Goal: Information Seeking & Learning: Learn about a topic

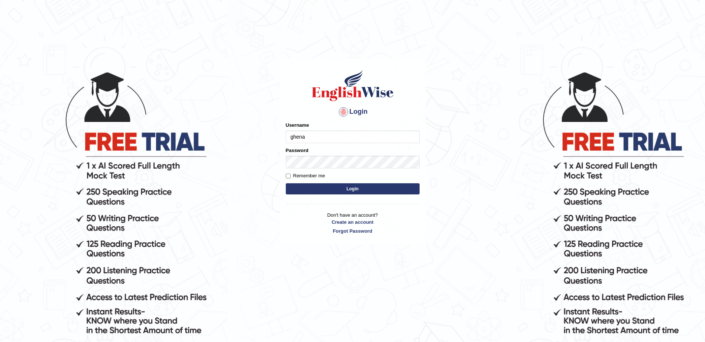
type input "ghena"
click at [289, 176] on input "Remember me" at bounding box center [288, 176] width 5 height 5
checkbox input "true"
click at [304, 190] on button "Login" at bounding box center [353, 188] width 134 height 11
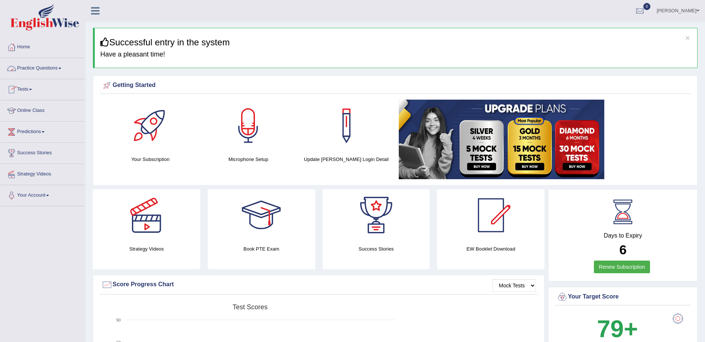
click at [27, 68] on link "Practice Questions" at bounding box center [42, 67] width 85 height 19
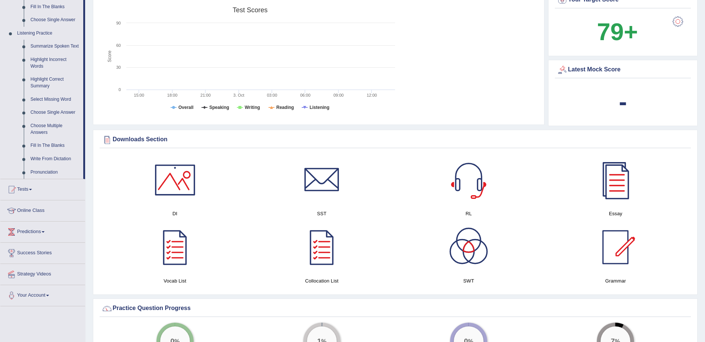
scroll to position [297, 0]
click at [180, 189] on div at bounding box center [175, 180] width 52 height 52
click at [164, 257] on div at bounding box center [175, 247] width 52 height 52
click at [324, 255] on div at bounding box center [322, 247] width 52 height 52
click at [465, 190] on div at bounding box center [469, 180] width 52 height 52
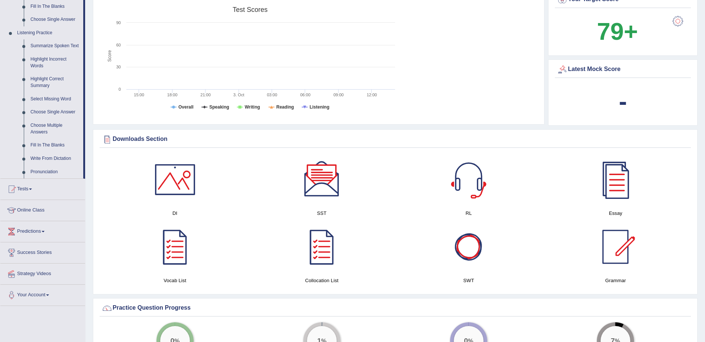
click at [473, 266] on div at bounding box center [469, 247] width 52 height 52
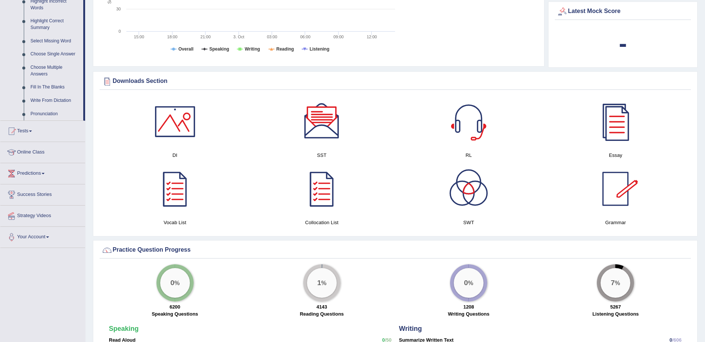
scroll to position [335, 0]
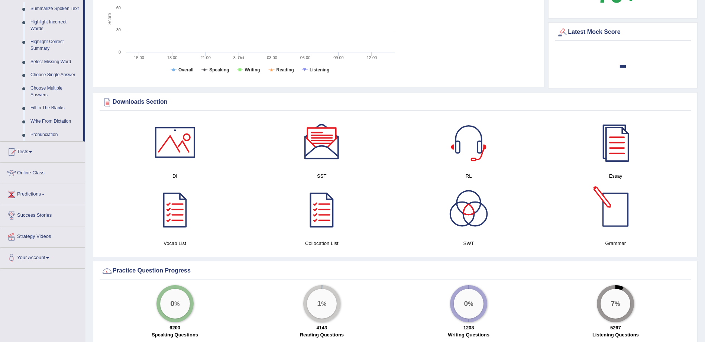
click at [619, 227] on div at bounding box center [616, 210] width 52 height 52
click at [613, 148] on div at bounding box center [616, 142] width 52 height 52
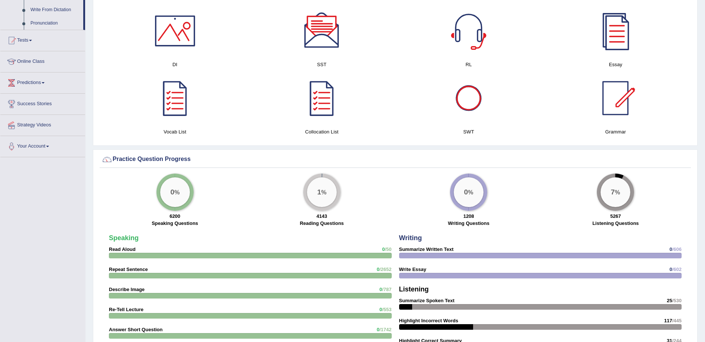
scroll to position [483, 0]
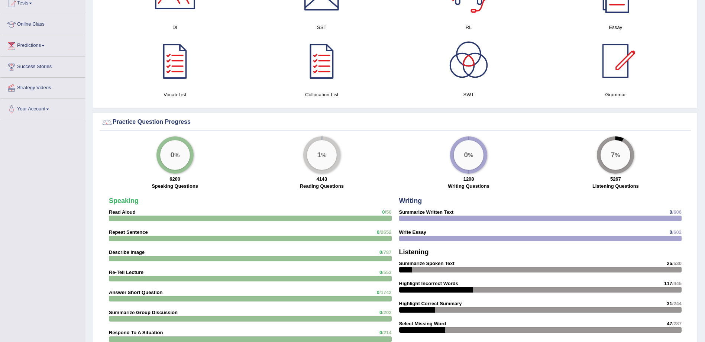
click at [179, 162] on div "0 %" at bounding box center [175, 155] width 30 height 30
click at [177, 168] on div "0 %" at bounding box center [175, 155] width 30 height 30
click at [331, 162] on div "1 %" at bounding box center [322, 155] width 30 height 30
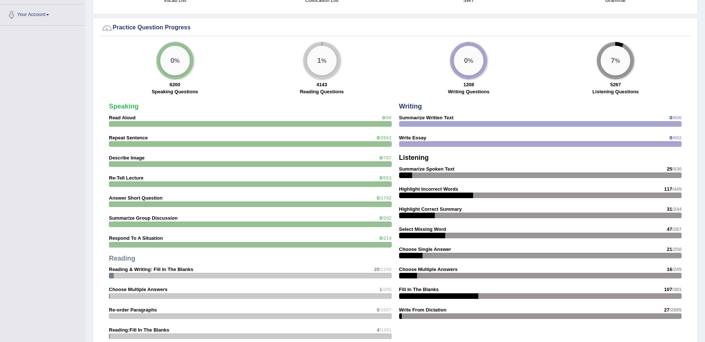
scroll to position [595, 0]
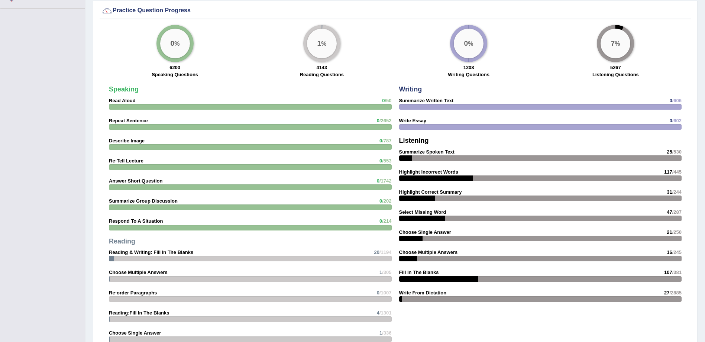
click at [620, 44] on div "7 %" at bounding box center [616, 44] width 30 height 30
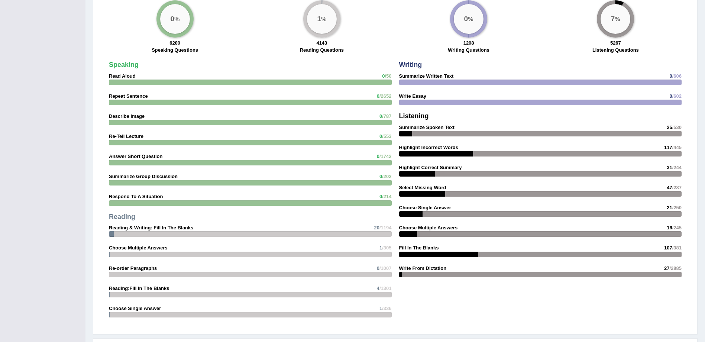
scroll to position [766, 0]
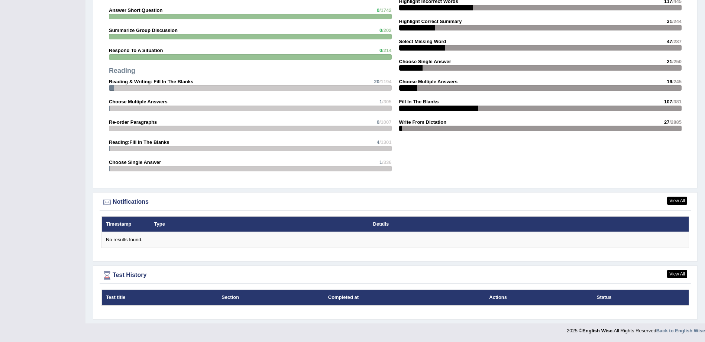
click at [136, 275] on div "Test History" at bounding box center [396, 275] width 588 height 11
click at [673, 275] on link "View All" at bounding box center [677, 274] width 20 height 8
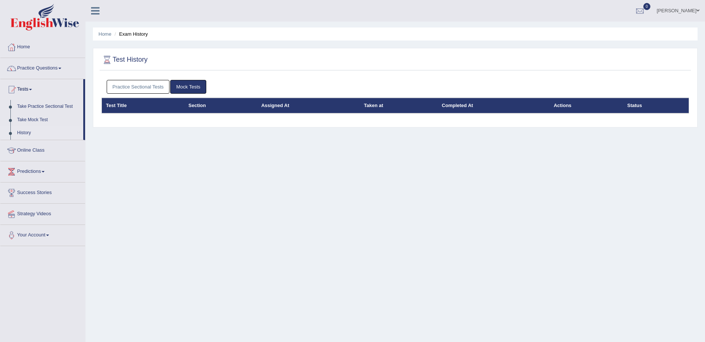
click at [197, 81] on link "Mock Tests" at bounding box center [188, 87] width 36 height 14
click at [193, 86] on link "Mock Tests" at bounding box center [188, 87] width 36 height 14
click at [197, 108] on th "Section" at bounding box center [220, 106] width 73 height 16
click at [115, 108] on th "Test Title" at bounding box center [143, 106] width 83 height 16
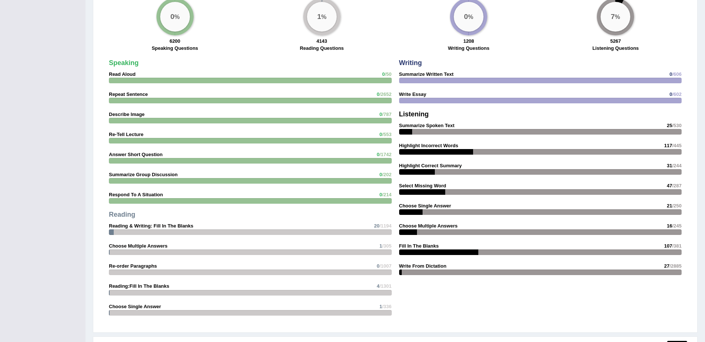
scroll to position [595, 0]
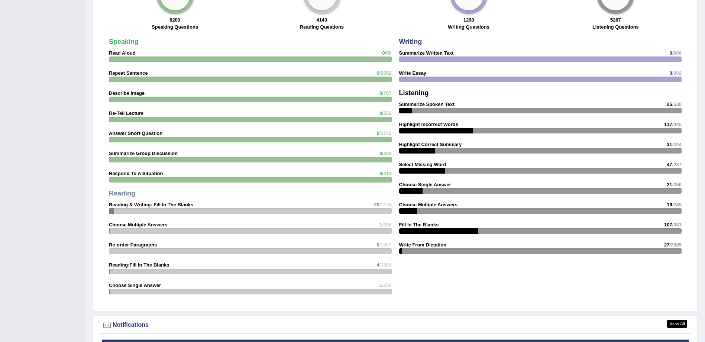
click at [127, 58] on div at bounding box center [250, 60] width 283 height 6
drag, startPoint x: 133, startPoint y: 95, endPoint x: 263, endPoint y: 96, distance: 129.4
click at [135, 95] on strong "Describe Image" at bounding box center [127, 93] width 36 height 6
click at [385, 97] on div at bounding box center [250, 100] width 283 height 6
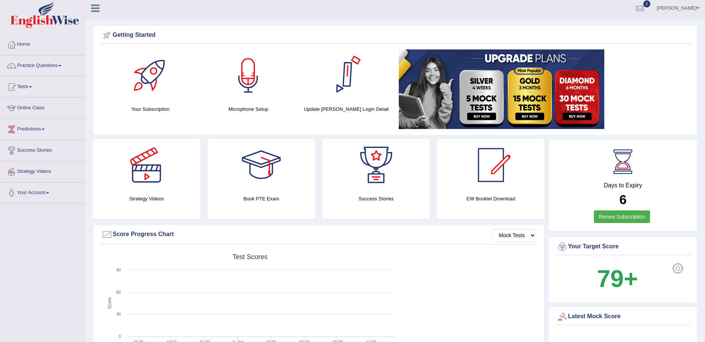
scroll to position [0, 0]
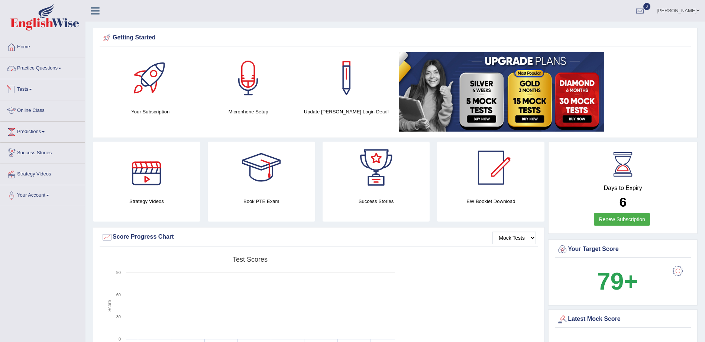
click at [54, 65] on link "Practice Questions" at bounding box center [42, 67] width 85 height 19
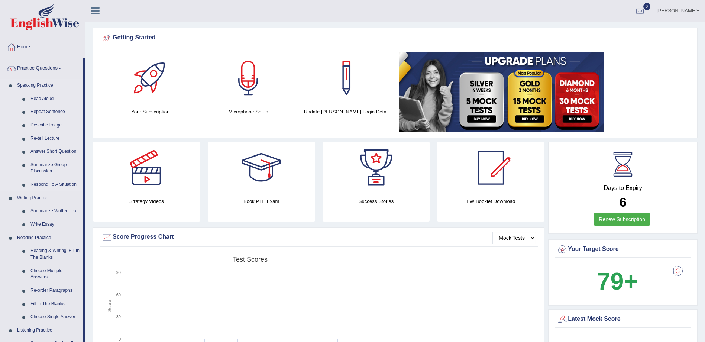
click at [48, 86] on link "Speaking Practice" at bounding box center [49, 85] width 70 height 13
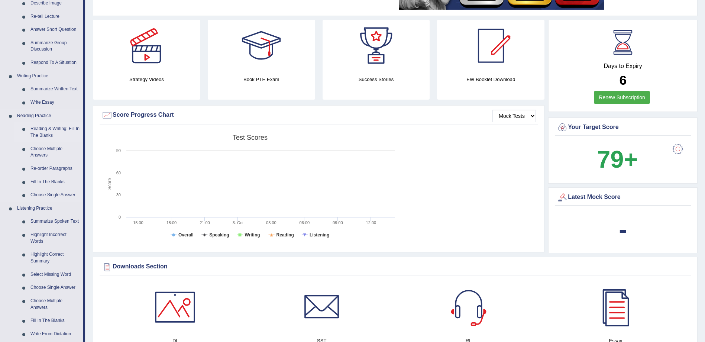
scroll to position [112, 0]
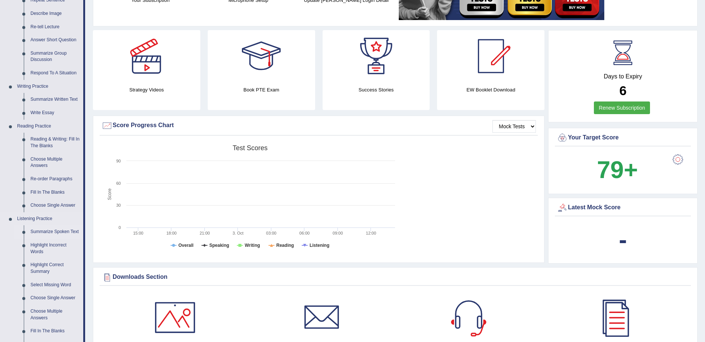
click at [51, 230] on link "Summarize Spoken Text" at bounding box center [55, 231] width 56 height 13
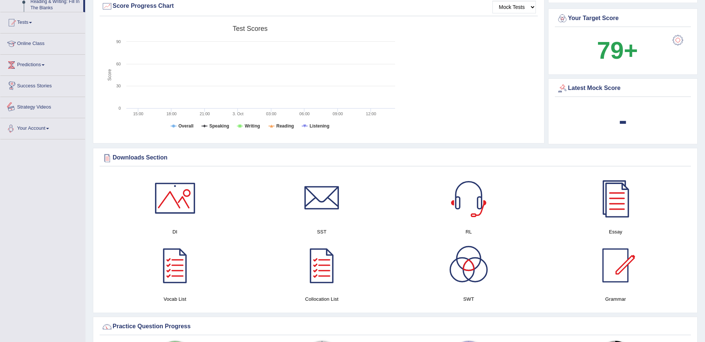
scroll to position [502, 0]
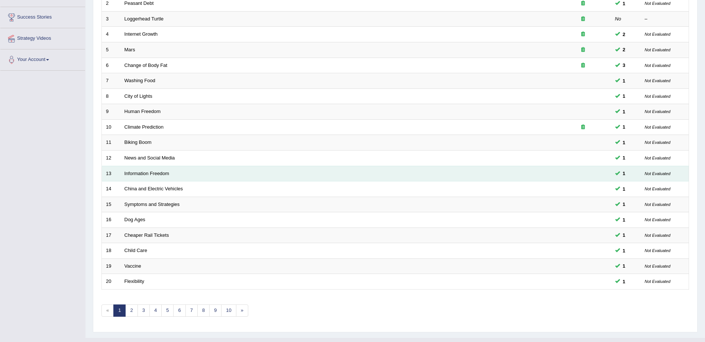
scroll to position [150, 0]
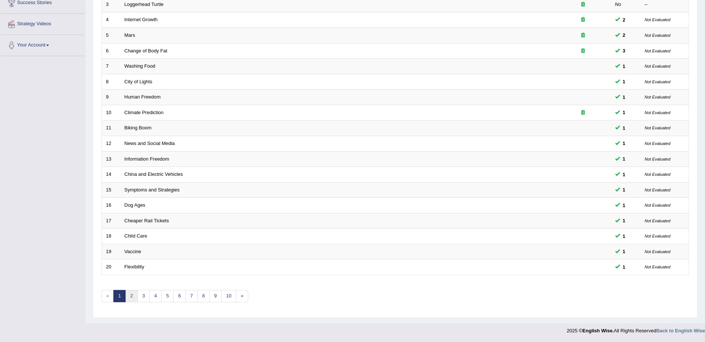
click at [132, 296] on link "2" at bounding box center [131, 296] width 12 height 12
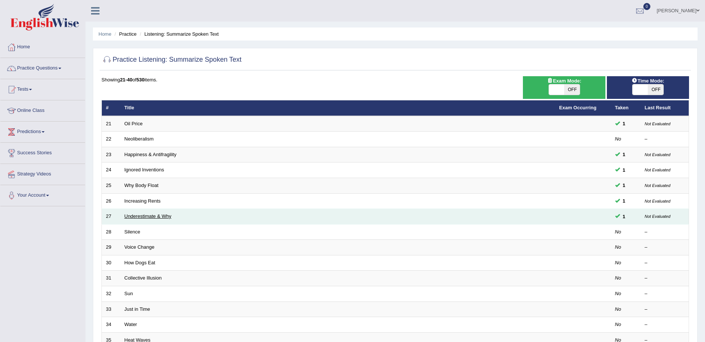
click at [132, 218] on link "Underestimate & Why" at bounding box center [148, 216] width 47 height 6
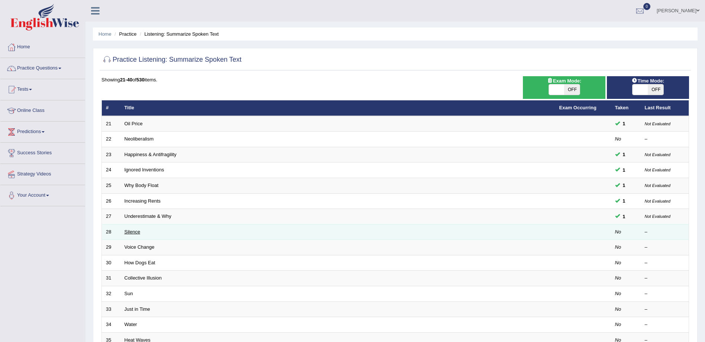
click at [128, 233] on link "Silence" at bounding box center [133, 232] width 16 height 6
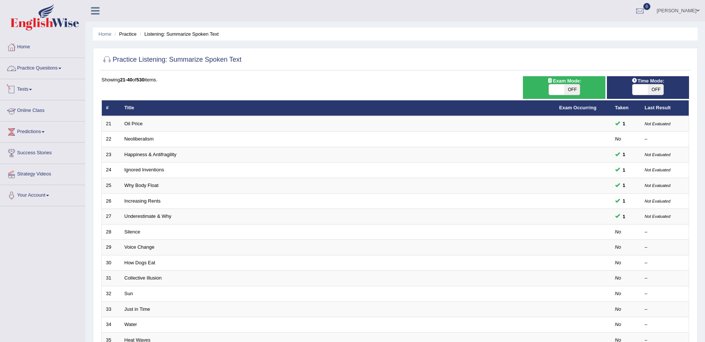
click at [61, 70] on link "Practice Questions" at bounding box center [42, 67] width 85 height 19
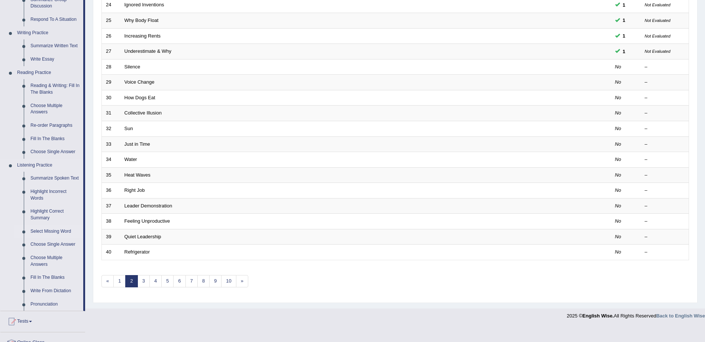
scroll to position [186, 0]
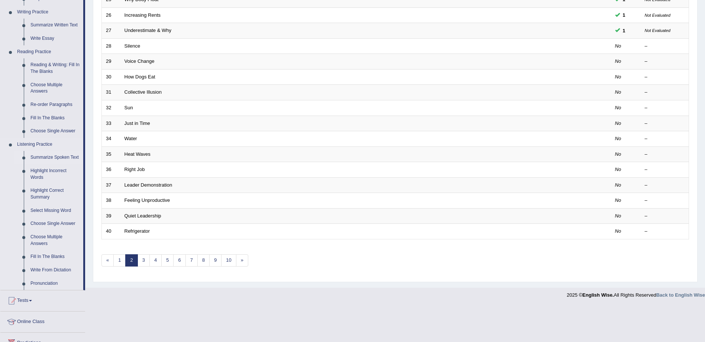
click at [64, 157] on link "Summarize Spoken Text" at bounding box center [55, 157] width 56 height 13
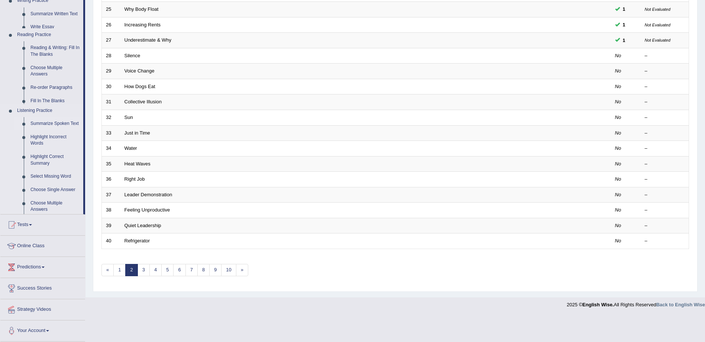
scroll to position [150, 0]
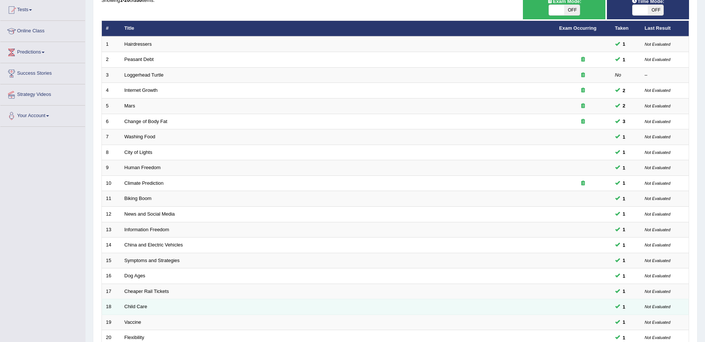
scroll to position [150, 0]
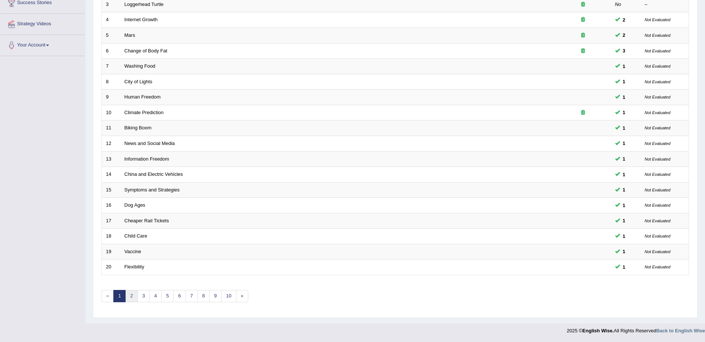
click at [131, 295] on link "2" at bounding box center [131, 296] width 12 height 12
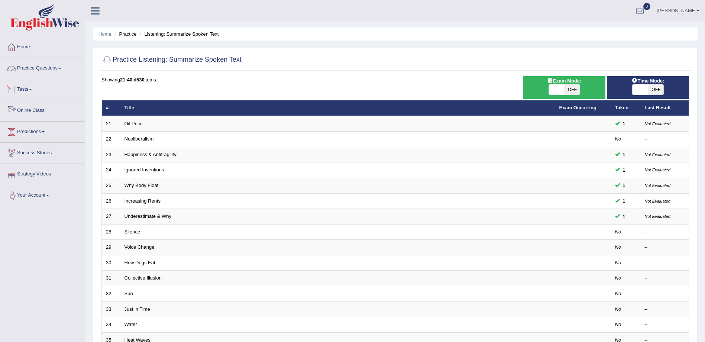
click at [30, 65] on link "Practice Questions" at bounding box center [42, 67] width 85 height 19
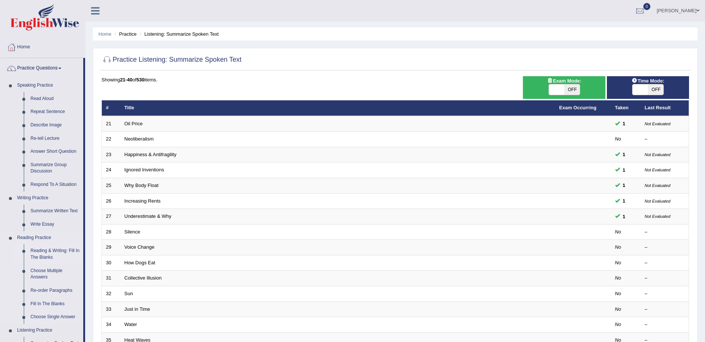
click at [55, 250] on link "Reading & Writing: Fill In The Blanks" at bounding box center [55, 254] width 56 height 20
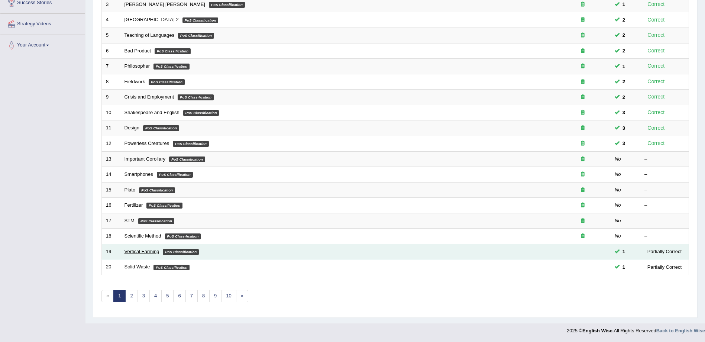
click at [140, 252] on link "Vertical Farming" at bounding box center [142, 252] width 35 height 6
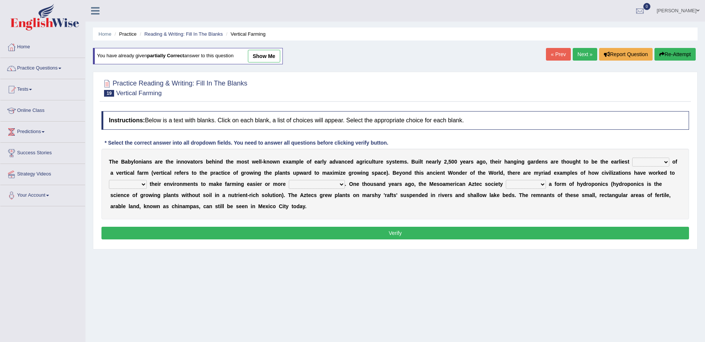
click at [374, 233] on button "Verify" at bounding box center [396, 233] width 588 height 13
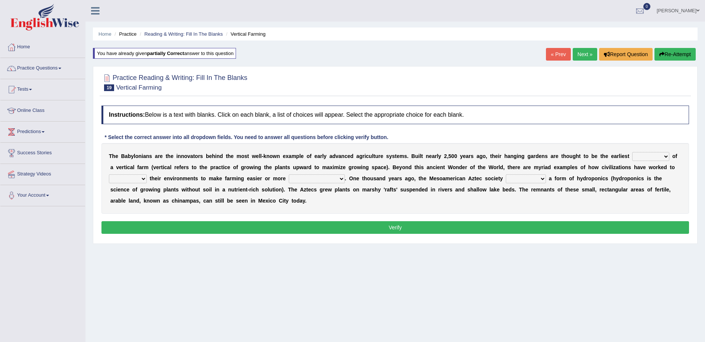
click at [635, 157] on select "prototype failure discredit protocol" at bounding box center [651, 156] width 37 height 9
select select "prototype"
click at [633, 152] on select "prototype failure discredit protocol" at bounding box center [651, 156] width 37 height 9
click at [147, 174] on select "manipulate escape respect disarrange" at bounding box center [128, 178] width 38 height 9
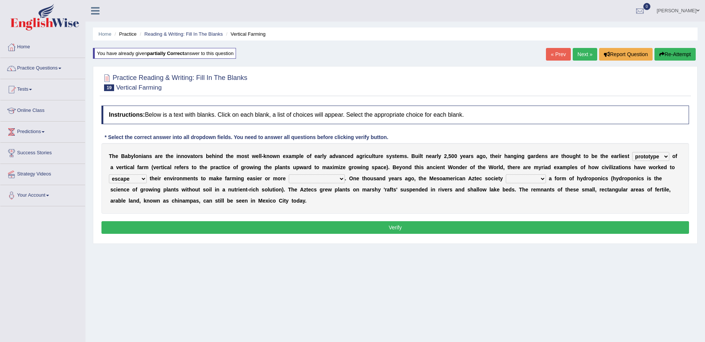
click at [147, 174] on select "manipulate escape respect disarrange" at bounding box center [128, 178] width 38 height 9
select select "respect"
click at [147, 174] on select "manipulate escape respect disarrange" at bounding box center [128, 178] width 38 height 9
click at [289, 176] on select "productive constructive connective counterproductive" at bounding box center [317, 178] width 56 height 9
select select "productive"
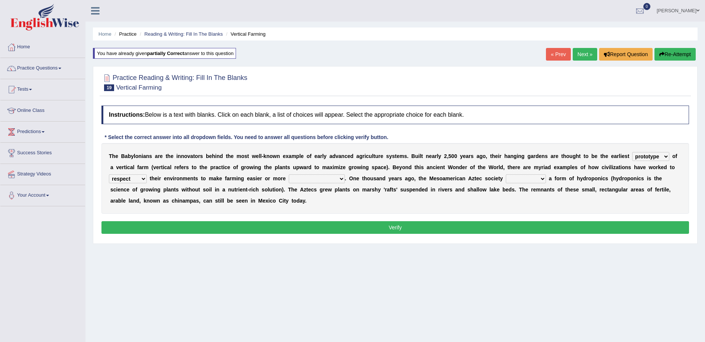
click at [289, 174] on select "productive constructive connective counterproductive" at bounding box center [317, 178] width 56 height 9
click at [506, 179] on select "domineered volunteered pioneered engineered" at bounding box center [526, 178] width 40 height 9
select select "engineered"
click at [506, 174] on select "domineered volunteered pioneered engineered" at bounding box center [526, 178] width 40 height 9
click at [342, 226] on button "Verify" at bounding box center [396, 227] width 588 height 13
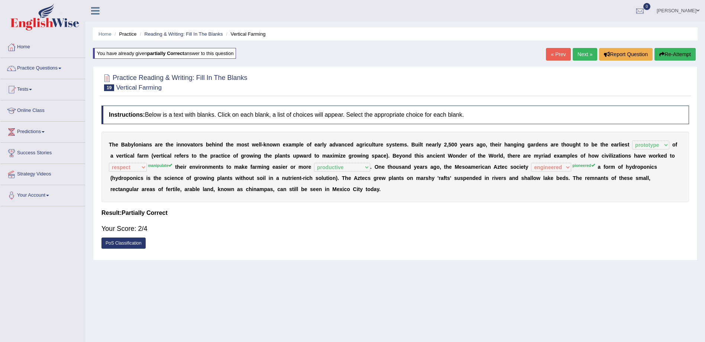
click at [672, 54] on button "Re-Attempt" at bounding box center [675, 54] width 41 height 13
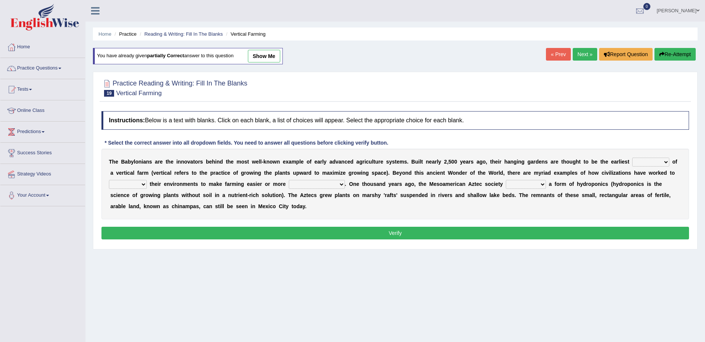
select select "prototype"
click at [633, 158] on select "prototype failure discredit protocol" at bounding box center [651, 162] width 37 height 9
click at [289, 185] on select "productive constructive connective counterproductive" at bounding box center [317, 184] width 56 height 9
select select "productive"
click at [289, 180] on select "productive constructive connective counterproductive" at bounding box center [317, 184] width 56 height 9
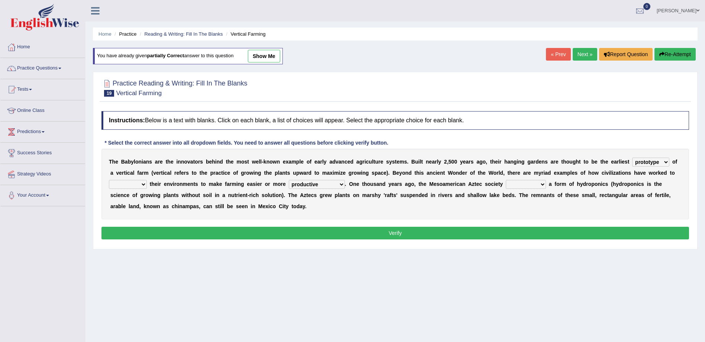
click at [506, 185] on select "domineered volunteered pioneered engineered" at bounding box center [526, 184] width 40 height 9
click at [506, 180] on select "domineered volunteered pioneered engineered" at bounding box center [526, 184] width 40 height 9
click at [506, 186] on select "domineered volunteered pioneered engineered" at bounding box center [526, 184] width 40 height 9
select select "pioneered"
click at [506, 180] on select "domineered volunteered pioneered engineered" at bounding box center [526, 184] width 40 height 9
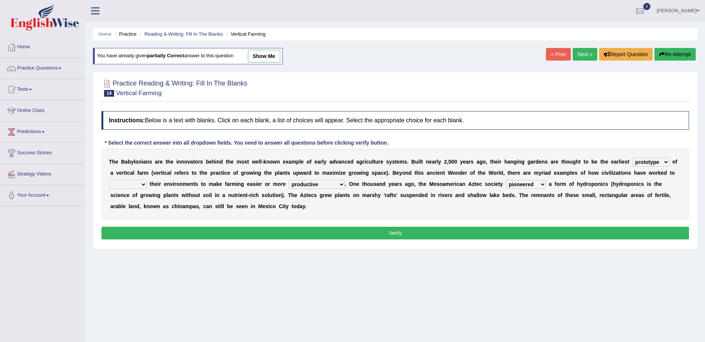
click at [147, 180] on select "manipulate escape respect disarrange" at bounding box center [128, 184] width 38 height 9
select select "manipulate"
click at [147, 180] on select "manipulate escape respect disarrange" at bounding box center [128, 184] width 38 height 9
click at [535, 229] on button "Verify" at bounding box center [396, 233] width 588 height 13
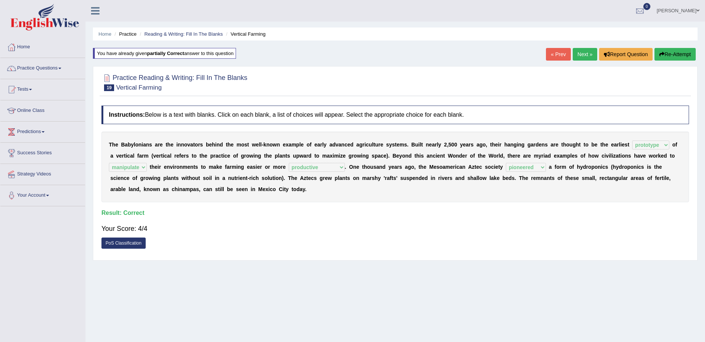
click at [590, 56] on link "Next »" at bounding box center [585, 54] width 25 height 13
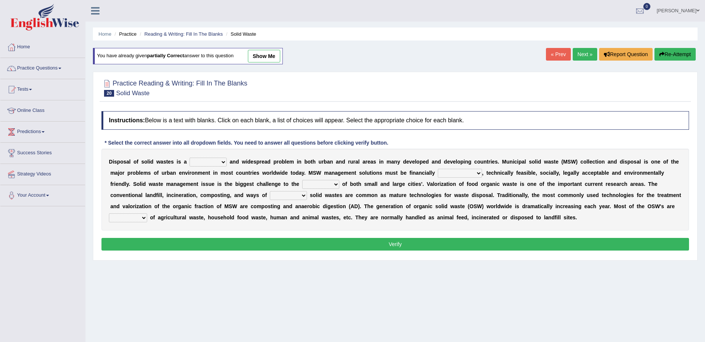
click at [219, 162] on select "slanting stinging stalling shafting" at bounding box center [208, 162] width 37 height 9
select select "slanting"
click at [190, 158] on select "slanting stinging stalling shafting" at bounding box center [208, 162] width 37 height 9
click at [443, 174] on select "unattainable sustainable objectionable treasonable" at bounding box center [460, 173] width 44 height 9
select select "sustainable"
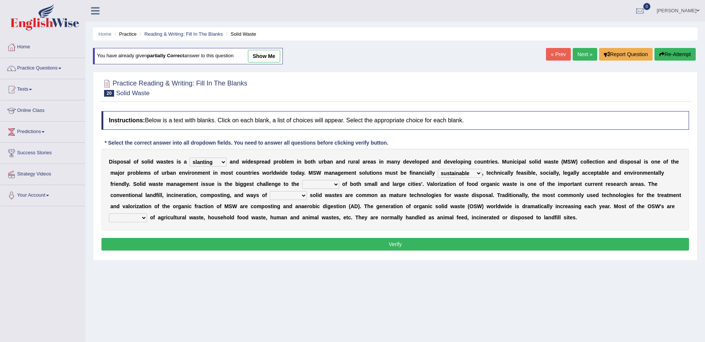
click at [438, 169] on select "unattainable sustainable objectionable treasonable" at bounding box center [460, 173] width 44 height 9
click at [302, 186] on select "plants culture authorities history" at bounding box center [320, 184] width 37 height 9
select select "authorities"
click at [302, 180] on select "plants culture authorities history" at bounding box center [320, 184] width 37 height 9
click at [270, 196] on select "reserving preserving deserving handling" at bounding box center [288, 195] width 37 height 9
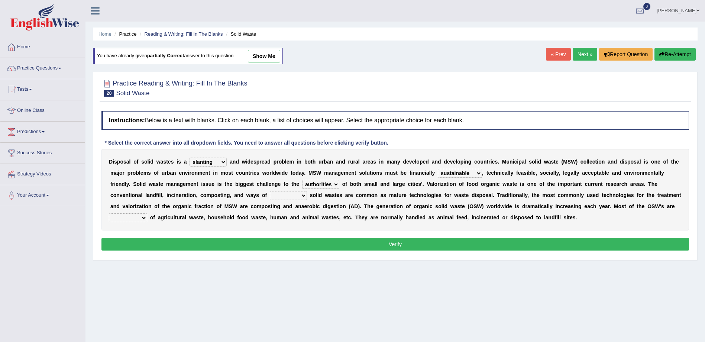
click at [270, 191] on select "reserving preserving deserving handling" at bounding box center [288, 195] width 37 height 9
click at [270, 196] on select "reserving preserving deserving handling" at bounding box center [288, 195] width 37 height 9
select select "handling"
click at [270, 191] on select "reserving preserving deserving handling" at bounding box center [288, 195] width 37 height 9
click at [147, 213] on select "composed disposed composing disposing" at bounding box center [128, 217] width 38 height 9
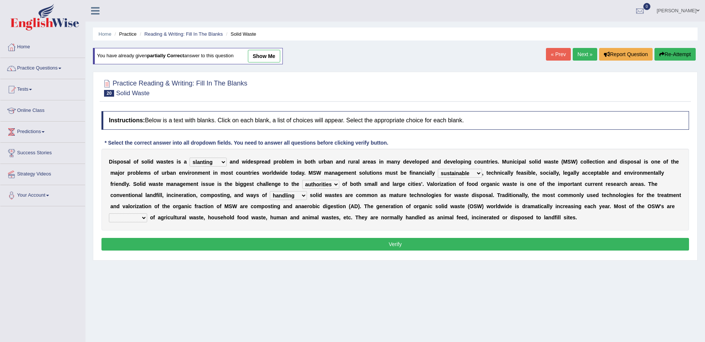
select select "disposing"
click at [147, 213] on select "composed disposed composing disposing" at bounding box center [128, 217] width 38 height 9
click at [347, 246] on button "Verify" at bounding box center [396, 244] width 588 height 13
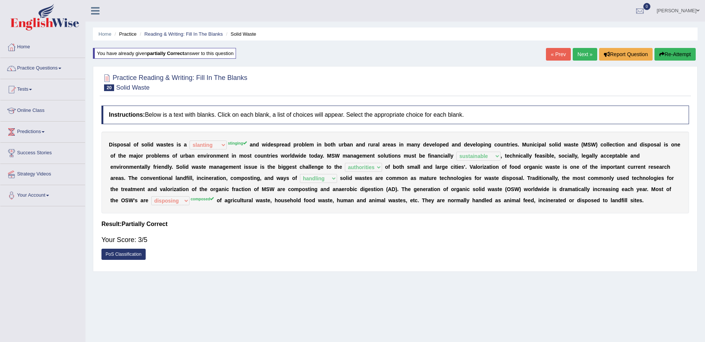
click at [672, 55] on button "Re-Attempt" at bounding box center [675, 54] width 41 height 13
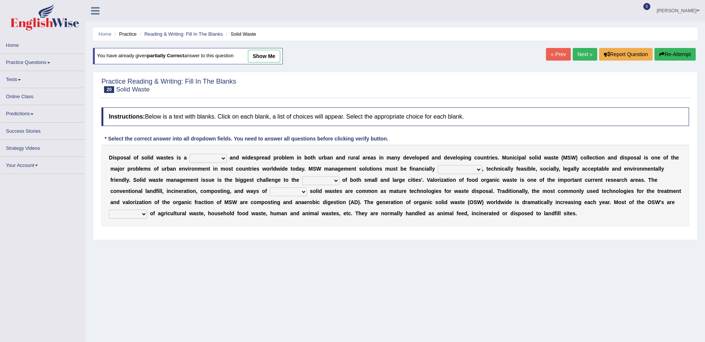
click at [211, 158] on select "slanting stinging stalling shafting" at bounding box center [208, 158] width 37 height 9
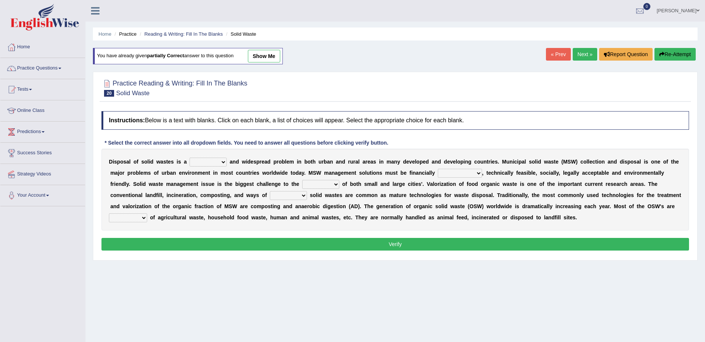
select select "stinging"
click at [190, 158] on select "slanting stinging stalling shafting" at bounding box center [208, 162] width 37 height 9
click at [302, 182] on select "plants culture authorities history" at bounding box center [320, 184] width 37 height 9
select select "authorities"
click at [302, 180] on select "plants culture authorities history" at bounding box center [320, 184] width 37 height 9
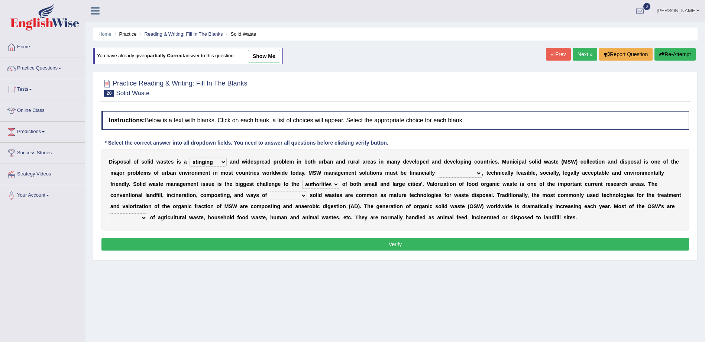
click at [438, 171] on select "unattainable sustainable objectionable treasonable" at bounding box center [460, 173] width 44 height 9
select select "sustainable"
click at [438, 169] on select "unattainable sustainable objectionable treasonable" at bounding box center [460, 173] width 44 height 9
click at [147, 213] on select "composed disposed composing disposing" at bounding box center [128, 217] width 38 height 9
select select "composed"
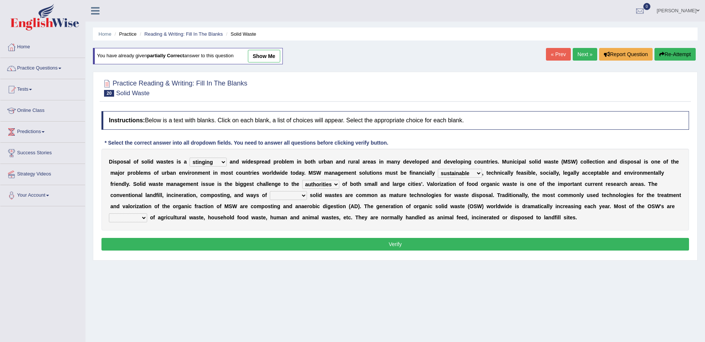
click at [147, 213] on select "composed disposed composing disposing" at bounding box center [128, 217] width 38 height 9
click at [270, 196] on select "reserving preserving deserving handling" at bounding box center [288, 195] width 37 height 9
select select "handling"
click at [270, 191] on select "reserving preserving deserving handling" at bounding box center [288, 195] width 37 height 9
click at [387, 244] on button "Verify" at bounding box center [396, 244] width 588 height 13
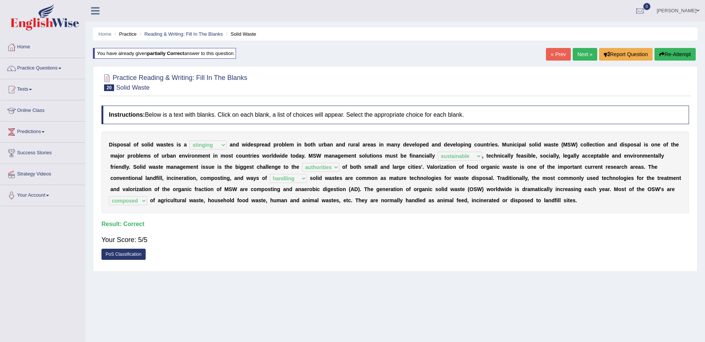
click at [587, 53] on link "Next »" at bounding box center [585, 54] width 25 height 13
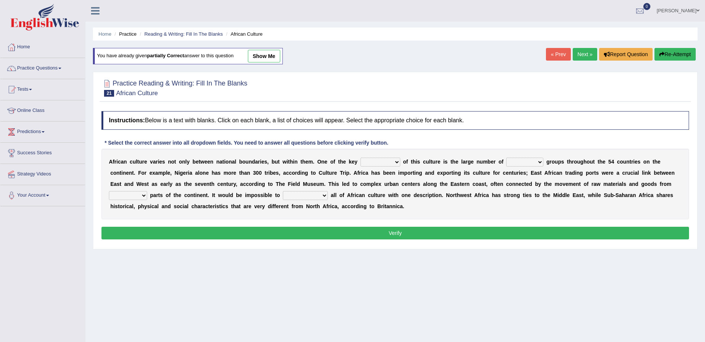
click at [376, 161] on select "conjectures features issues doubts" at bounding box center [381, 162] width 40 height 9
select select "features"
click at [361, 158] on select "conjectures features issues doubts" at bounding box center [381, 162] width 40 height 9
click at [514, 161] on select "ethic ethnic eugenic epic" at bounding box center [524, 162] width 37 height 9
select select "ethnic"
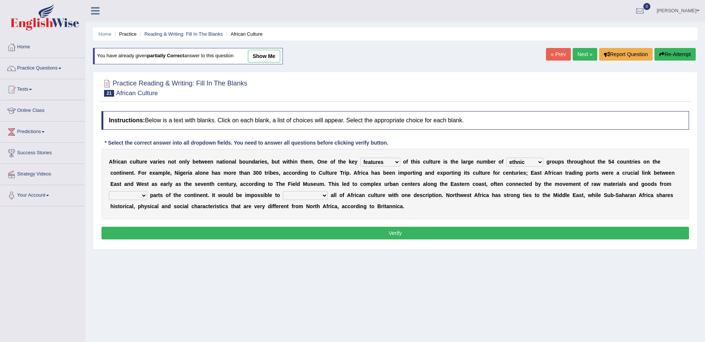
click at [506, 158] on select "ethic ethnic eugenic epic" at bounding box center [524, 162] width 37 height 9
click at [147, 191] on select "forelocked interlocked unlocked landlocked" at bounding box center [128, 195] width 38 height 9
select select "interlocked"
click at [147, 191] on select "forelocked interlocked unlocked landlocked" at bounding box center [128, 195] width 38 height 9
click at [283, 196] on select "characterize conceptualize symbolize synthesize" at bounding box center [305, 195] width 45 height 9
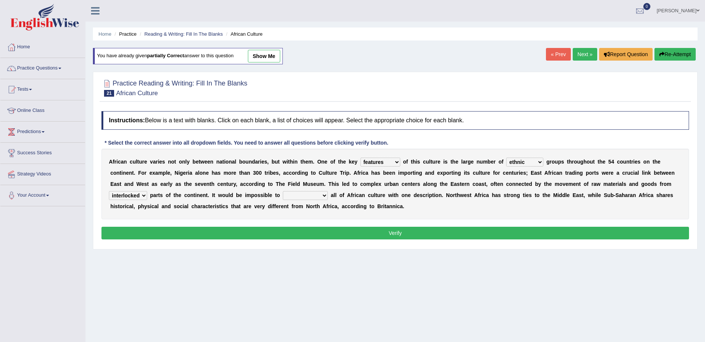
select select "characterize"
click at [283, 191] on select "characterize conceptualize symbolize synthesize" at bounding box center [305, 195] width 45 height 9
click at [450, 230] on button "Verify" at bounding box center [396, 233] width 588 height 13
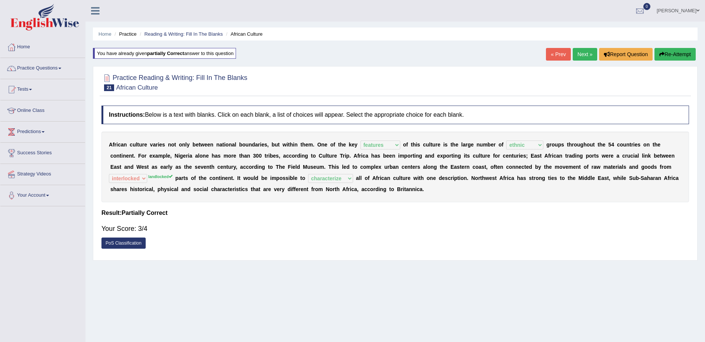
click at [671, 52] on button "Re-Attempt" at bounding box center [675, 54] width 41 height 13
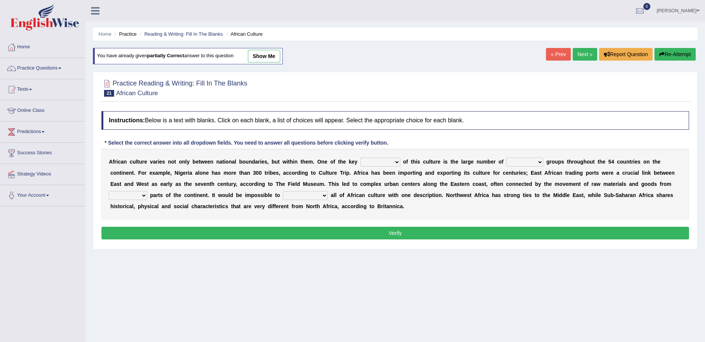
click at [147, 191] on select "forelocked interlocked unlocked landlocked" at bounding box center [128, 195] width 38 height 9
select select "landlocked"
click at [147, 191] on select "forelocked interlocked unlocked landlocked" at bounding box center [128, 195] width 38 height 9
click at [283, 194] on select "characterize conceptualize symbolize synthesize" at bounding box center [305, 195] width 45 height 9
select select "characterize"
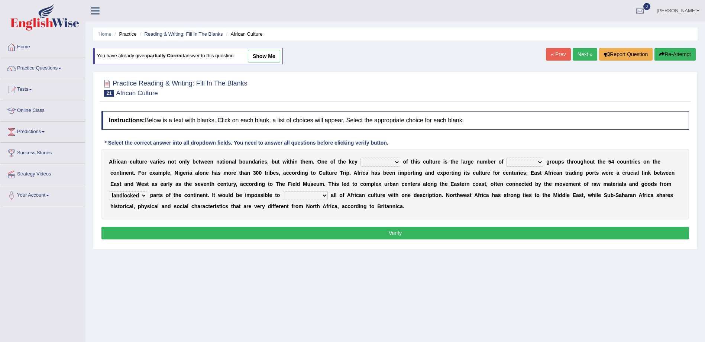
click at [283, 191] on select "characterize conceptualize symbolize synthesize" at bounding box center [305, 195] width 45 height 9
click at [368, 163] on select "conjectures features issues doubts" at bounding box center [381, 162] width 40 height 9
select select "features"
click at [361, 158] on select "conjectures features issues doubts" at bounding box center [381, 162] width 40 height 9
drag, startPoint x: 483, startPoint y: 163, endPoint x: 489, endPoint y: 167, distance: 7.8
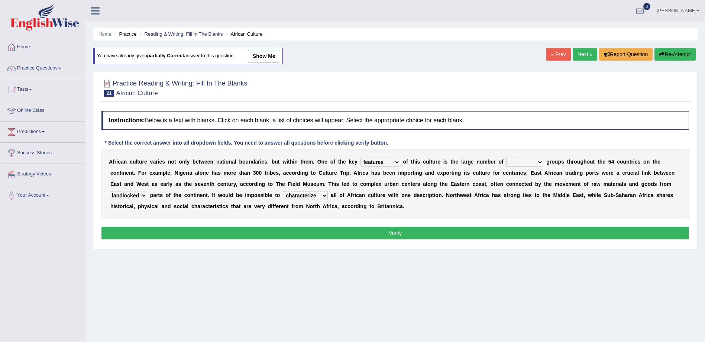
click at [506, 164] on select "ethic ethnic eugenic epic" at bounding box center [524, 162] width 37 height 9
select select "ethnic"
click at [506, 158] on select "ethic ethnic eugenic epic" at bounding box center [524, 162] width 37 height 9
click at [396, 231] on button "Verify" at bounding box center [396, 233] width 588 height 13
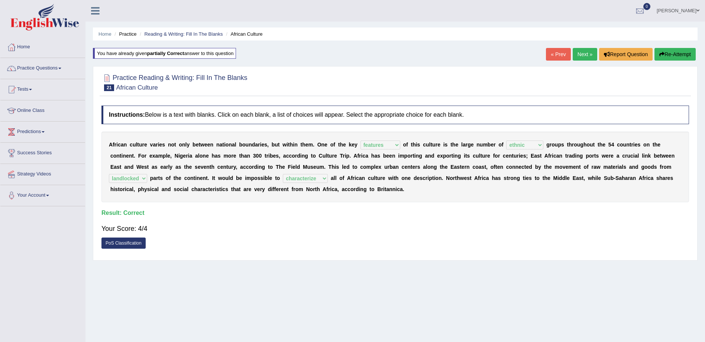
click at [579, 53] on link "Next »" at bounding box center [585, 54] width 25 height 13
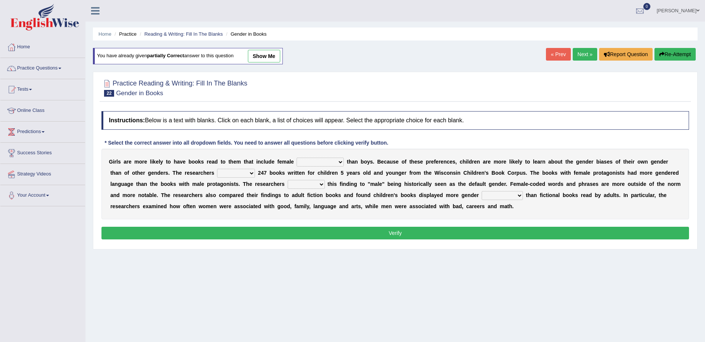
click at [322, 163] on select "protagonists cosmogonists agonists expressionists" at bounding box center [320, 162] width 47 height 9
select select "expressionists"
click at [297, 158] on select "protagonists cosmogonists agonists expressionists" at bounding box center [320, 162] width 47 height 9
click at [217, 173] on select "hydrolyzed paralyzed catalyzed analyzed" at bounding box center [236, 173] width 38 height 9
select select "analyzed"
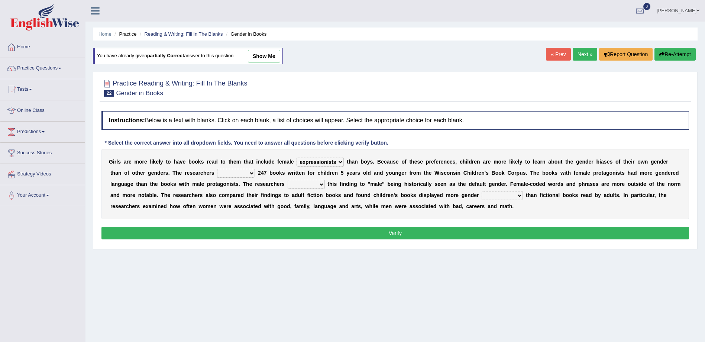
click at [217, 169] on select "hydrolyzed paralyzed catalyzed analyzed" at bounding box center [236, 173] width 38 height 9
click at [288, 185] on select "contribute tribute distribute attribute" at bounding box center [306, 184] width 37 height 9
click at [324, 163] on select "protagonists cosmogonists agonists expressionists" at bounding box center [320, 162] width 47 height 9
select select "protagonists"
click at [297, 158] on select "protagonists cosmogonists agonists expressionists" at bounding box center [320, 162] width 47 height 9
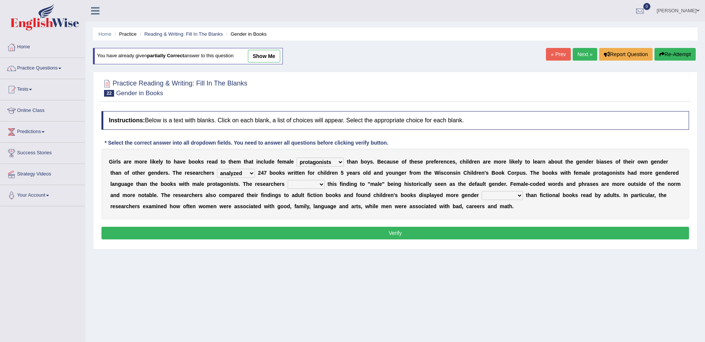
click at [288, 188] on select "contribute tribute distribute attribute" at bounding box center [306, 184] width 37 height 9
click at [288, 180] on select "contribute tribute distribute attribute" at bounding box center [306, 184] width 37 height 9
click at [288, 185] on select "contribute tribute distribute attribute" at bounding box center [306, 184] width 37 height 9
select select "attribute"
click at [288, 180] on select "contribute tribute distribute attribute" at bounding box center [306, 184] width 37 height 9
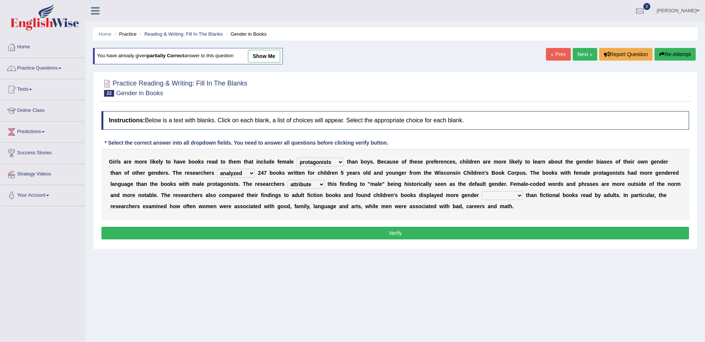
click at [482, 197] on select "stereotypes teletypes prototypes electrotypes" at bounding box center [502, 195] width 41 height 9
select select "stereotypes"
click at [482, 191] on select "stereotypes teletypes prototypes electrotypes" at bounding box center [502, 195] width 41 height 9
click at [385, 229] on button "Verify" at bounding box center [396, 233] width 588 height 13
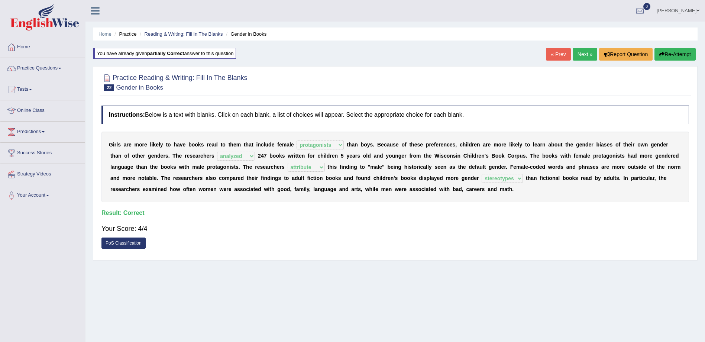
click at [580, 52] on link "Next »" at bounding box center [585, 54] width 25 height 13
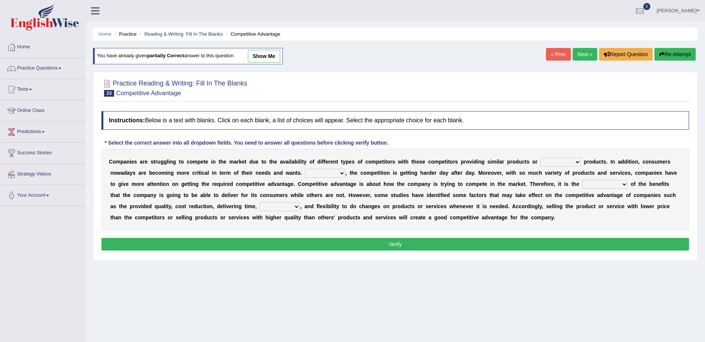
click at [551, 163] on select "constitution restitution substitution institution" at bounding box center [561, 162] width 41 height 9
click at [541, 158] on select "constitution restitution substitution institution" at bounding box center [561, 162] width 41 height 9
click at [548, 161] on select "constitution restitution substitution institution" at bounding box center [561, 162] width 41 height 9
select select "substitution"
click at [541, 158] on select "constitution restitution substitution institution" at bounding box center [561, 162] width 41 height 9
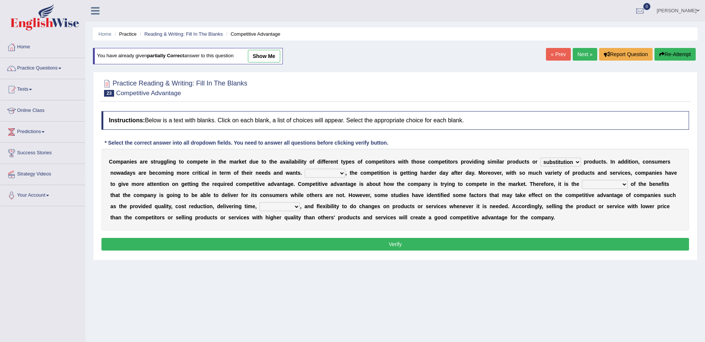
click at [305, 176] on select "However Instead Additionally Therefore" at bounding box center [325, 173] width 41 height 9
select select "However"
click at [305, 169] on select "However Instead Additionally Therefore" at bounding box center [325, 173] width 41 height 9
click at [582, 186] on select "dissemination ordination determination incarnation" at bounding box center [605, 184] width 46 height 9
select select "determination"
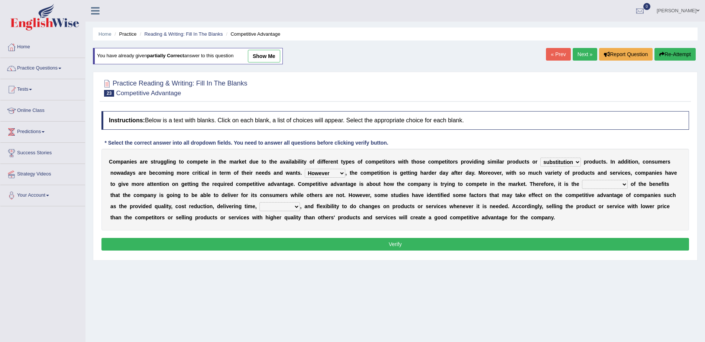
click at [582, 180] on select "dissemination ordination determination incarnation" at bounding box center [605, 184] width 46 height 9
click at [582, 184] on select "dissemination ordination determination incarnation" at bounding box center [605, 184] width 46 height 9
click at [640, 270] on div "Home Practice Reading & Writing: Fill In The Blanks Competitive Advantage You h…" at bounding box center [396, 186] width 620 height 372
click at [426, 244] on button "Verify" at bounding box center [396, 244] width 588 height 13
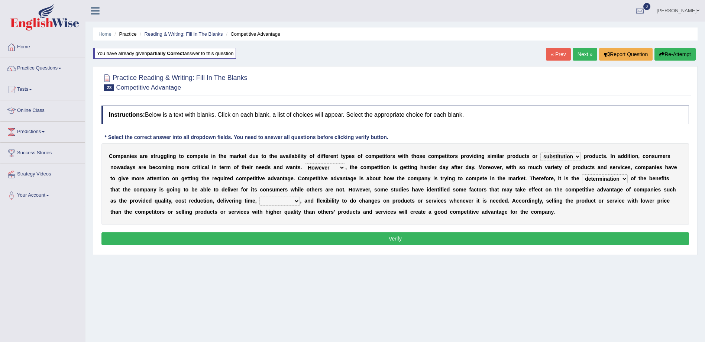
click at [260, 200] on select "captivation aggregation deprivation innovation" at bounding box center [280, 201] width 41 height 9
select select "innovation"
click at [260, 197] on select "captivation aggregation deprivation innovation" at bounding box center [280, 201] width 41 height 9
click at [286, 236] on button "Verify" at bounding box center [396, 238] width 588 height 13
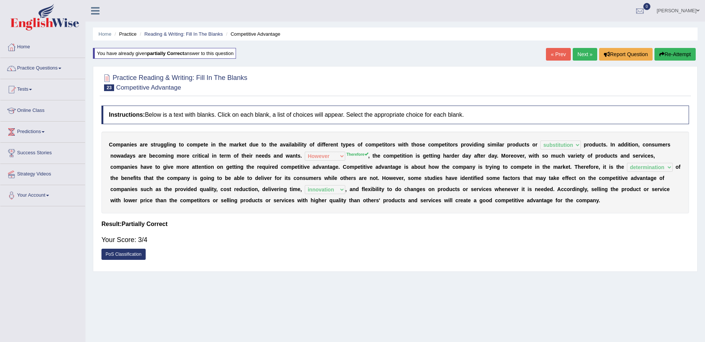
click at [662, 53] on icon "button" at bounding box center [662, 54] width 5 height 5
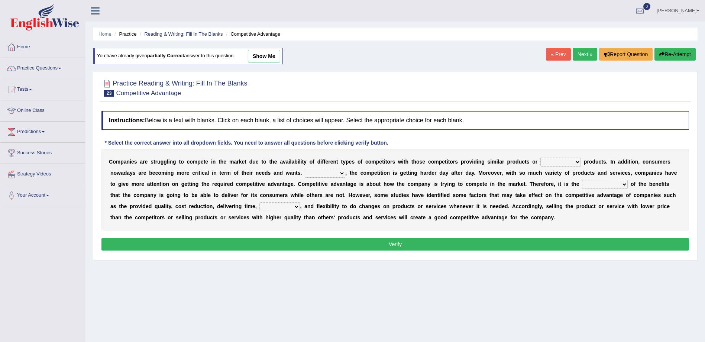
select select "substitution"
click at [541, 158] on select "constitution restitution substitution institution" at bounding box center [561, 162] width 41 height 9
click at [305, 172] on select "However Instead Additionally Therefore" at bounding box center [325, 173] width 41 height 9
select select "Therefore"
click at [305, 169] on select "However Instead Additionally Therefore" at bounding box center [325, 173] width 41 height 9
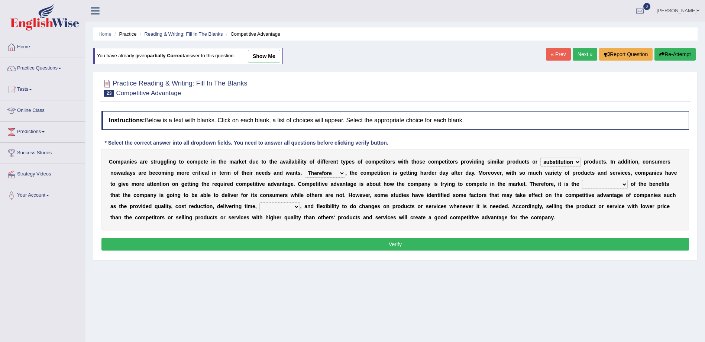
click at [260, 206] on select "captivation aggregation deprivation innovation" at bounding box center [280, 206] width 41 height 9
select select "innovation"
click at [260, 202] on select "captivation aggregation deprivation innovation" at bounding box center [280, 206] width 41 height 9
click at [582, 186] on select "dissemination ordination determination incarnation" at bounding box center [605, 184] width 46 height 9
select select "determination"
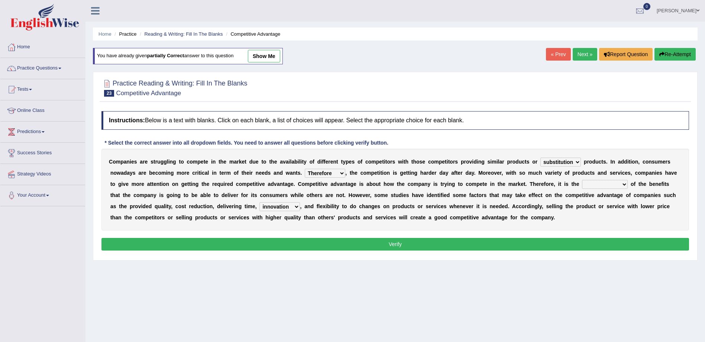
click at [582, 180] on select "dissemination ordination determination incarnation" at bounding box center [605, 184] width 46 height 9
click at [442, 242] on button "Verify" at bounding box center [396, 244] width 588 height 13
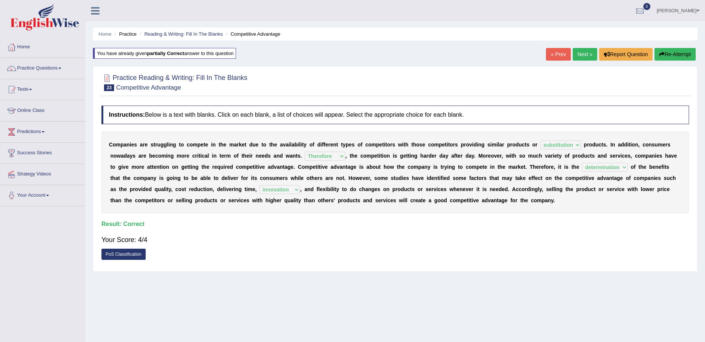
click at [587, 54] on link "Next »" at bounding box center [585, 54] width 25 height 13
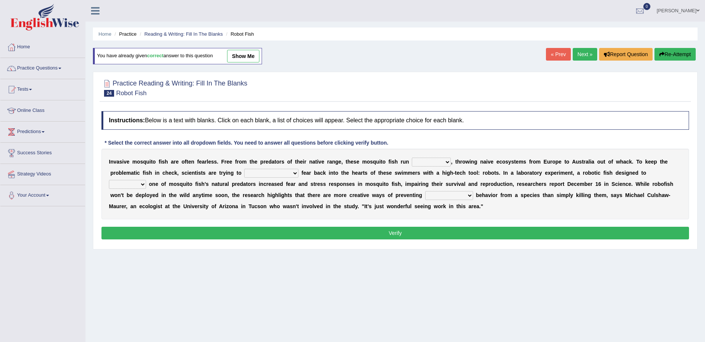
click at [425, 164] on select "occupant flippant rampant concordant" at bounding box center [431, 162] width 39 height 9
select select "occupant"
click at [412, 158] on select "occupant flippant rampant concordant" at bounding box center [431, 162] width 39 height 9
click at [244, 173] on select "accept spike strike [PERSON_NAME]" at bounding box center [271, 173] width 54 height 9
select select "strike"
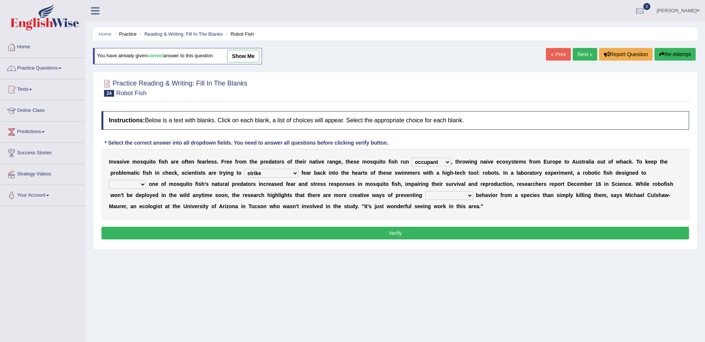
click at [244, 169] on select "accept spike strike [PERSON_NAME]" at bounding box center [271, 173] width 54 height 9
click at [146, 180] on select "bequest mimic battle conquest" at bounding box center [127, 184] width 37 height 9
select select "mimic"
click at [146, 180] on select "bequest mimic battle conquest" at bounding box center [127, 184] width 37 height 9
click at [425, 196] on select "unprivileged unprecedented uncharted unwanted" at bounding box center [449, 195] width 48 height 9
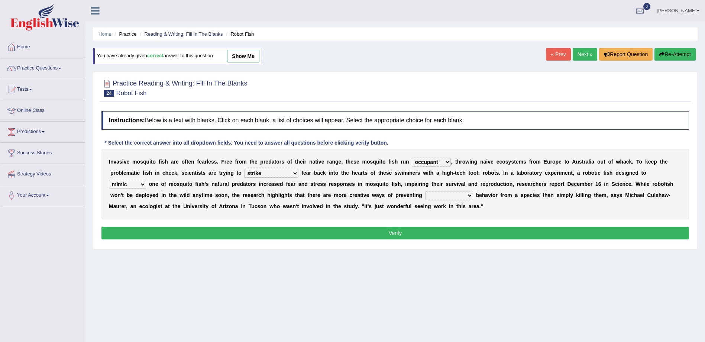
select select "unwanted"
click at [425, 191] on select "unprivileged unprecedented uncharted unwanted" at bounding box center [449, 195] width 48 height 9
click at [354, 231] on button "Verify" at bounding box center [396, 233] width 588 height 13
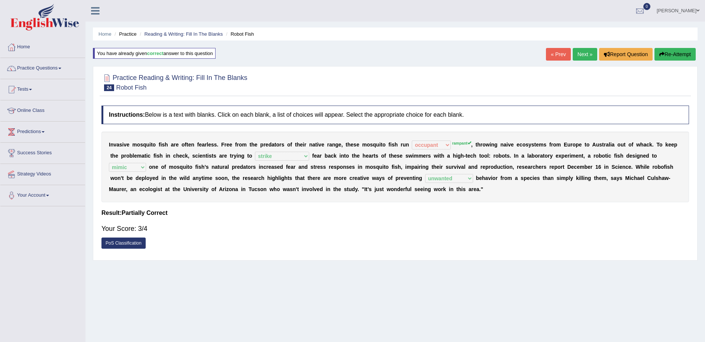
click at [683, 55] on button "Re-Attempt" at bounding box center [675, 54] width 41 height 13
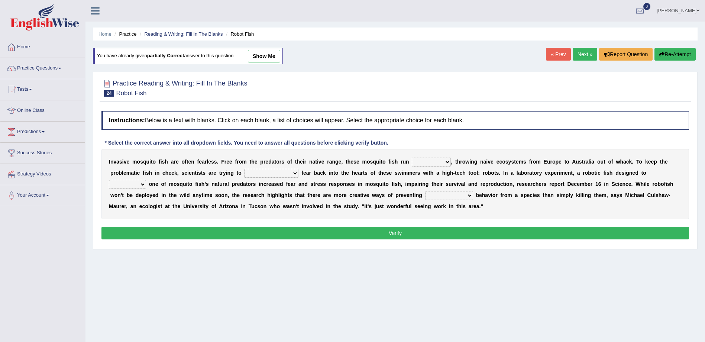
select select "rampant"
click at [412, 158] on select "occupant flippant rampant concordant" at bounding box center [431, 162] width 39 height 9
click at [244, 172] on select "accept spike strike [PERSON_NAME]" at bounding box center [271, 173] width 54 height 9
select select "strike"
click at [244, 169] on select "accept spike strike [PERSON_NAME]" at bounding box center [271, 173] width 54 height 9
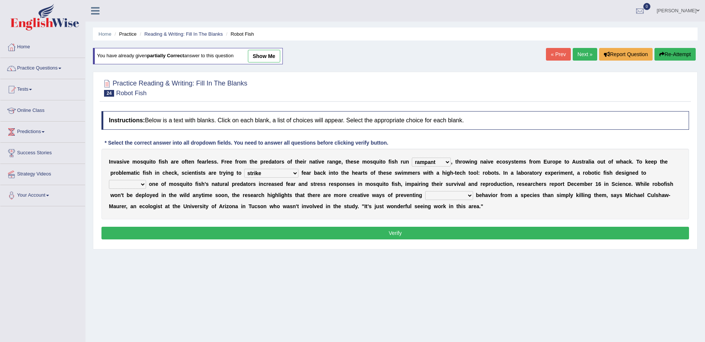
click at [146, 180] on select "bequest mimic battle conquest" at bounding box center [127, 184] width 37 height 9
select select "mimic"
click at [146, 180] on select "bequest mimic battle conquest" at bounding box center [127, 184] width 37 height 9
click at [425, 193] on select "unprivileged unprecedented uncharted unwanted" at bounding box center [449, 195] width 48 height 9
select select "unwanted"
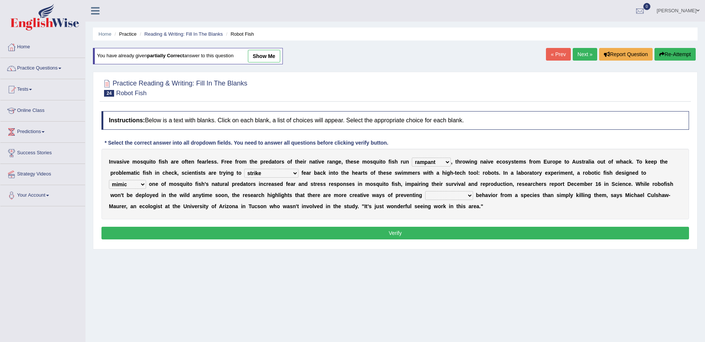
click at [425, 191] on select "unprivileged unprecedented uncharted unwanted" at bounding box center [449, 195] width 48 height 9
click at [316, 235] on button "Verify" at bounding box center [396, 233] width 588 height 13
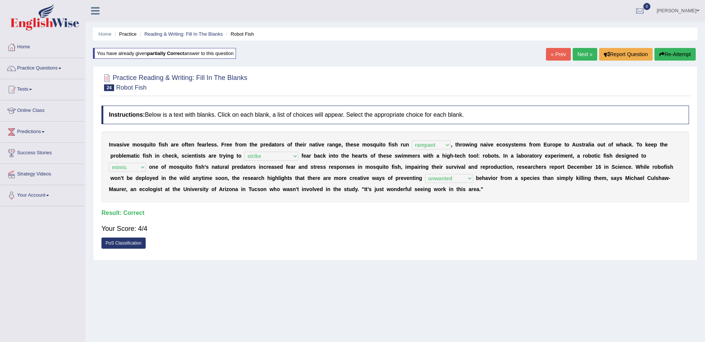
click at [590, 49] on link "Next »" at bounding box center [585, 54] width 25 height 13
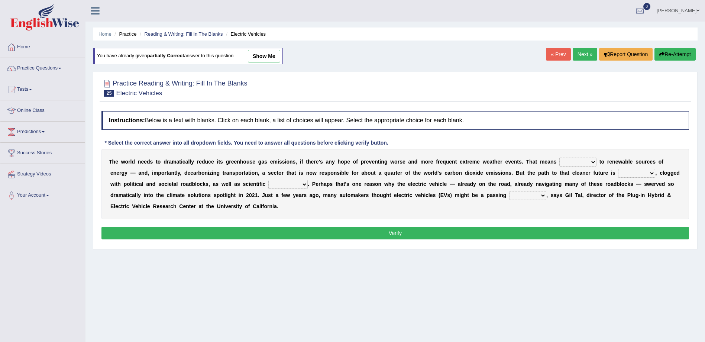
click at [560, 163] on select "grafting drafting crafting shifting" at bounding box center [578, 162] width 37 height 9
select select "shifting"
click at [560, 158] on select "grafting drafting crafting shifting" at bounding box center [578, 162] width 37 height 9
click at [618, 177] on select "daunting daunted daunt dauntless" at bounding box center [636, 173] width 37 height 9
select select "daunted"
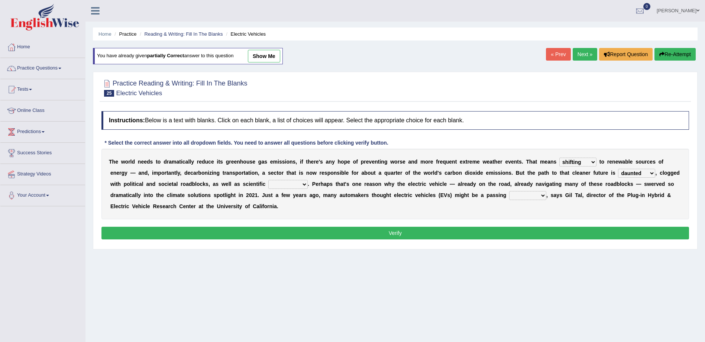
click at [618, 169] on select "daunting daunted daunt dauntless" at bounding box center [636, 173] width 37 height 9
click at [268, 187] on select "spectacles obstacles tentacles receptacles" at bounding box center [287, 184] width 39 height 9
click at [268, 180] on select "spectacles obstacles tentacles receptacles" at bounding box center [287, 184] width 39 height 9
click at [268, 186] on select "spectacles obstacles tentacles receptacles" at bounding box center [287, 184] width 39 height 9
click at [268, 180] on select "spectacles obstacles tentacles receptacles" at bounding box center [287, 184] width 39 height 9
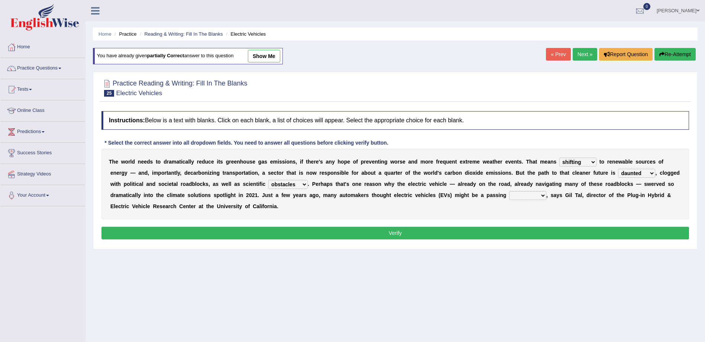
click at [268, 185] on select "spectacles obstacles tentacles receptacles" at bounding box center [287, 184] width 39 height 9
select select "receptacles"
click at [268, 180] on select "spectacles obstacles tentacles receptacles" at bounding box center [287, 184] width 39 height 9
click at [509, 197] on select "fad gad tad lad" at bounding box center [527, 195] width 37 height 9
select select "lad"
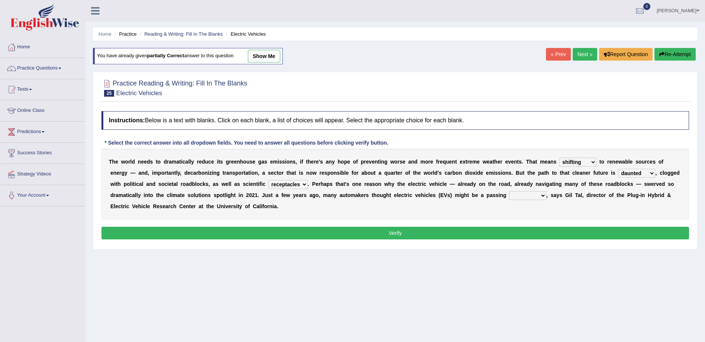
click at [509, 191] on select "fad gad tad lad" at bounding box center [527, 195] width 37 height 9
click at [475, 234] on button "Verify" at bounding box center [396, 233] width 588 height 13
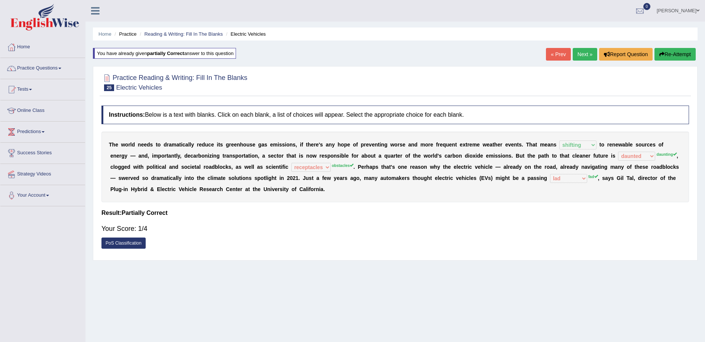
click at [678, 51] on button "Re-Attempt" at bounding box center [675, 54] width 41 height 13
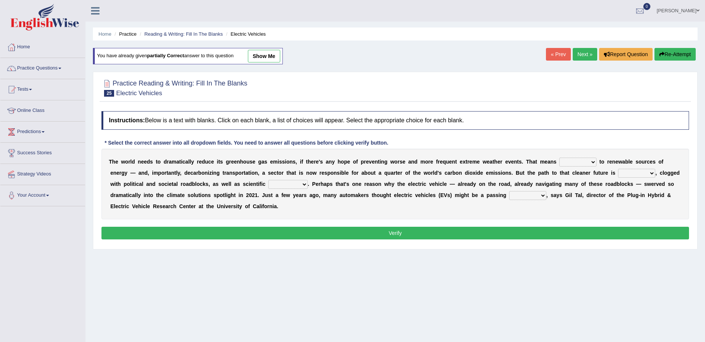
select select "shifting"
click at [560, 158] on select "grafting drafting crafting shifting" at bounding box center [578, 162] width 37 height 9
click at [618, 174] on select "daunting daunted daunt dauntless" at bounding box center [636, 173] width 37 height 9
select select "daunting"
click at [618, 169] on select "daunting daunted daunt dauntless" at bounding box center [636, 173] width 37 height 9
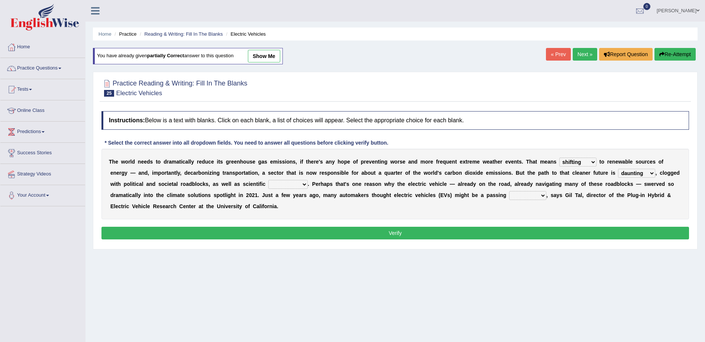
click at [268, 186] on select "spectacles obstacles tentacles receptacles" at bounding box center [287, 184] width 39 height 9
select select "obstacles"
click at [268, 180] on select "spectacles obstacles tentacles receptacles" at bounding box center [287, 184] width 39 height 9
click at [509, 195] on select "fad gad tad lad" at bounding box center [527, 195] width 37 height 9
select select "fad"
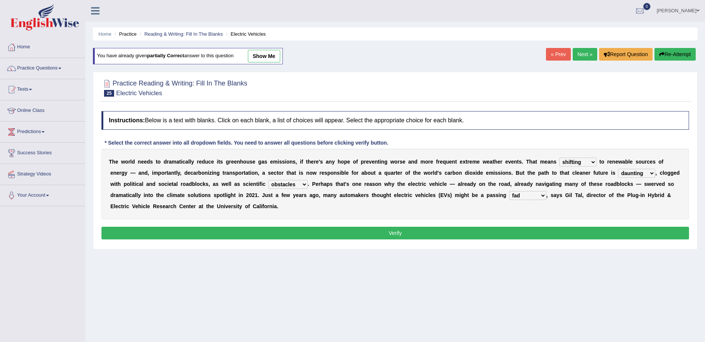
click at [509, 191] on select "fad gad tad lad" at bounding box center [527, 195] width 37 height 9
click at [388, 234] on button "Verify" at bounding box center [396, 233] width 588 height 13
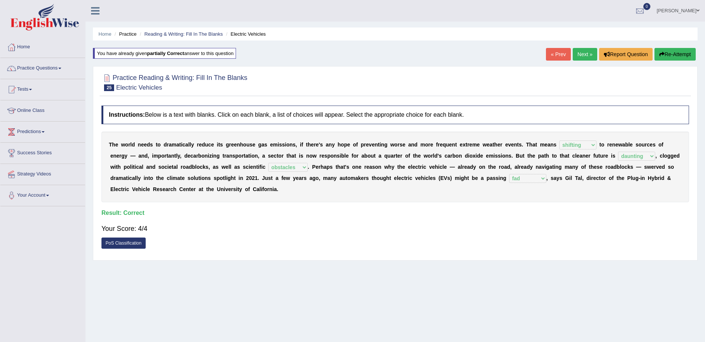
click at [585, 52] on link "Next »" at bounding box center [585, 54] width 25 height 13
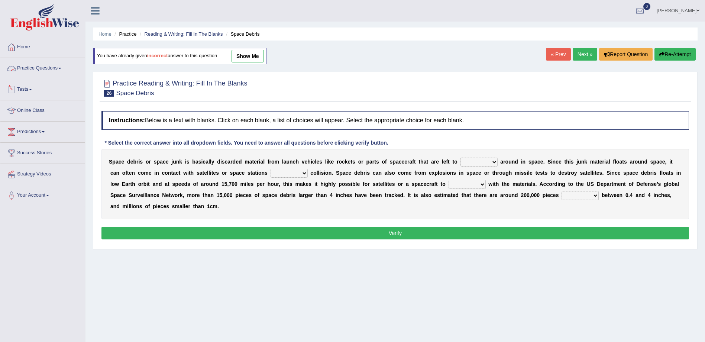
click at [61, 70] on link "Practice Questions" at bounding box center [42, 67] width 85 height 19
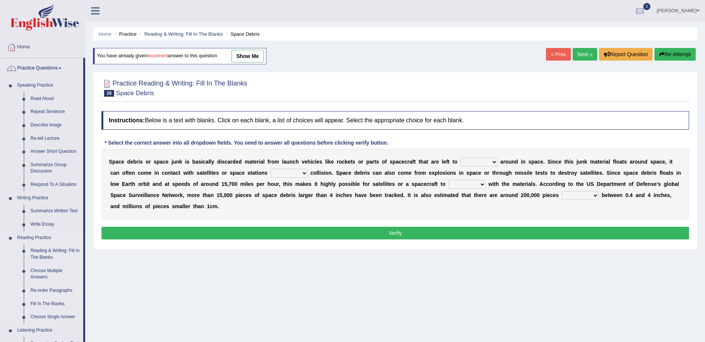
click at [43, 289] on link "Re-order Paragraphs" at bounding box center [55, 290] width 56 height 13
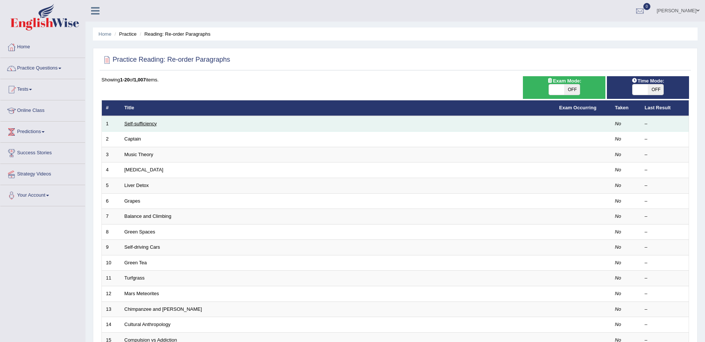
click at [138, 123] on link "Self-sufficiency" at bounding box center [141, 124] width 32 height 6
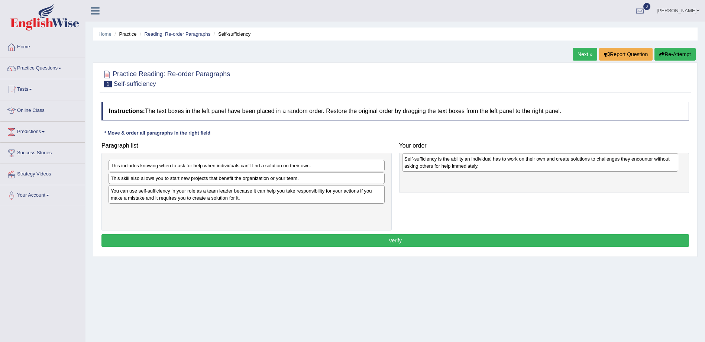
drag, startPoint x: 145, startPoint y: 217, endPoint x: 440, endPoint y: 165, distance: 299.4
click at [440, 165] on div "Self-sufficiency is the ability an individual has to work on their own and crea…" at bounding box center [540, 162] width 276 height 19
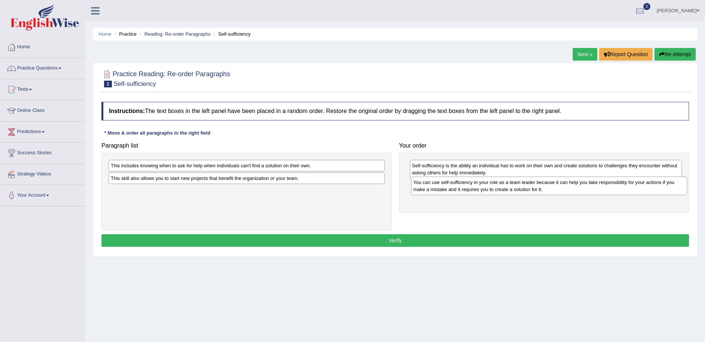
drag, startPoint x: 132, startPoint y: 199, endPoint x: 434, endPoint y: 190, distance: 302.8
click at [434, 190] on div "You can use self-sufficiency in your role as a team leader because it can help …" at bounding box center [549, 186] width 276 height 19
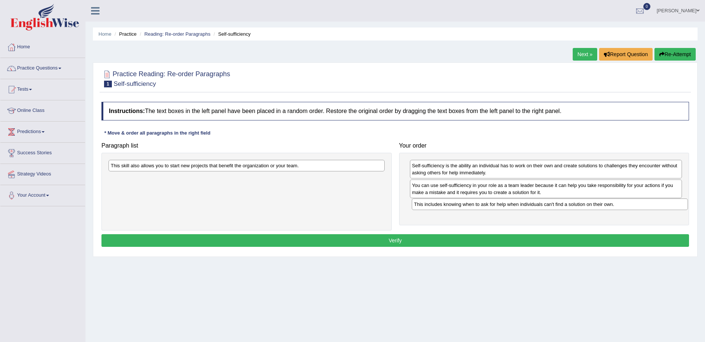
drag, startPoint x: 121, startPoint y: 170, endPoint x: 425, endPoint y: 209, distance: 305.9
click at [425, 209] on div "This includes knowing when to ask for help when individuals can't find a soluti…" at bounding box center [550, 205] width 276 height 12
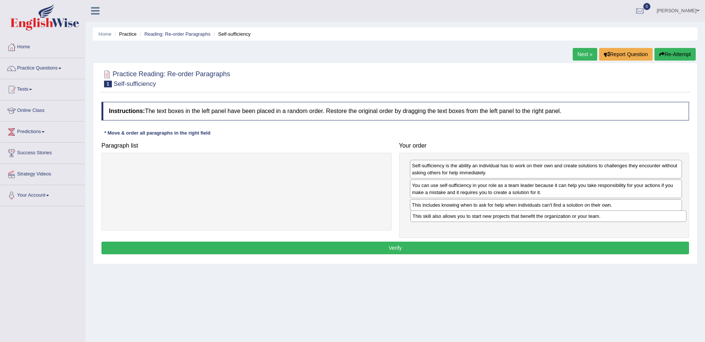
drag, startPoint x: 214, startPoint y: 166, endPoint x: 516, endPoint y: 217, distance: 306.1
click at [516, 217] on div "This skill also allows you to start new projects that benefit the organization …" at bounding box center [549, 216] width 276 height 12
click at [434, 246] on button "Verify" at bounding box center [396, 248] width 588 height 13
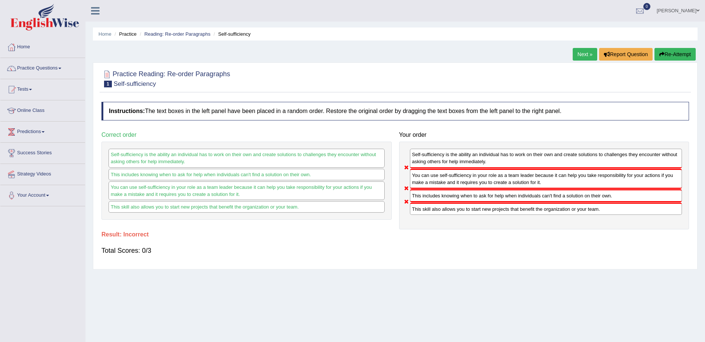
drag, startPoint x: 430, startPoint y: 175, endPoint x: 430, endPoint y: 166, distance: 9.3
click at [430, 166] on div "Self-sufficiency is the ability an individual has to work on their own and crea…" at bounding box center [544, 186] width 290 height 88
drag, startPoint x: 669, startPoint y: 51, endPoint x: 658, endPoint y: 57, distance: 12.8
click at [669, 52] on button "Re-Attempt" at bounding box center [675, 54] width 41 height 13
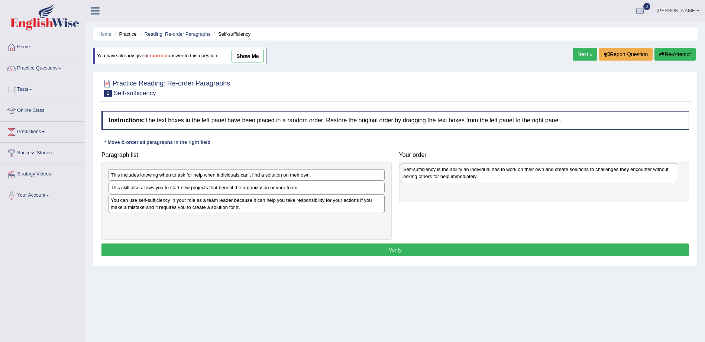
drag, startPoint x: 136, startPoint y: 228, endPoint x: 428, endPoint y: 177, distance: 296.8
click at [428, 177] on div "Self-sufficiency is the ability an individual has to work on their own and crea…" at bounding box center [539, 173] width 276 height 19
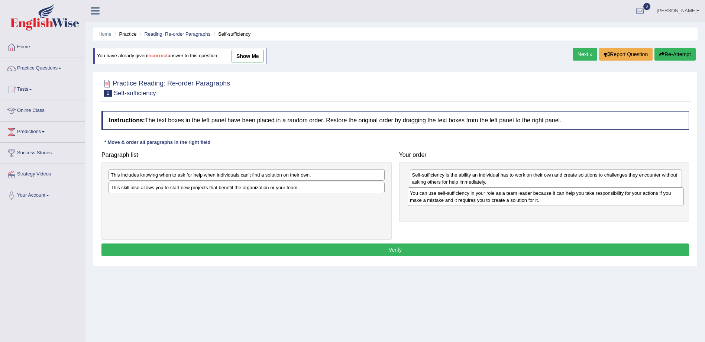
drag, startPoint x: 244, startPoint y: 209, endPoint x: 543, endPoint y: 202, distance: 299.4
click at [543, 202] on div "You can use self-sufficiency in your role as a team leader because it can help …" at bounding box center [546, 196] width 276 height 19
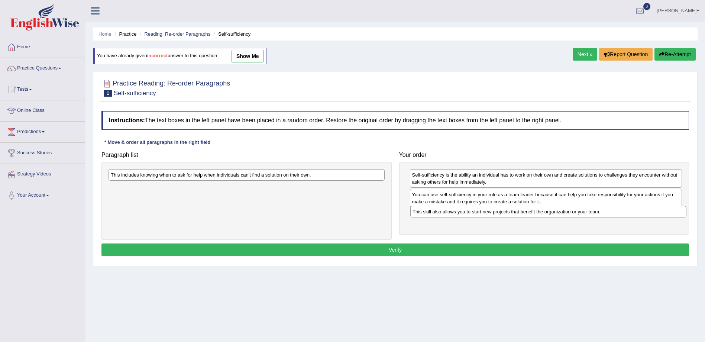
drag, startPoint x: 240, startPoint y: 189, endPoint x: 542, endPoint y: 212, distance: 303.2
click at [542, 212] on div "This skill also allows you to start new projects that benefit the organization …" at bounding box center [549, 212] width 276 height 12
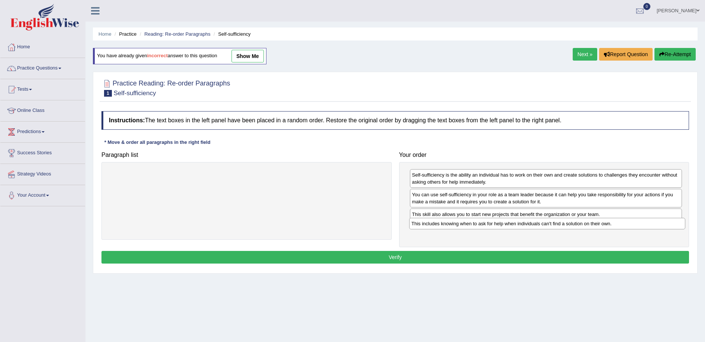
drag, startPoint x: 214, startPoint y: 177, endPoint x: 516, endPoint y: 226, distance: 305.5
click at [515, 226] on div "This includes knowing when to ask for help when individuals can't find a soluti…" at bounding box center [547, 224] width 276 height 12
click at [468, 260] on button "Verify" at bounding box center [396, 257] width 588 height 13
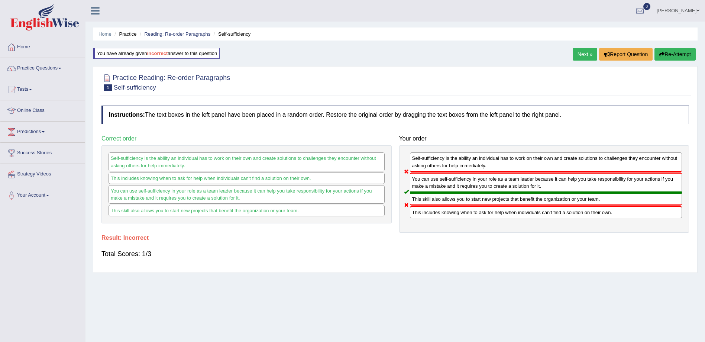
click at [687, 53] on button "Re-Attempt" at bounding box center [675, 54] width 41 height 13
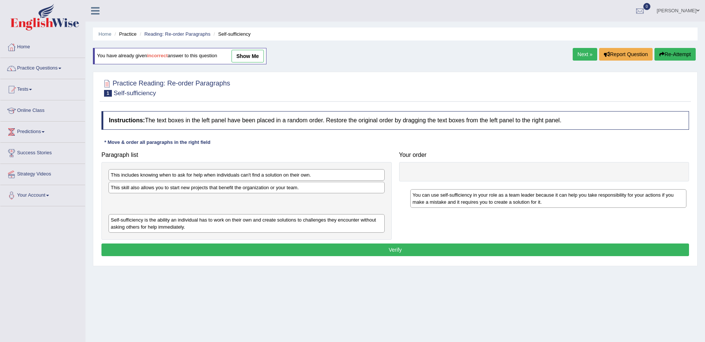
drag, startPoint x: 128, startPoint y: 205, endPoint x: 430, endPoint y: 199, distance: 302.0
click at [430, 199] on div "You can use self-sufficiency in your role as a team leader because it can help …" at bounding box center [549, 198] width 276 height 19
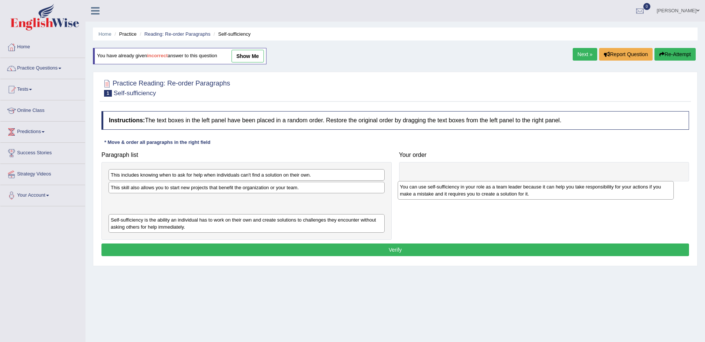
drag, startPoint x: 187, startPoint y: 205, endPoint x: 475, endPoint y: 190, distance: 288.9
click at [475, 190] on div "You can use self-sufficiency in your role as a team leader because it can help …" at bounding box center [536, 190] width 276 height 19
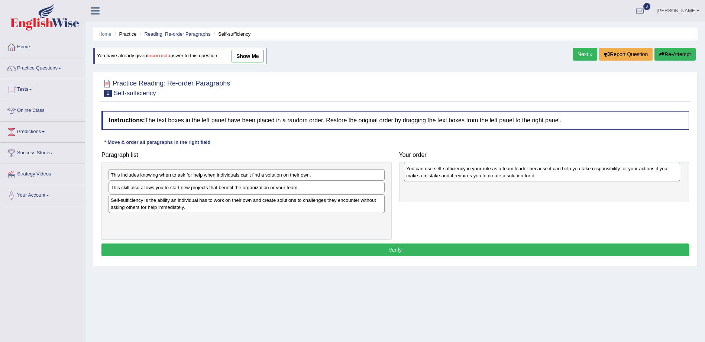
drag, startPoint x: 218, startPoint y: 207, endPoint x: 514, endPoint y: 175, distance: 297.3
click at [514, 175] on div "You can use self-sufficiency in your role as a team leader because it can help …" at bounding box center [542, 172] width 276 height 19
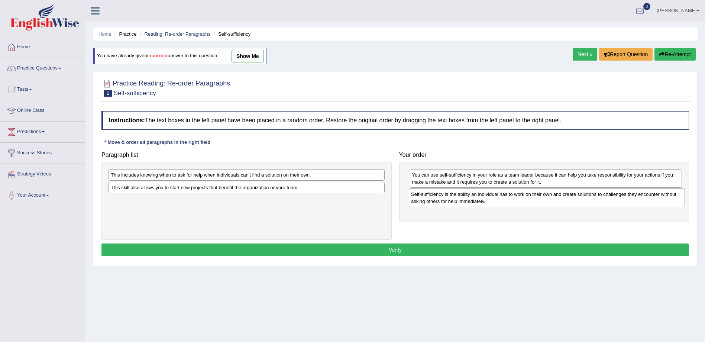
drag, startPoint x: 141, startPoint y: 206, endPoint x: 442, endPoint y: 200, distance: 300.5
click at [442, 200] on div "Self-sufficiency is the ability an individual has to work on their own and crea…" at bounding box center [547, 198] width 276 height 19
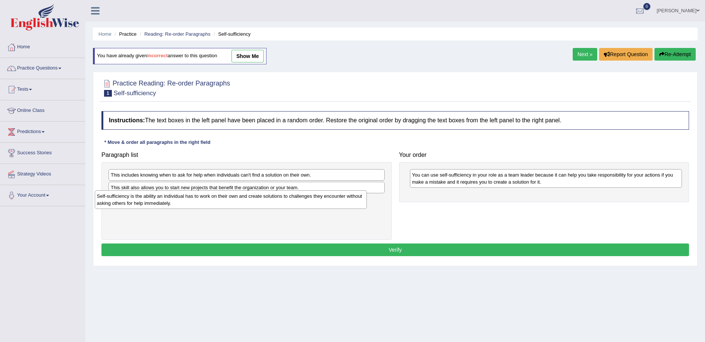
drag, startPoint x: 450, startPoint y: 201, endPoint x: 134, endPoint y: 203, distance: 315.3
click at [134, 203] on div "Self-sufficiency is the ability an individual has to work on their own and crea…" at bounding box center [231, 199] width 273 height 19
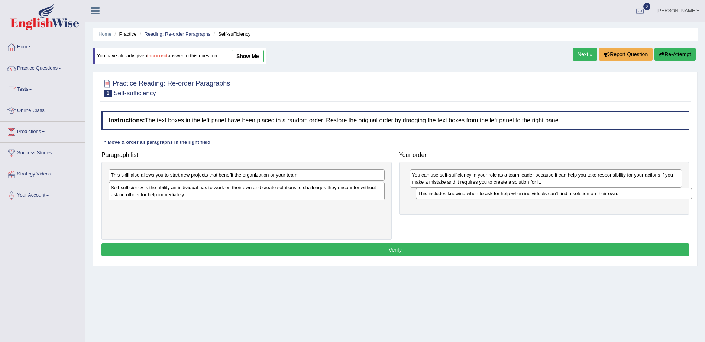
drag, startPoint x: 194, startPoint y: 179, endPoint x: 499, endPoint y: 197, distance: 306.2
click at [501, 198] on div "This includes knowing when to ask for help when individuals can't find a soluti…" at bounding box center [554, 194] width 276 height 12
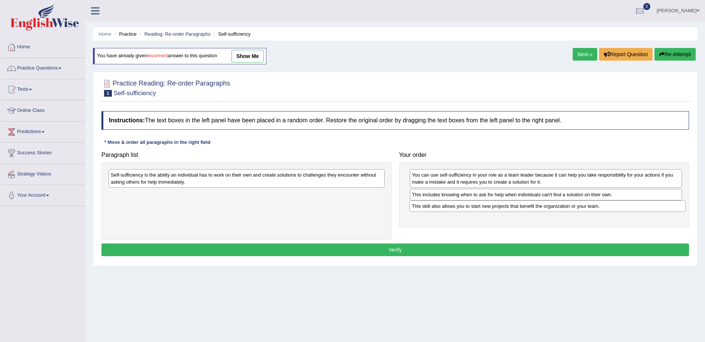
drag, startPoint x: 342, startPoint y: 179, endPoint x: 644, endPoint y: 210, distance: 303.2
click at [644, 210] on div "This skill also allows you to start new projects that benefit the organization …" at bounding box center [548, 206] width 276 height 12
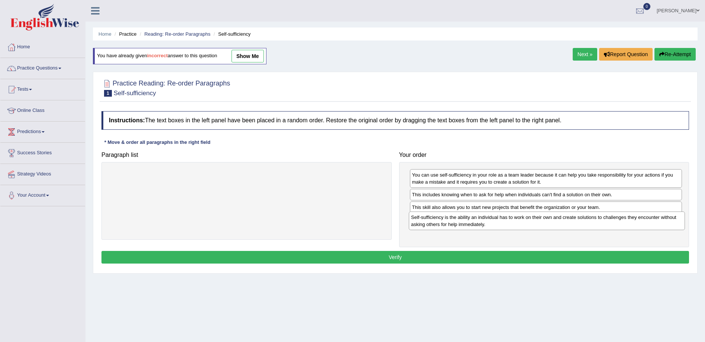
drag, startPoint x: 347, startPoint y: 181, endPoint x: 647, endPoint y: 223, distance: 303.4
click at [647, 223] on div "Self-sufficiency is the ability an individual has to work on their own and crea…" at bounding box center [547, 221] width 276 height 19
click at [581, 51] on link "Next »" at bounding box center [585, 54] width 25 height 13
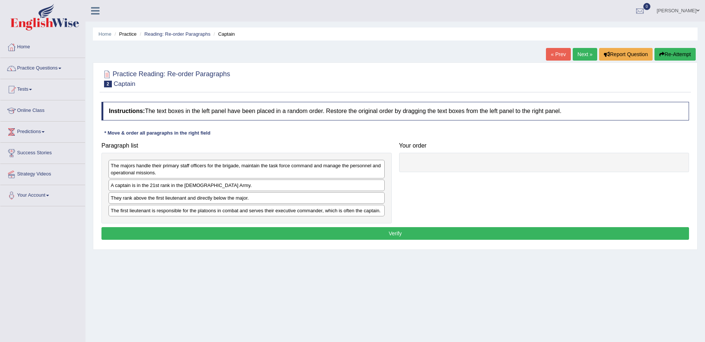
click at [555, 57] on link "« Prev" at bounding box center [558, 54] width 25 height 13
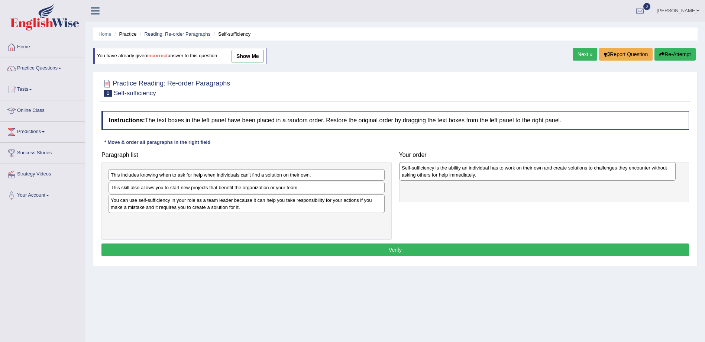
drag, startPoint x: 136, startPoint y: 227, endPoint x: 428, endPoint y: 175, distance: 295.8
click at [428, 175] on div "Self-sufficiency is the ability an individual has to work on their own and crea…" at bounding box center [538, 171] width 276 height 19
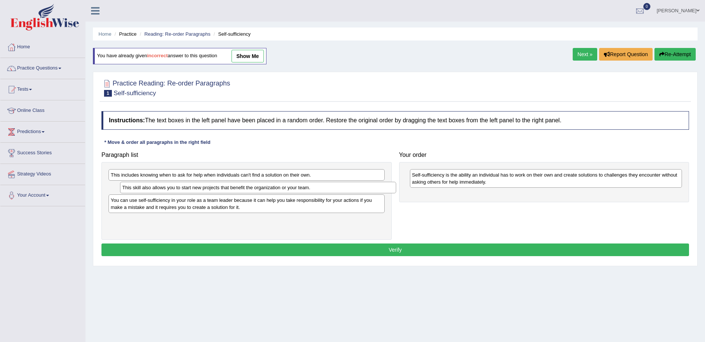
drag, startPoint x: 140, startPoint y: 190, endPoint x: 151, endPoint y: 190, distance: 11.5
click at [151, 190] on div "This skill also allows you to start new projects that benefit the organization …" at bounding box center [258, 188] width 276 height 12
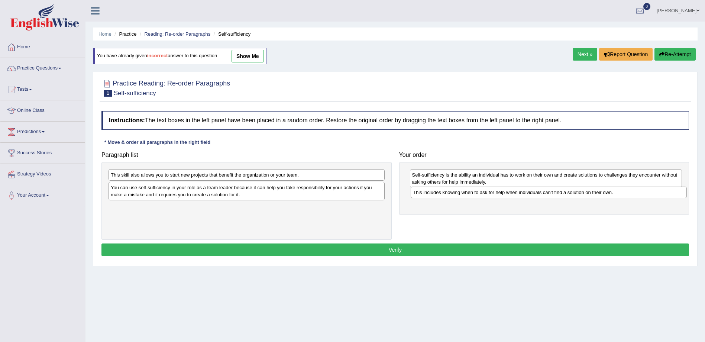
drag, startPoint x: 152, startPoint y: 174, endPoint x: 458, endPoint y: 193, distance: 306.6
click at [457, 192] on div "This includes knowing when to ask for help when individuals can't find a soluti…" at bounding box center [549, 193] width 276 height 12
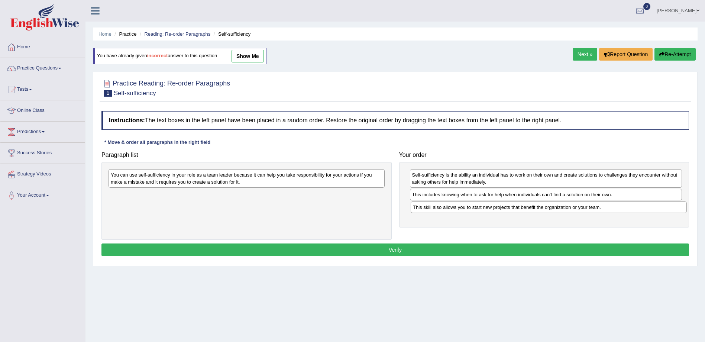
drag, startPoint x: 251, startPoint y: 180, endPoint x: 554, endPoint y: 212, distance: 304.0
click at [554, 212] on div "This skill also allows you to start new projects that benefit the organization …" at bounding box center [549, 208] width 276 height 12
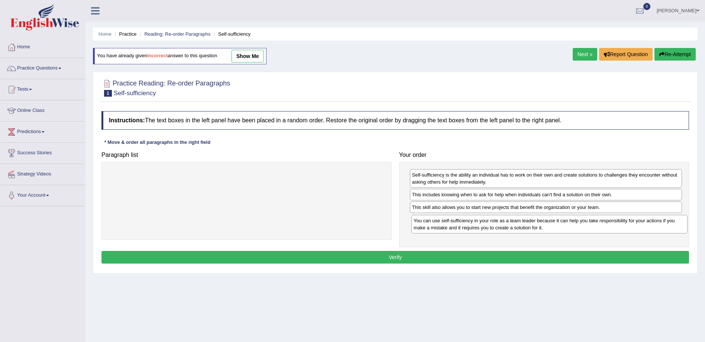
drag, startPoint x: 303, startPoint y: 176, endPoint x: 607, endPoint y: 213, distance: 306.0
click at [607, 217] on div "You can use self-sufficiency in your role as a team leader because it can help …" at bounding box center [550, 224] width 276 height 19
click at [534, 256] on button "Verify" at bounding box center [396, 257] width 588 height 13
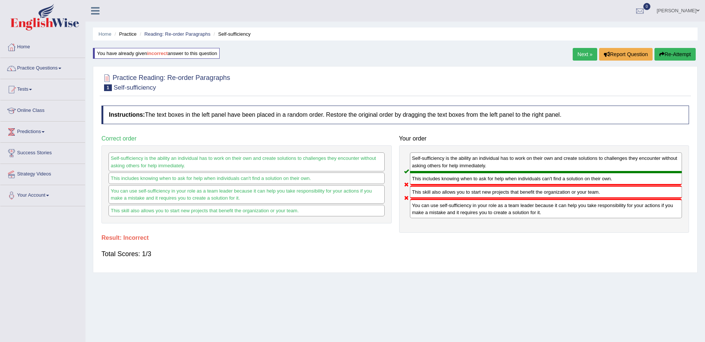
click at [672, 54] on button "Re-Attempt" at bounding box center [675, 54] width 41 height 13
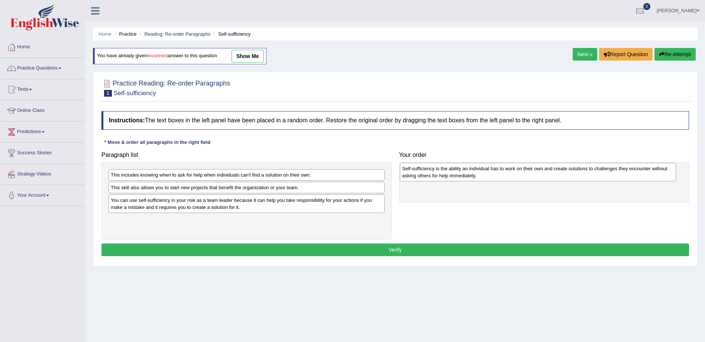
drag, startPoint x: 148, startPoint y: 223, endPoint x: 439, endPoint y: 172, distance: 295.9
click at [439, 172] on div "Self-sufficiency is the ability an individual has to work on their own and crea…" at bounding box center [538, 172] width 276 height 19
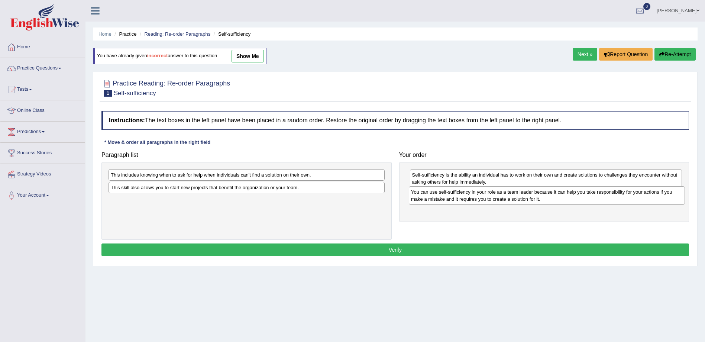
drag, startPoint x: 155, startPoint y: 205, endPoint x: 457, endPoint y: 197, distance: 301.7
click at [456, 197] on div "You can use self-sufficiency in your role as a team leader because it can help …" at bounding box center [547, 195] width 276 height 19
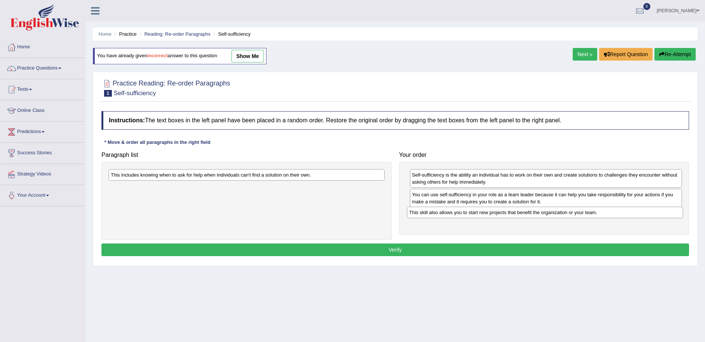
drag, startPoint x: 228, startPoint y: 190, endPoint x: 527, endPoint y: 215, distance: 299.6
click at [527, 215] on div "This skill also allows you to start new projects that benefit the organization …" at bounding box center [545, 213] width 276 height 12
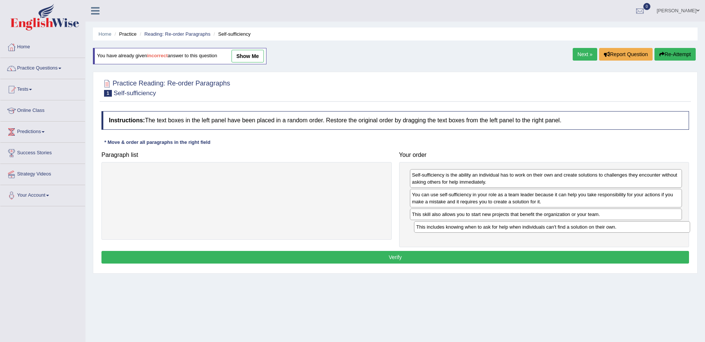
drag, startPoint x: 308, startPoint y: 177, endPoint x: 610, endPoint y: 225, distance: 306.2
click at [609, 226] on div "This includes knowing when to ask for help when individuals can't find a soluti…" at bounding box center [552, 227] width 276 height 12
click at [459, 258] on button "Verify" at bounding box center [396, 257] width 588 height 13
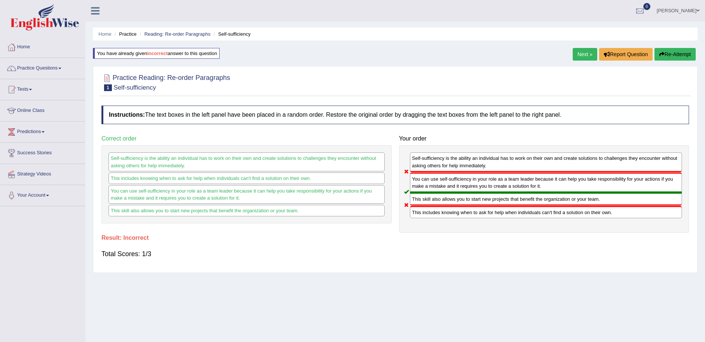
click at [678, 56] on button "Re-Attempt" at bounding box center [675, 54] width 41 height 13
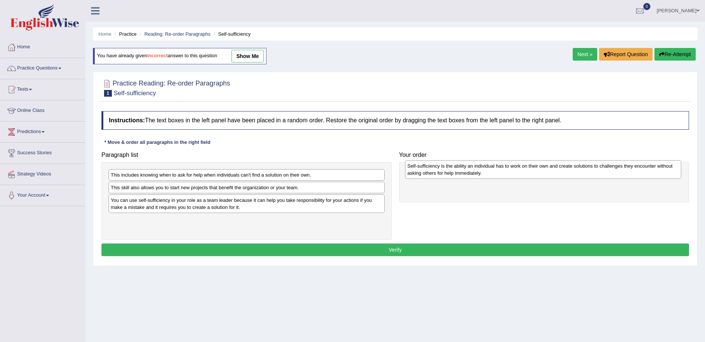
drag, startPoint x: 148, startPoint y: 224, endPoint x: 443, endPoint y: 170, distance: 299.8
click at [443, 170] on div "Self-sufficiency is the ability an individual has to work on their own and crea…" at bounding box center [543, 169] width 276 height 19
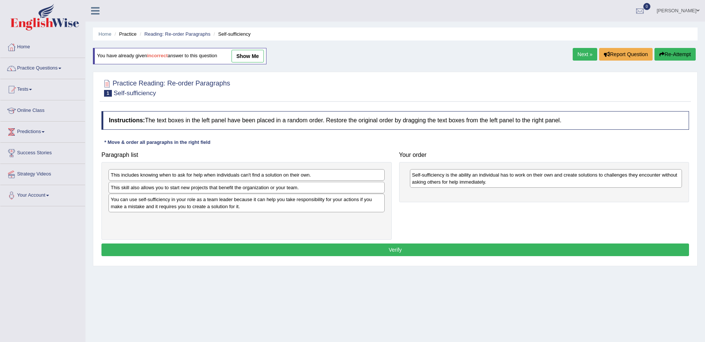
click at [163, 204] on div "You can use self-sufficiency in your role as a team leader because it can help …" at bounding box center [247, 203] width 276 height 19
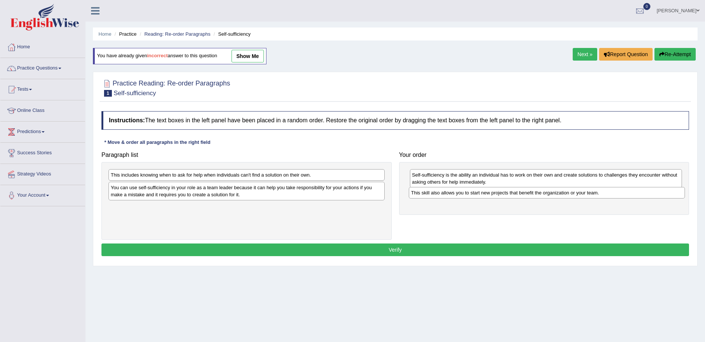
drag, startPoint x: 163, startPoint y: 187, endPoint x: 463, endPoint y: 193, distance: 300.5
click at [463, 193] on div "This skill also allows you to start new projects that benefit the organization …" at bounding box center [547, 193] width 276 height 12
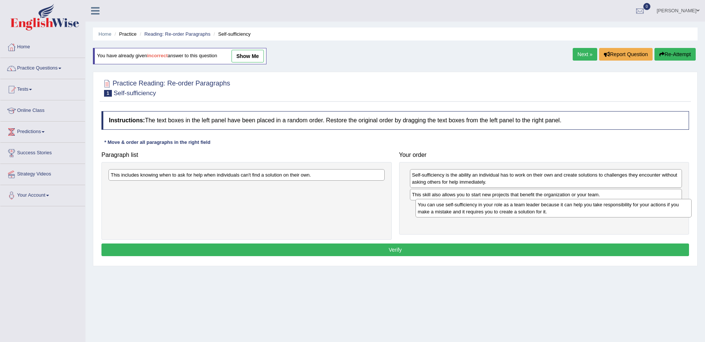
drag, startPoint x: 260, startPoint y: 194, endPoint x: 567, endPoint y: 211, distance: 308.0
click at [567, 211] on div "You can use self-sufficiency in your role as a team leader because it can help …" at bounding box center [554, 208] width 276 height 19
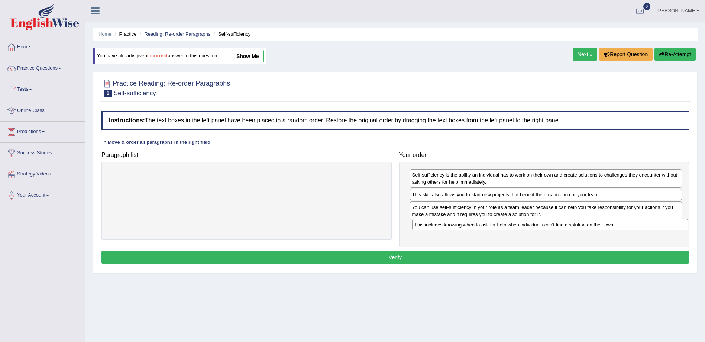
drag, startPoint x: 269, startPoint y: 172, endPoint x: 573, endPoint y: 222, distance: 307.9
click at [573, 222] on div "This includes knowing when to ask for help when individuals can't find a soluti…" at bounding box center [550, 225] width 276 height 12
click at [479, 258] on button "Verify" at bounding box center [396, 257] width 588 height 13
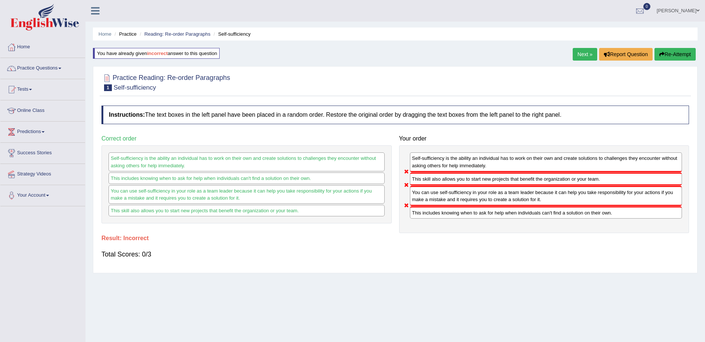
click at [670, 52] on button "Re-Attempt" at bounding box center [675, 54] width 41 height 13
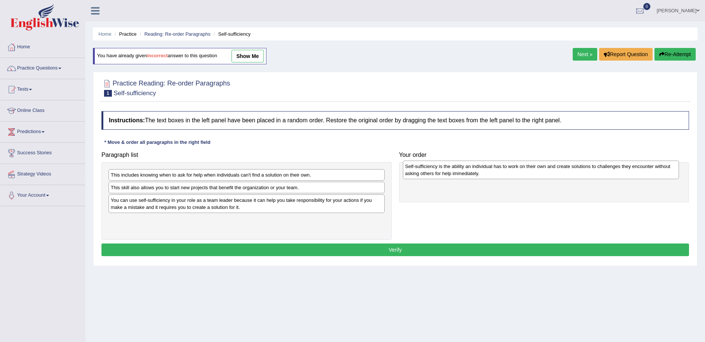
drag, startPoint x: 145, startPoint y: 226, endPoint x: 439, endPoint y: 173, distance: 299.3
click at [439, 173] on div "Self-sufficiency is the ability an individual has to work on their own and crea…" at bounding box center [541, 170] width 276 height 19
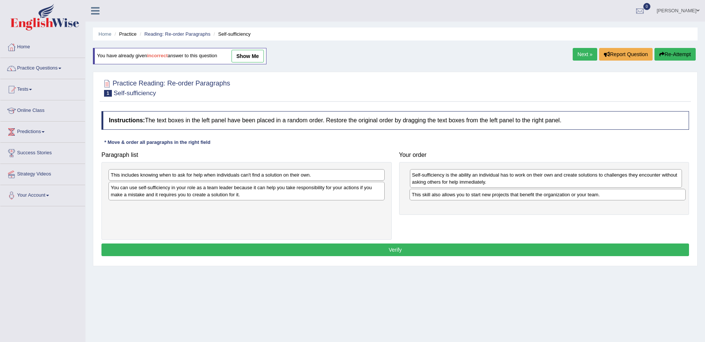
drag, startPoint x: 154, startPoint y: 190, endPoint x: 454, endPoint y: 197, distance: 300.5
click at [454, 197] on div "This skill also allows you to start new projects that benefit the organization …" at bounding box center [548, 195] width 276 height 12
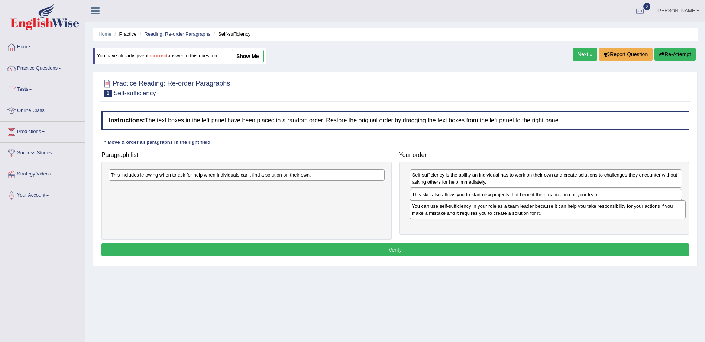
drag, startPoint x: 307, startPoint y: 196, endPoint x: 604, endPoint y: 210, distance: 297.4
click at [604, 210] on div "You can use self-sufficiency in your role as a team leader because it can help …" at bounding box center [548, 209] width 276 height 19
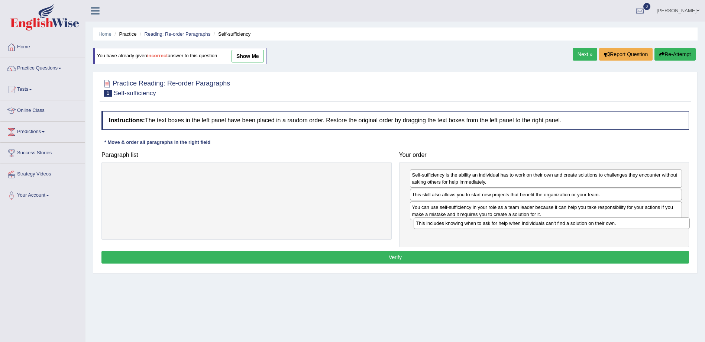
drag, startPoint x: 277, startPoint y: 177, endPoint x: 582, endPoint y: 225, distance: 308.3
click at [582, 225] on div "This includes knowing when to ask for help when individuals can't find a soluti…" at bounding box center [552, 224] width 276 height 12
click at [541, 258] on button "Verify" at bounding box center [396, 257] width 588 height 13
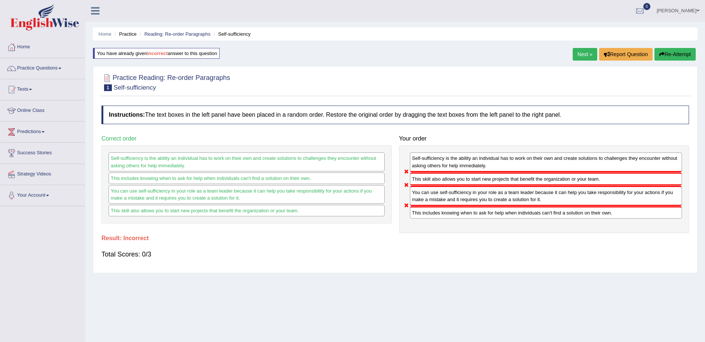
click at [680, 54] on button "Re-Attempt" at bounding box center [675, 54] width 41 height 13
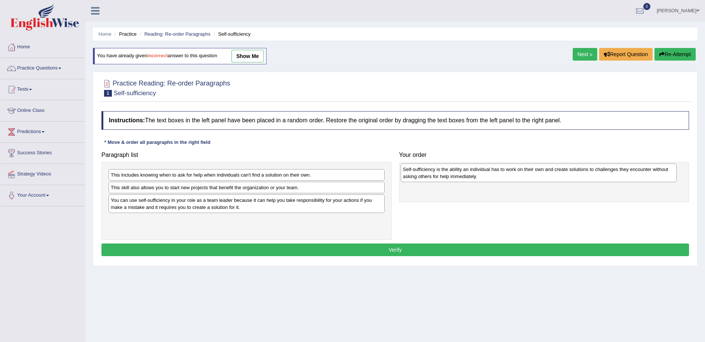
drag, startPoint x: 150, startPoint y: 223, endPoint x: 442, endPoint y: 173, distance: 296.3
click at [442, 173] on div "Self-sufficiency is the ability an individual has to work on their own and crea…" at bounding box center [539, 173] width 276 height 19
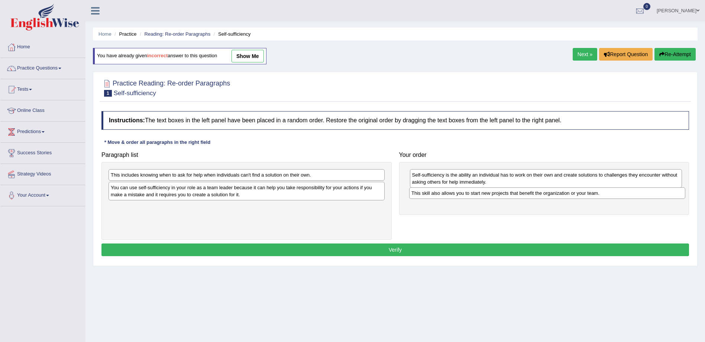
drag, startPoint x: 168, startPoint y: 191, endPoint x: 469, endPoint y: 196, distance: 300.9
click at [469, 196] on div "This skill also allows you to start new projects that benefit the organization …" at bounding box center [547, 193] width 276 height 12
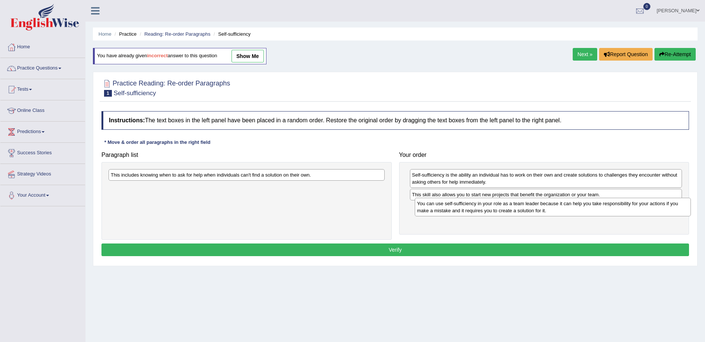
drag, startPoint x: 158, startPoint y: 188, endPoint x: 464, endPoint y: 204, distance: 306.8
click at [464, 204] on div "You can use self-sufficiency in your role as a team leader because it can help …" at bounding box center [553, 207] width 276 height 19
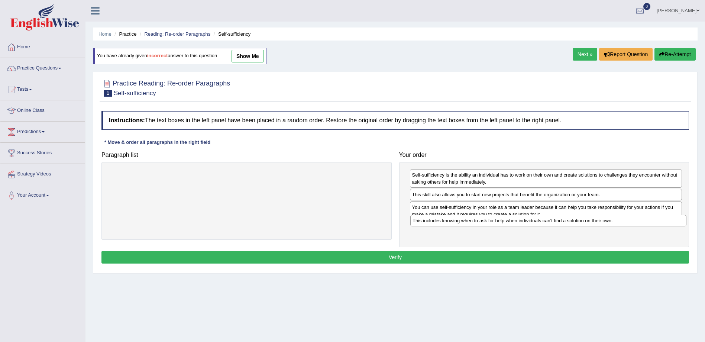
drag, startPoint x: 206, startPoint y: 173, endPoint x: 508, endPoint y: 219, distance: 305.4
click at [508, 219] on div "This includes knowing when to ask for help when individuals can't find a soluti…" at bounding box center [549, 221] width 276 height 12
click at [467, 255] on button "Verify" at bounding box center [396, 257] width 588 height 13
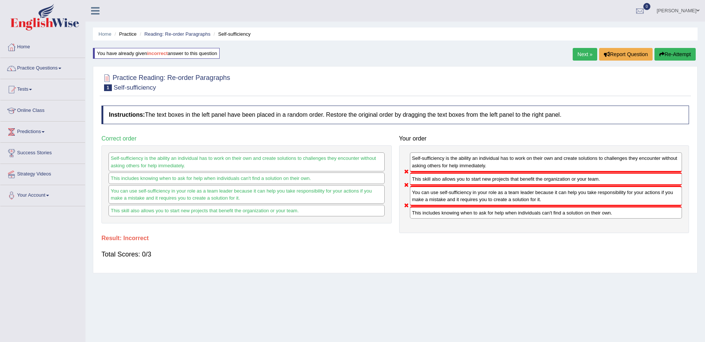
click at [679, 54] on button "Re-Attempt" at bounding box center [675, 54] width 41 height 13
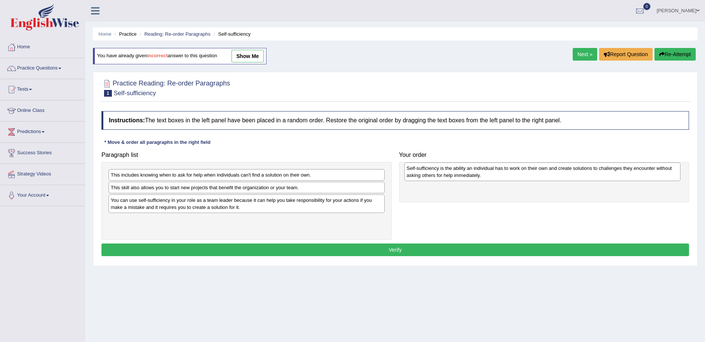
drag, startPoint x: 149, startPoint y: 225, endPoint x: 445, endPoint y: 174, distance: 300.5
click at [445, 174] on div "Self-sufficiency is the ability an individual has to work on their own and crea…" at bounding box center [543, 171] width 276 height 19
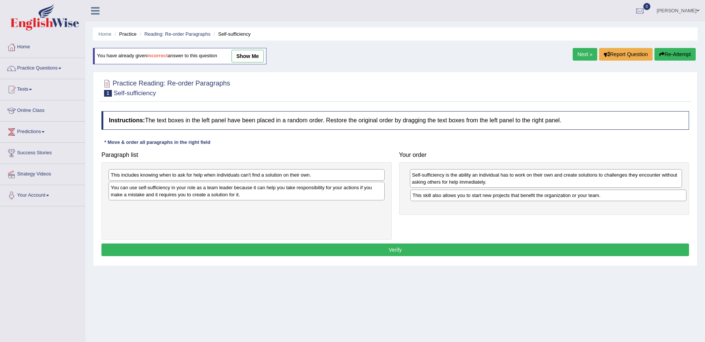
drag, startPoint x: 140, startPoint y: 190, endPoint x: 442, endPoint y: 198, distance: 302.0
click at [442, 198] on div "This skill also allows you to start new projects that benefit the organization …" at bounding box center [549, 196] width 276 height 12
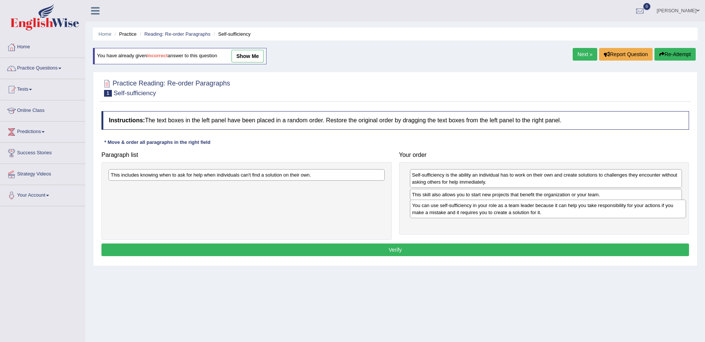
drag, startPoint x: 207, startPoint y: 194, endPoint x: 509, endPoint y: 212, distance: 302.1
click at [509, 212] on div "You can use self-sufficiency in your role as a team leader because it can help …" at bounding box center [548, 209] width 276 height 19
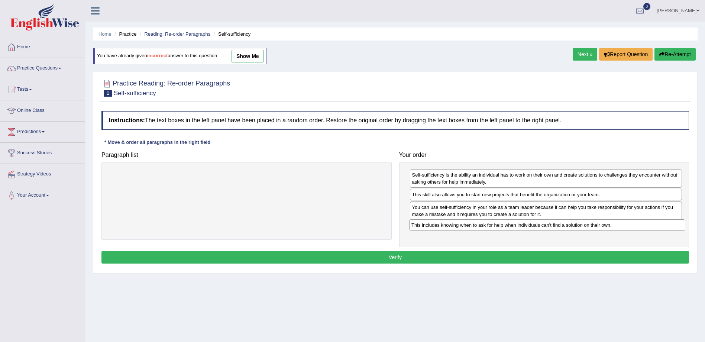
drag, startPoint x: 274, startPoint y: 177, endPoint x: 557, endPoint y: 244, distance: 290.7
click at [575, 228] on div "This includes knowing when to ask for help when individuals can't find a soluti…" at bounding box center [547, 225] width 276 height 12
click at [527, 257] on button "Verify" at bounding box center [396, 257] width 588 height 13
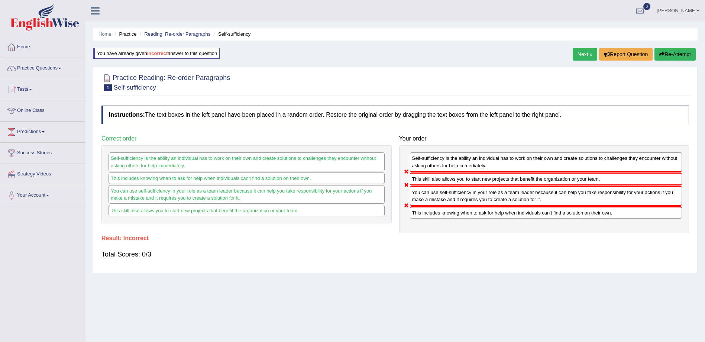
click at [676, 53] on button "Re-Attempt" at bounding box center [675, 54] width 41 height 13
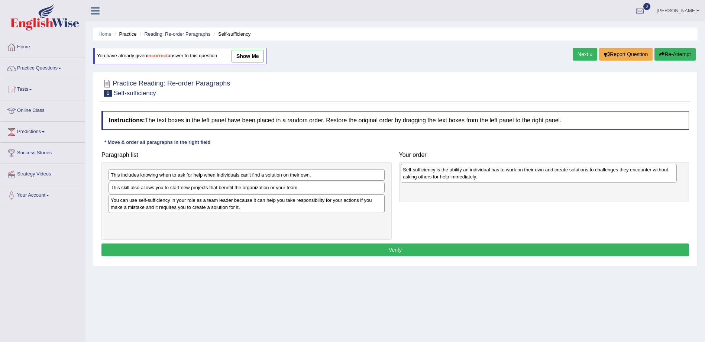
drag, startPoint x: 133, startPoint y: 222, endPoint x: 425, endPoint y: 172, distance: 296.6
click at [425, 172] on div "Self-sufficiency is the ability an individual has to work on their own and crea…" at bounding box center [539, 173] width 276 height 19
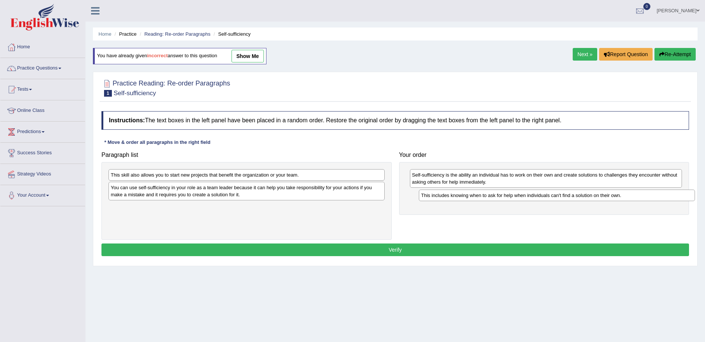
drag, startPoint x: 168, startPoint y: 178, endPoint x: 475, endPoint y: 196, distance: 307.3
click at [475, 196] on div "This includes knowing when to ask for help when individuals can't find a soluti…" at bounding box center [557, 196] width 276 height 12
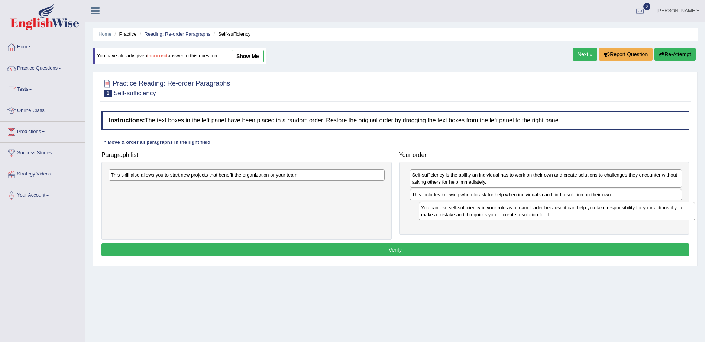
drag, startPoint x: 288, startPoint y: 199, endPoint x: 594, endPoint y: 215, distance: 306.5
click at [595, 218] on div "You can use self-sufficiency in your role as a team leader because it can help …" at bounding box center [557, 211] width 276 height 19
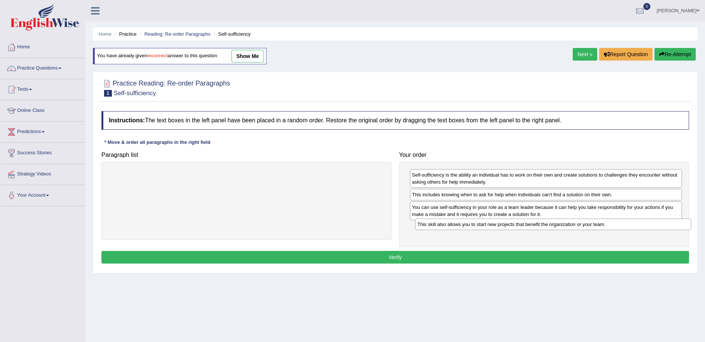
drag, startPoint x: 331, startPoint y: 177, endPoint x: 637, endPoint y: 226, distance: 310.7
click at [637, 226] on div "This skill also allows you to start new projects that benefit the organization …" at bounding box center [553, 225] width 276 height 12
click at [496, 257] on button "Verify" at bounding box center [396, 257] width 588 height 13
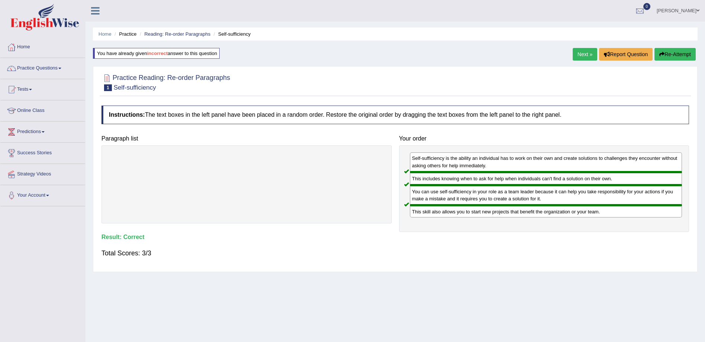
click at [585, 53] on link "Next »" at bounding box center [585, 54] width 25 height 13
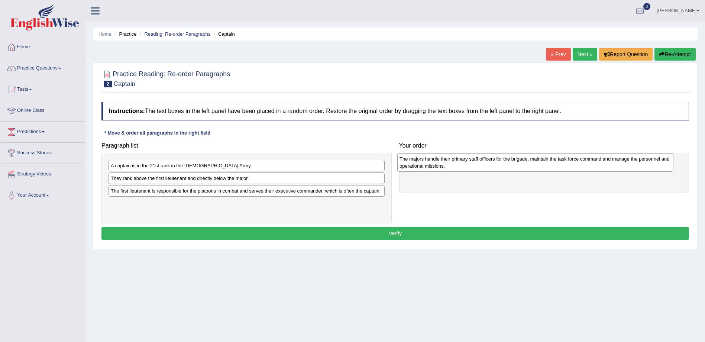
drag, startPoint x: 145, startPoint y: 172, endPoint x: 438, endPoint y: 164, distance: 292.4
click at [436, 164] on div "The majors handle their primary staff officers for the brigade, maintain the ta…" at bounding box center [536, 162] width 276 height 19
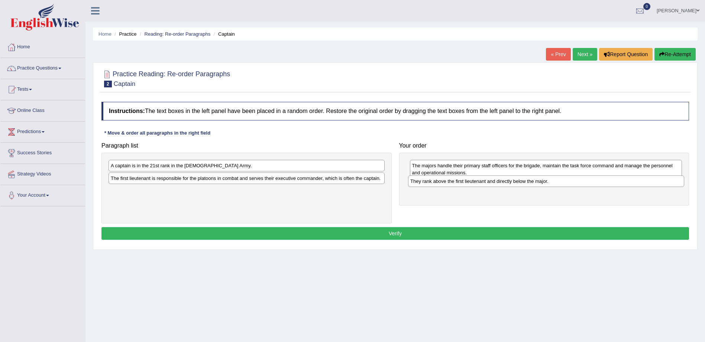
drag, startPoint x: 140, startPoint y: 182, endPoint x: 440, endPoint y: 185, distance: 299.7
click at [440, 185] on div "They rank above the first lieutenant and directly below the major." at bounding box center [546, 182] width 276 height 12
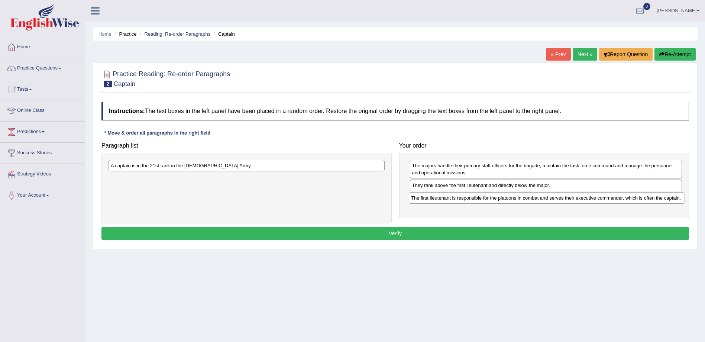
drag, startPoint x: 227, startPoint y: 181, endPoint x: 528, endPoint y: 200, distance: 301.4
click at [528, 200] on div "The first lieutenant is responsible for the platoons in combat and serves their…" at bounding box center [547, 198] width 276 height 12
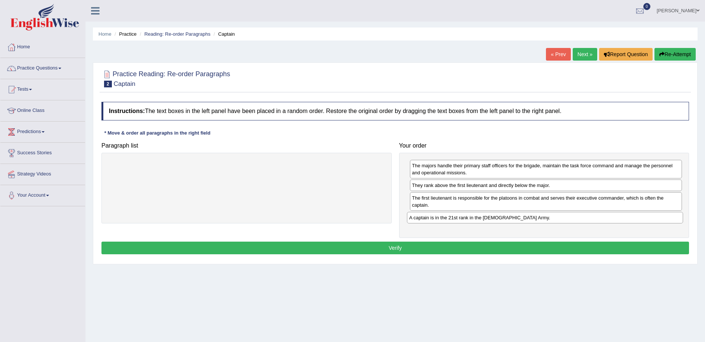
drag, startPoint x: 320, startPoint y: 170, endPoint x: 619, endPoint y: 222, distance: 303.1
click at [619, 222] on div "A captain is in the 21st rank in the US Army." at bounding box center [545, 218] width 276 height 12
click at [499, 246] on button "Verify" at bounding box center [396, 248] width 588 height 13
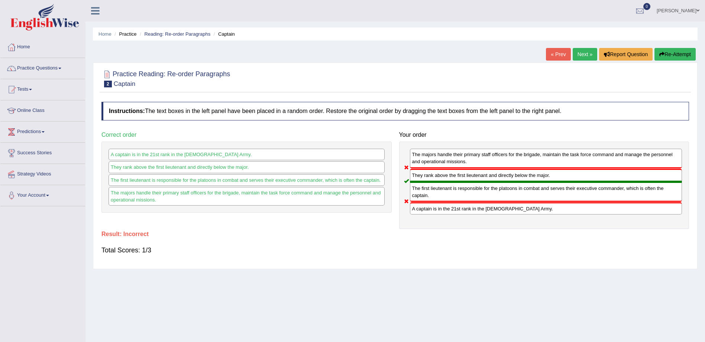
click at [667, 53] on button "Re-Attempt" at bounding box center [675, 54] width 41 height 13
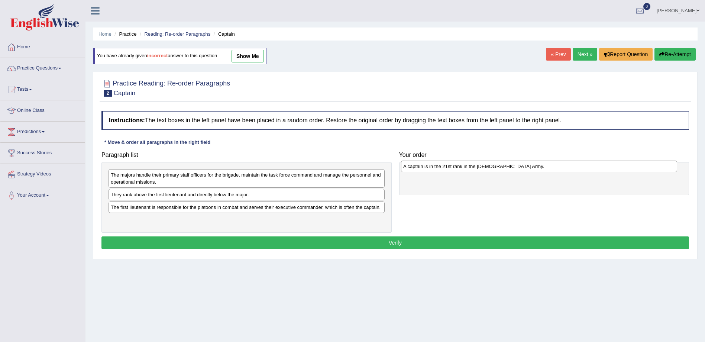
drag, startPoint x: 126, startPoint y: 196, endPoint x: 418, endPoint y: 168, distance: 294.0
click at [418, 168] on div "A captain is in the 21st rank in the US Army." at bounding box center [539, 167] width 276 height 12
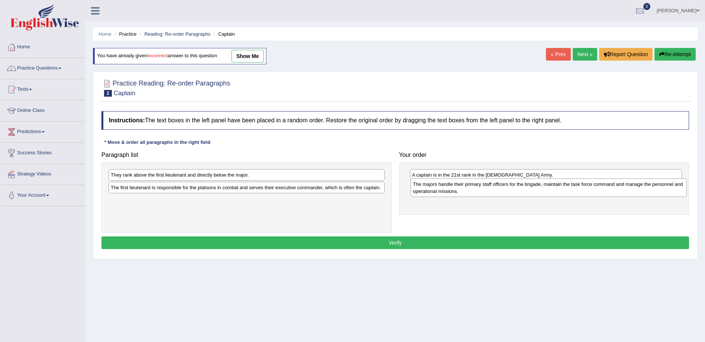
drag, startPoint x: 171, startPoint y: 182, endPoint x: 474, endPoint y: 191, distance: 302.5
click at [474, 191] on div "The majors handle their primary staff officers for the brigade, maintain the ta…" at bounding box center [549, 187] width 276 height 19
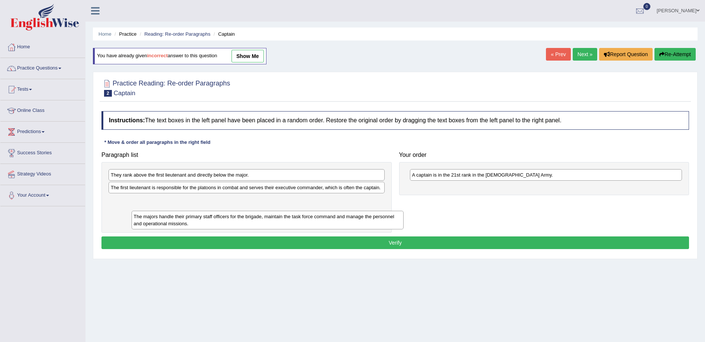
drag, startPoint x: 457, startPoint y: 197, endPoint x: 139, endPoint y: 197, distance: 318.3
click at [164, 217] on div "The majors handle their primary staff officers for the brigade, maintain the ta…" at bounding box center [268, 220] width 273 height 19
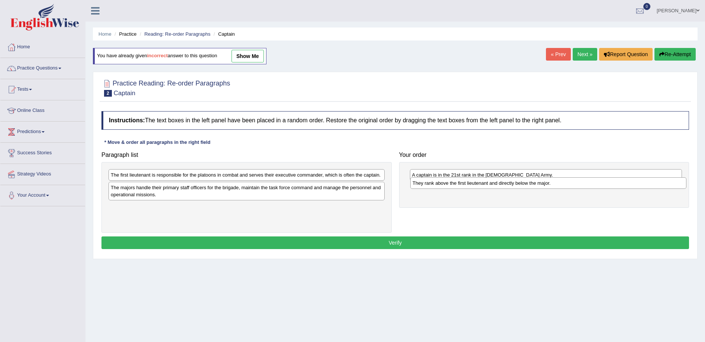
drag, startPoint x: 150, startPoint y: 177, endPoint x: 452, endPoint y: 185, distance: 302.1
click at [452, 185] on div "They rank above the first lieutenant and directly below the major." at bounding box center [549, 183] width 276 height 12
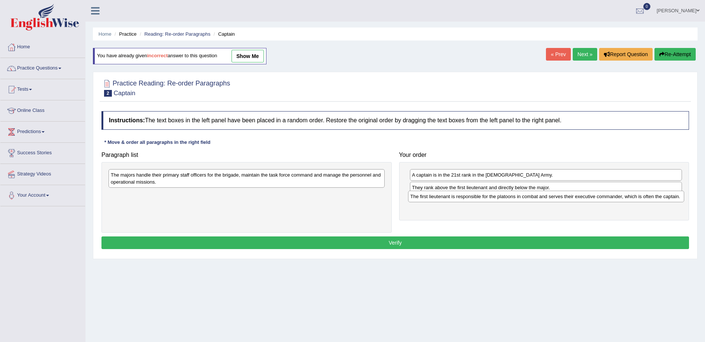
drag, startPoint x: 199, startPoint y: 178, endPoint x: 499, endPoint y: 200, distance: 300.8
click at [499, 200] on div "The first lieutenant is responsible for the platoons in combat and serves their…" at bounding box center [546, 197] width 276 height 12
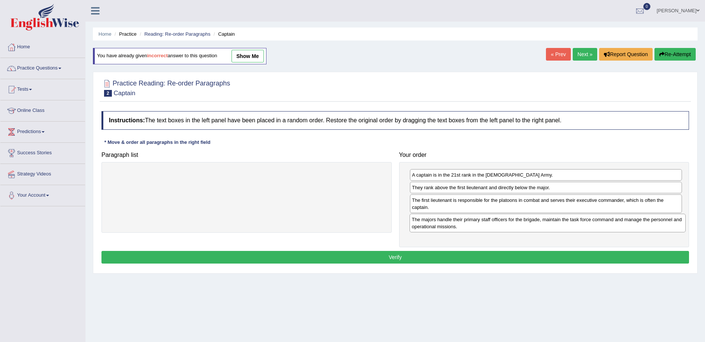
drag, startPoint x: 217, startPoint y: 181, endPoint x: 482, endPoint y: 233, distance: 269.8
click at [518, 225] on div "The majors handle their primary staff officers for the brigade, maintain the ta…" at bounding box center [548, 223] width 276 height 19
click at [365, 255] on button "Verify" at bounding box center [396, 257] width 588 height 13
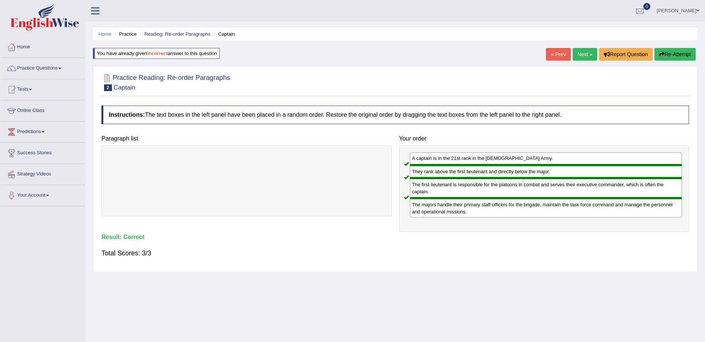
click at [582, 52] on link "Next »" at bounding box center [585, 54] width 25 height 13
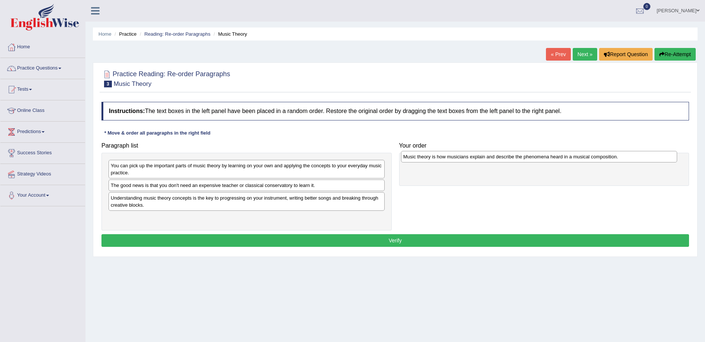
drag, startPoint x: 136, startPoint y: 200, endPoint x: 429, endPoint y: 159, distance: 295.5
click at [429, 159] on div "Music theory is how musicians explain and describe the phenomena heard in a mus…" at bounding box center [539, 157] width 276 height 12
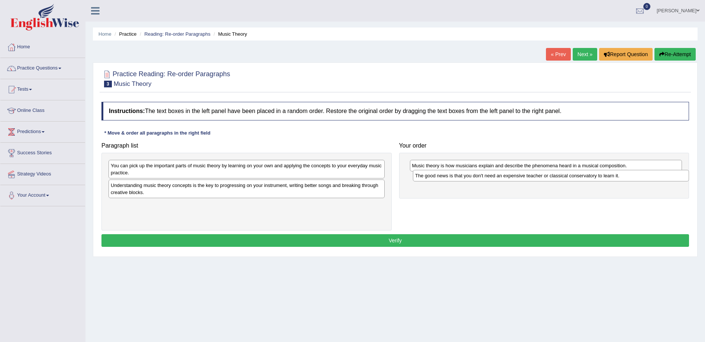
drag, startPoint x: 130, startPoint y: 187, endPoint x: 434, endPoint y: 177, distance: 304.7
click at [434, 177] on div "The good news is that you don't need an expensive teacher or classical conserva…" at bounding box center [551, 176] width 276 height 12
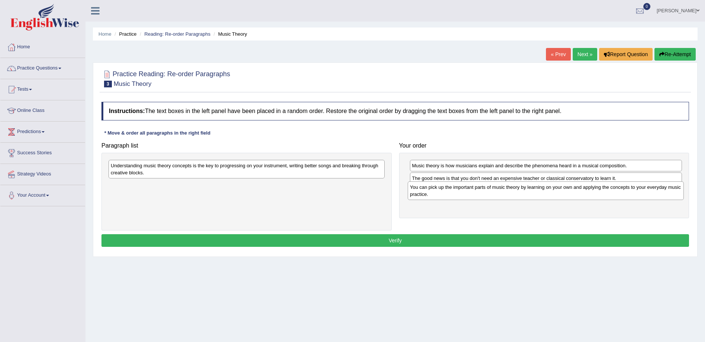
drag, startPoint x: 155, startPoint y: 172, endPoint x: 453, endPoint y: 194, distance: 299.4
click at [453, 194] on div "You can pick up the important parts of music theory by learning on your own and…" at bounding box center [546, 190] width 276 height 19
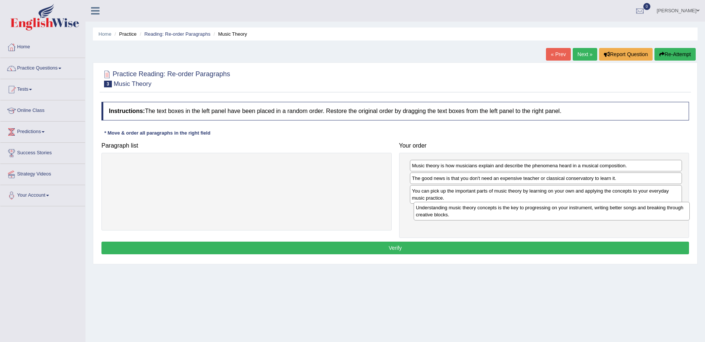
drag, startPoint x: 267, startPoint y: 172, endPoint x: 572, endPoint y: 214, distance: 308.2
click at [572, 214] on div "Understanding music theory concepts is the key to progressing on your instrumen…" at bounding box center [552, 211] width 276 height 19
click at [520, 248] on button "Verify" at bounding box center [396, 248] width 588 height 13
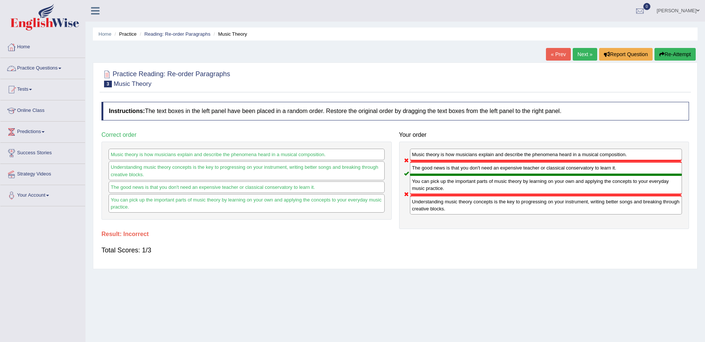
click at [57, 70] on link "Practice Questions" at bounding box center [42, 67] width 85 height 19
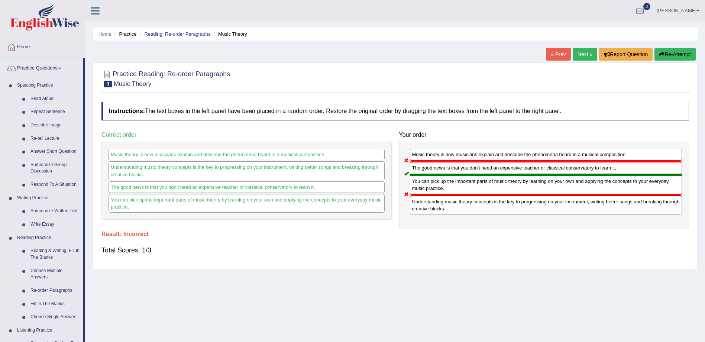
click at [680, 55] on button "Re-Attempt" at bounding box center [675, 54] width 41 height 13
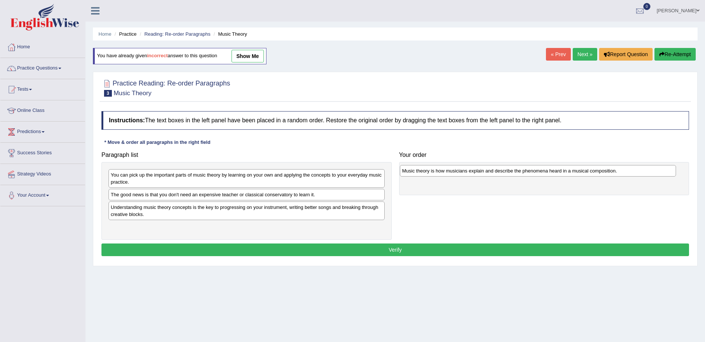
click at [454, 173] on div "Music theory is how musicians explain and describe the phenomena heard in a mus…" at bounding box center [538, 171] width 276 height 12
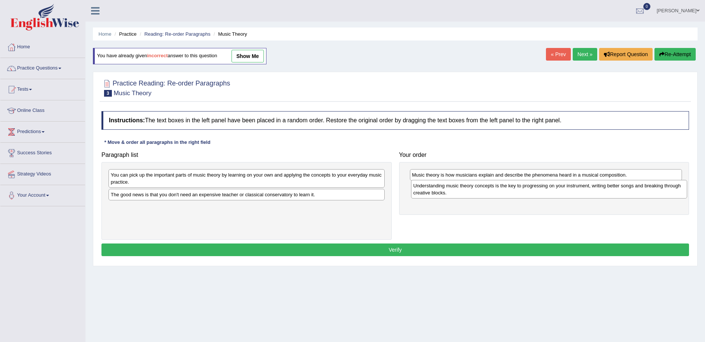
drag, startPoint x: 137, startPoint y: 212, endPoint x: 439, endPoint y: 191, distance: 303.1
click at [439, 191] on div "Understanding music theory concepts is the key to progressing on your instrumen…" at bounding box center [549, 189] width 276 height 19
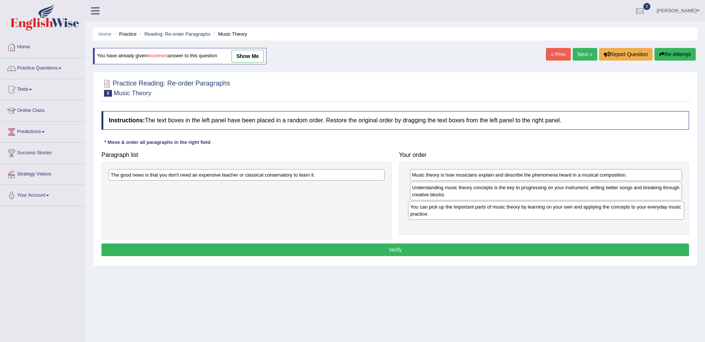
drag, startPoint x: 156, startPoint y: 183, endPoint x: 456, endPoint y: 215, distance: 301.4
click at [456, 215] on div "You can pick up the important parts of music theory by learning on your own and…" at bounding box center [546, 210] width 276 height 19
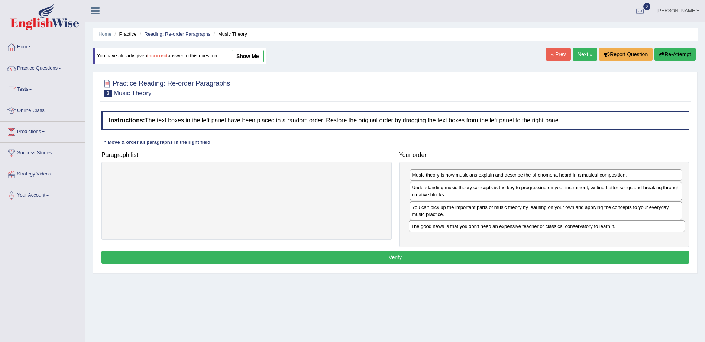
drag, startPoint x: 231, startPoint y: 177, endPoint x: 531, endPoint y: 228, distance: 304.8
click at [531, 228] on div "The good news is that you don't need an expensive teacher or classical conserva…" at bounding box center [547, 227] width 276 height 12
click at [480, 256] on button "Verify" at bounding box center [396, 257] width 588 height 13
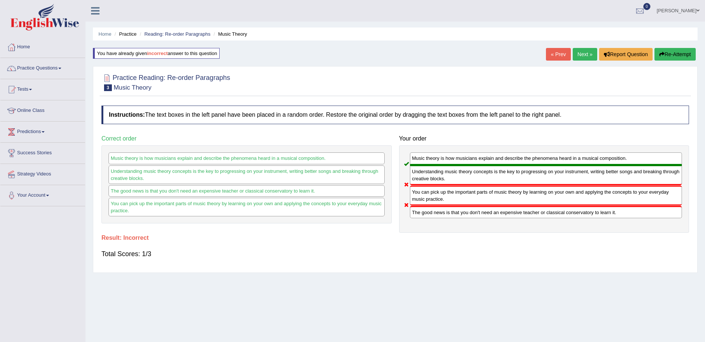
click at [671, 55] on button "Re-Attempt" at bounding box center [675, 54] width 41 height 13
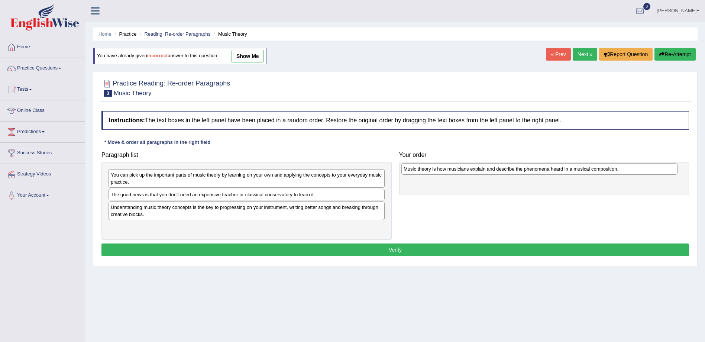
drag, startPoint x: 131, startPoint y: 210, endPoint x: 424, endPoint y: 172, distance: 295.5
click at [424, 172] on div "Music theory is how musicians explain and describe the phenomena heard in a mus…" at bounding box center [540, 169] width 276 height 12
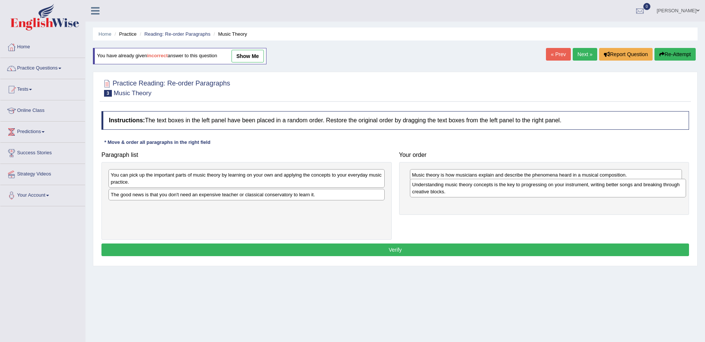
drag, startPoint x: 121, startPoint y: 216, endPoint x: 423, endPoint y: 193, distance: 302.8
click at [423, 193] on div "Understanding music theory concepts is the key to progressing on your instrumen…" at bounding box center [548, 188] width 276 height 19
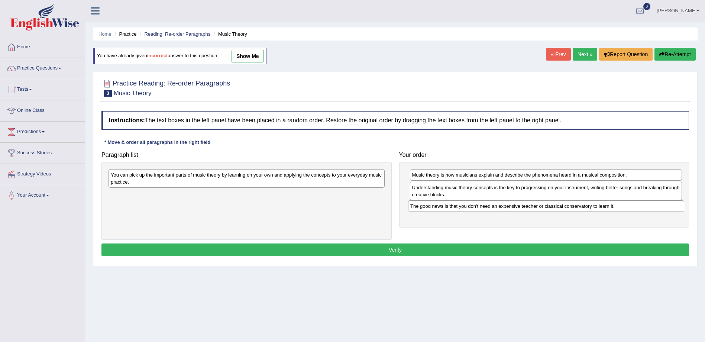
drag, startPoint x: 153, startPoint y: 196, endPoint x: 453, endPoint y: 207, distance: 299.9
click at [453, 207] on div "The good news is that you don't need an expensive teacher or classical conserva…" at bounding box center [546, 206] width 276 height 12
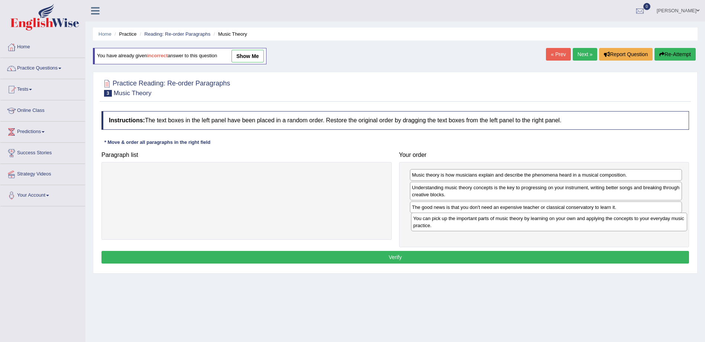
drag, startPoint x: 224, startPoint y: 181, endPoint x: 526, endPoint y: 225, distance: 305.0
click at [526, 225] on div "You can pick up the important parts of music theory by learning on your own and…" at bounding box center [549, 222] width 276 height 19
click at [427, 257] on button "Verify" at bounding box center [396, 257] width 588 height 13
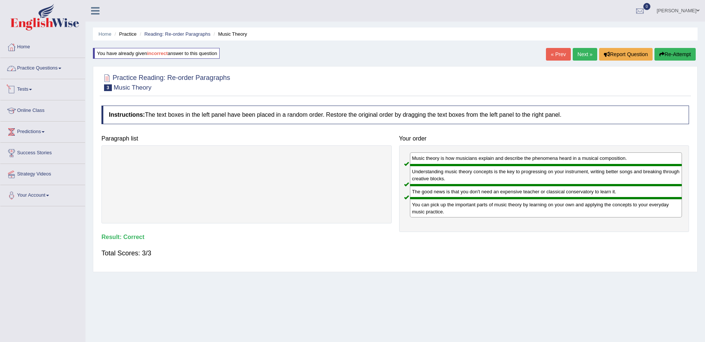
click at [45, 69] on link "Practice Questions" at bounding box center [42, 67] width 85 height 19
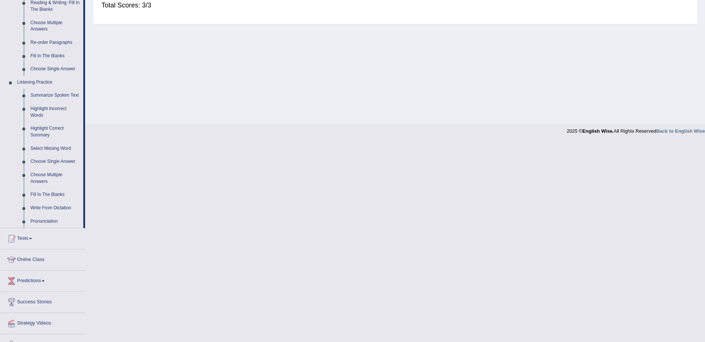
scroll to position [262, 0]
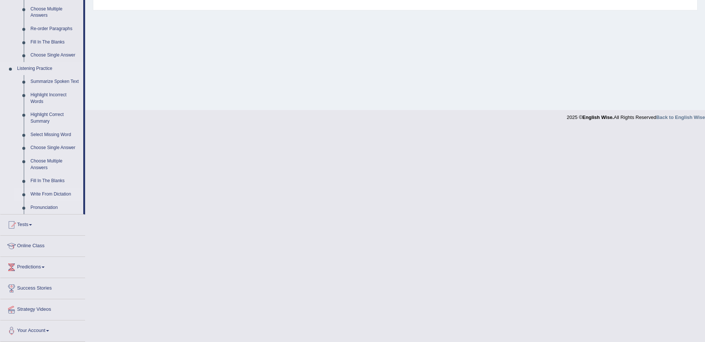
click at [46, 194] on link "Write From Dictation" at bounding box center [55, 194] width 56 height 13
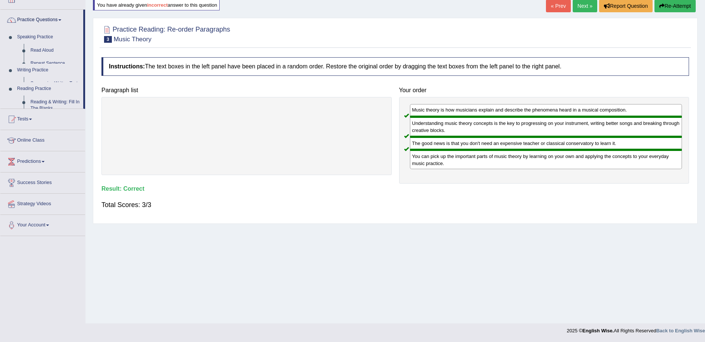
scroll to position [48, 0]
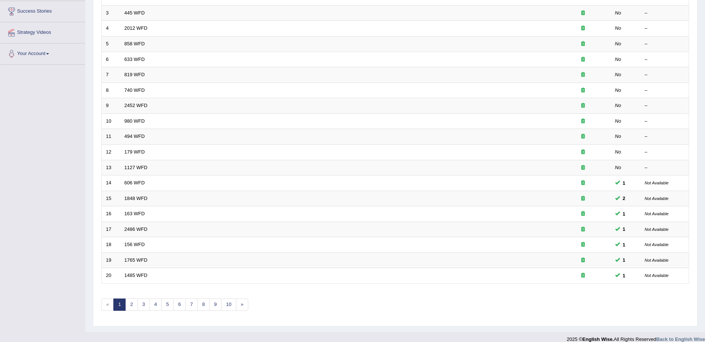
scroll to position [150, 0]
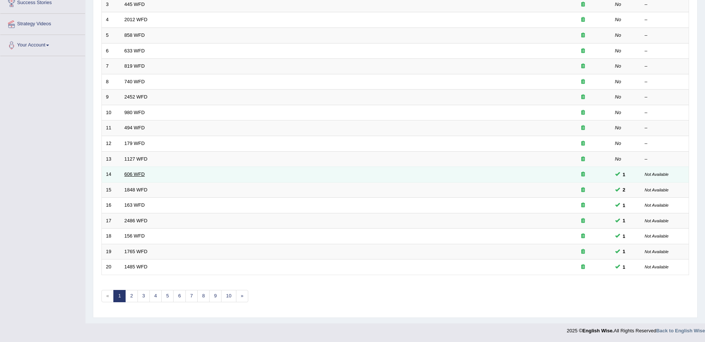
click at [132, 176] on link "606 WFD" at bounding box center [135, 174] width 20 height 6
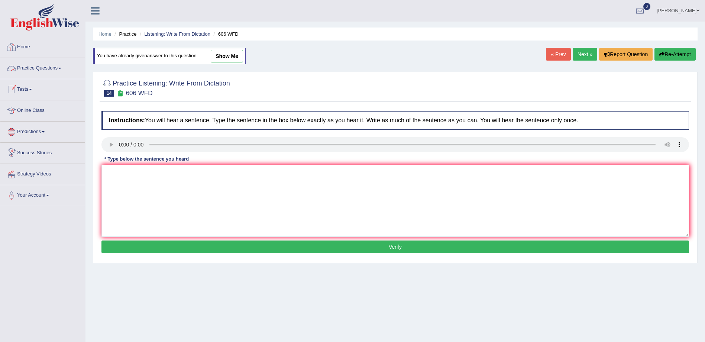
click at [57, 70] on link "Practice Questions" at bounding box center [42, 67] width 85 height 19
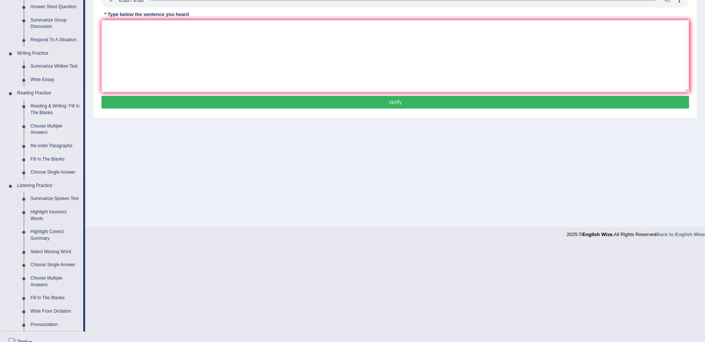
scroll to position [149, 0]
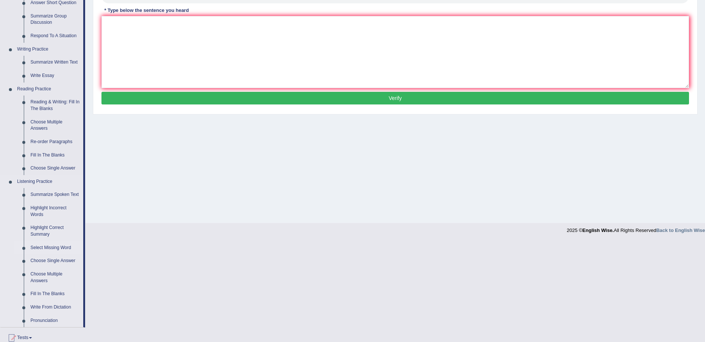
click at [44, 247] on link "Select Missing Word" at bounding box center [55, 247] width 56 height 13
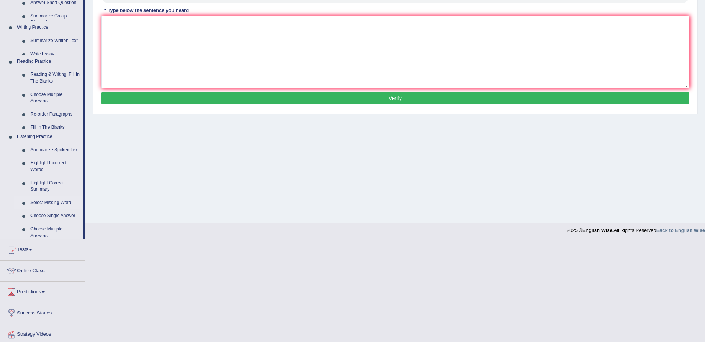
scroll to position [48, 0]
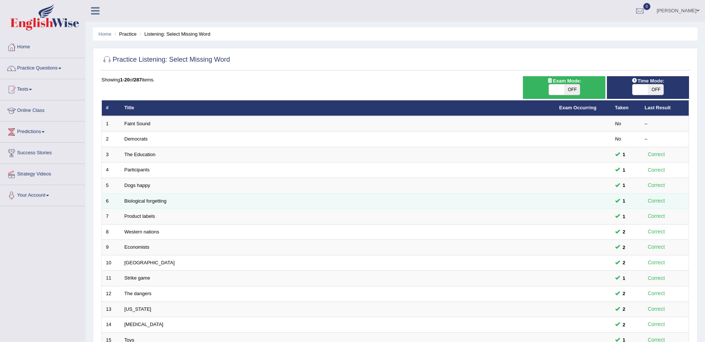
scroll to position [150, 0]
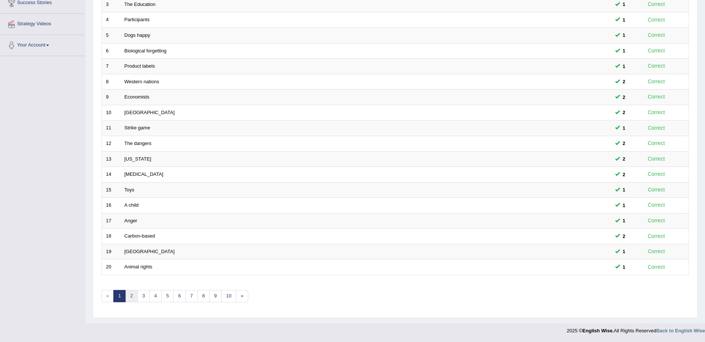
click at [129, 297] on link "2" at bounding box center [131, 296] width 12 height 12
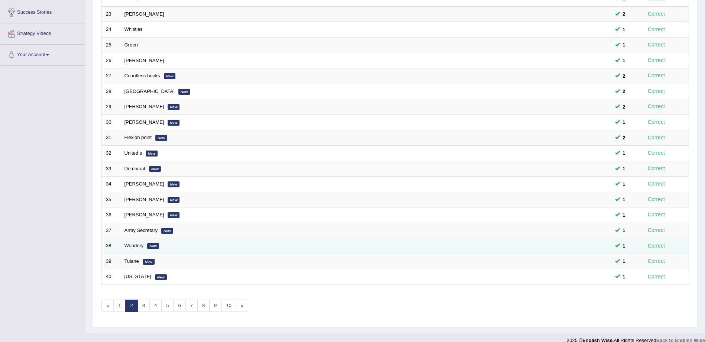
scroll to position [149, 0]
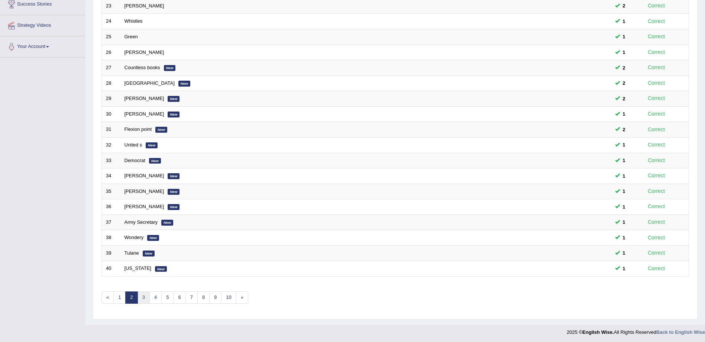
click at [142, 297] on link "3" at bounding box center [144, 298] width 12 height 12
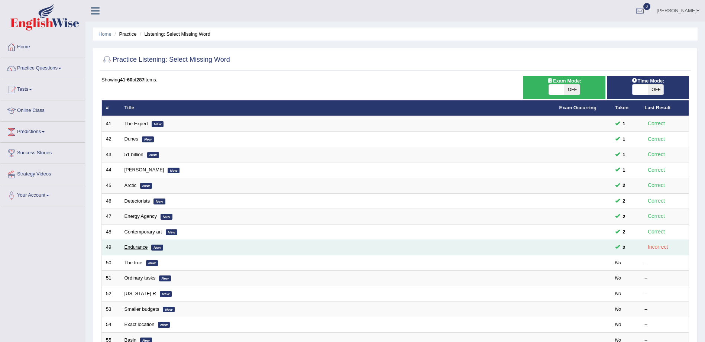
click at [143, 246] on link "Endurance" at bounding box center [136, 247] width 23 height 6
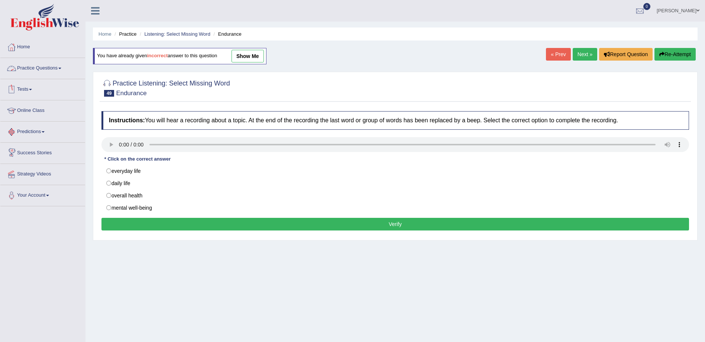
click at [50, 69] on link "Practice Questions" at bounding box center [42, 67] width 85 height 19
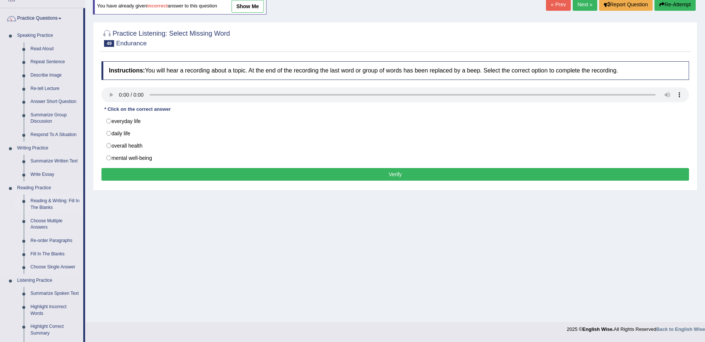
scroll to position [74, 0]
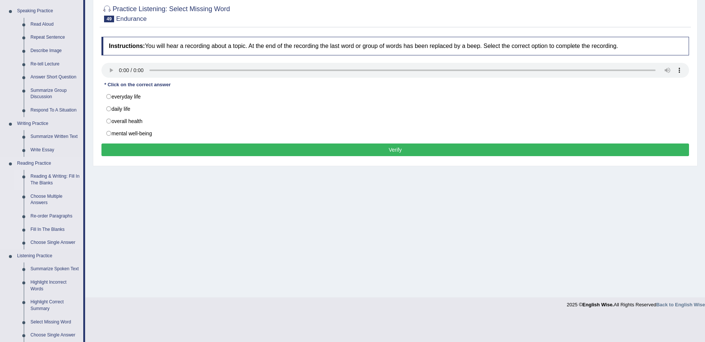
click at [39, 181] on link "Reading & Writing: Fill In The Blanks" at bounding box center [55, 180] width 56 height 20
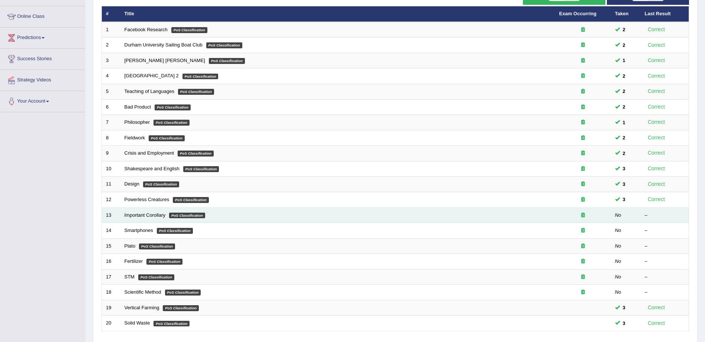
scroll to position [149, 0]
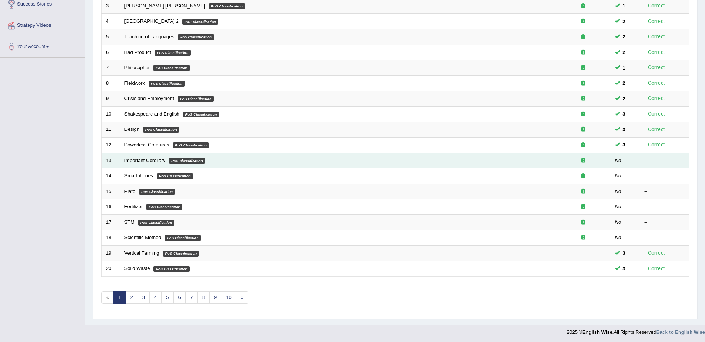
click at [184, 157] on td "Important Corollary PoS Classification" at bounding box center [337, 161] width 435 height 16
click at [137, 161] on link "Important Corollary" at bounding box center [145, 161] width 41 height 6
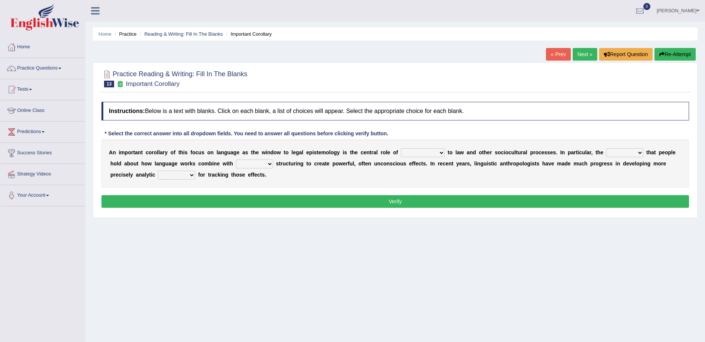
click at [424, 153] on select "discourse epoch dialect acquaintance" at bounding box center [423, 152] width 44 height 9
select select "epoch"
click at [401, 148] on select "discourse epoch dialect acquaintance" at bounding box center [423, 152] width 44 height 9
click at [611, 154] on select "deviation besmirch consent ideas" at bounding box center [624, 152] width 37 height 9
click at [606, 148] on select "deviation besmirch consent ideas" at bounding box center [624, 152] width 37 height 9
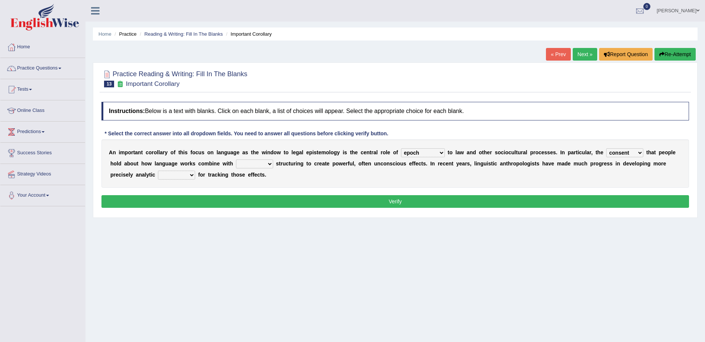
click at [606, 153] on select "deviation besmirch consent ideas" at bounding box center [624, 152] width 37 height 9
select select "ideas"
click at [606, 148] on select "deviation besmirch consent ideas" at bounding box center [624, 152] width 37 height 9
click at [236, 165] on select "mandatory linguistic legitimate customary" at bounding box center [254, 164] width 37 height 9
select select "linguistic"
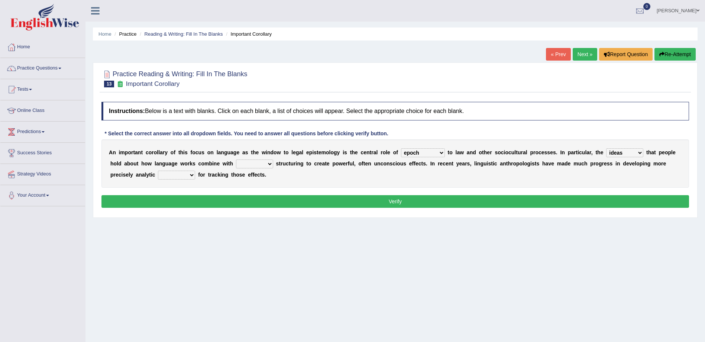
click at [236, 160] on select "mandatory linguistic legitimate customary" at bounding box center [254, 164] width 37 height 9
click at [370, 200] on button "Verify" at bounding box center [396, 201] width 588 height 13
click at [158, 176] on select "tools appetite albums stroke" at bounding box center [176, 175] width 37 height 9
select select "tools"
click at [158, 171] on select "tools appetite albums stroke" at bounding box center [176, 175] width 37 height 9
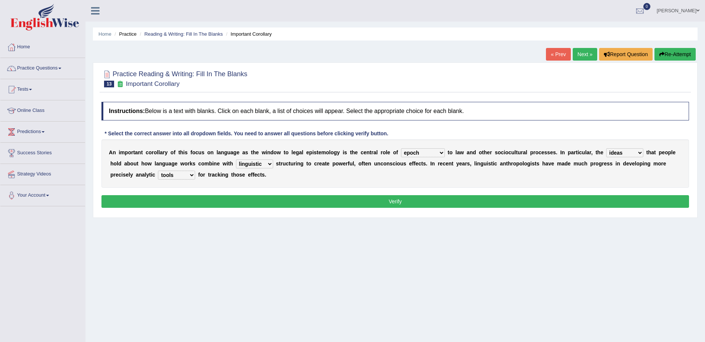
click at [165, 200] on button "Verify" at bounding box center [396, 201] width 588 height 13
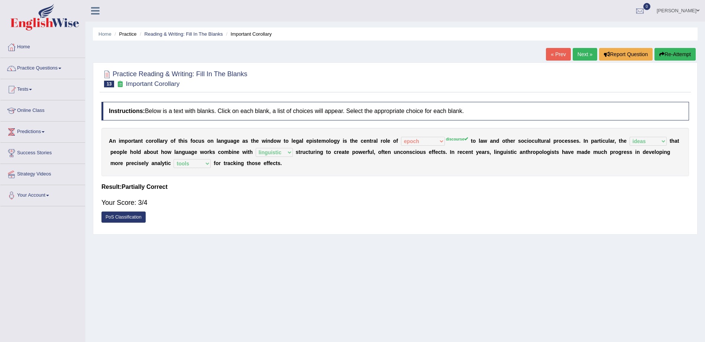
click at [682, 51] on button "Re-Attempt" at bounding box center [675, 54] width 41 height 13
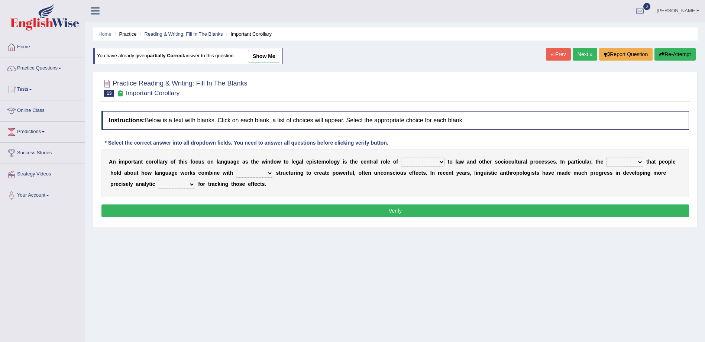
click at [405, 159] on select "discourse epoch dialect acquaintance" at bounding box center [423, 162] width 44 height 9
select select "discourse"
click at [401, 158] on select "discourse epoch dialect acquaintance" at bounding box center [423, 162] width 44 height 9
click at [606, 163] on select "deviation besmirch consent ideas" at bounding box center [624, 162] width 37 height 9
select select "ideas"
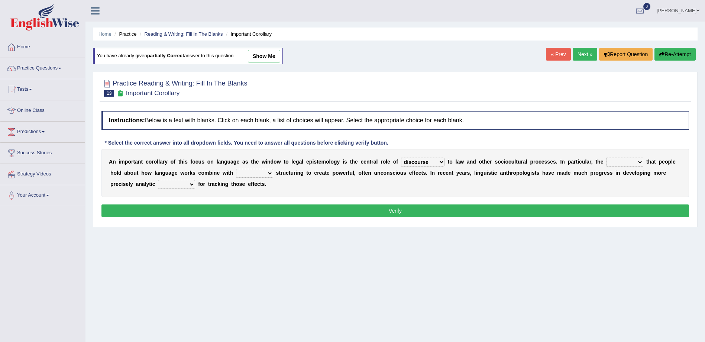
click at [606, 158] on select "deviation besmirch consent ideas" at bounding box center [624, 162] width 37 height 9
click at [236, 174] on select "mandatory linguistic legitimate customary" at bounding box center [254, 173] width 37 height 9
select select "linguistic"
click at [236, 169] on select "mandatory linguistic legitimate customary" at bounding box center [254, 173] width 37 height 9
click at [158, 186] on select "tools appetite albums stroke" at bounding box center [176, 184] width 37 height 9
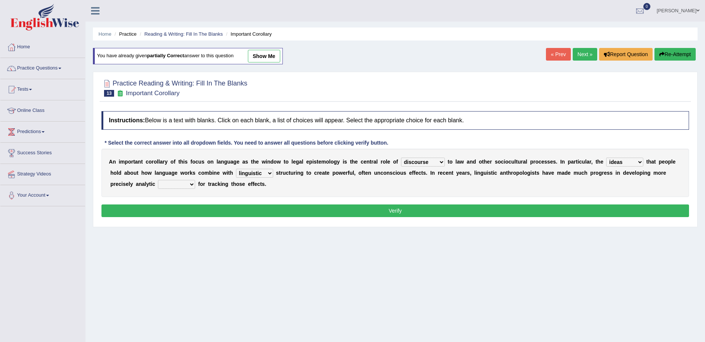
select select "tools"
click at [158, 180] on select "tools appetite albums stroke" at bounding box center [176, 184] width 37 height 9
click at [596, 209] on button "Verify" at bounding box center [396, 211] width 588 height 13
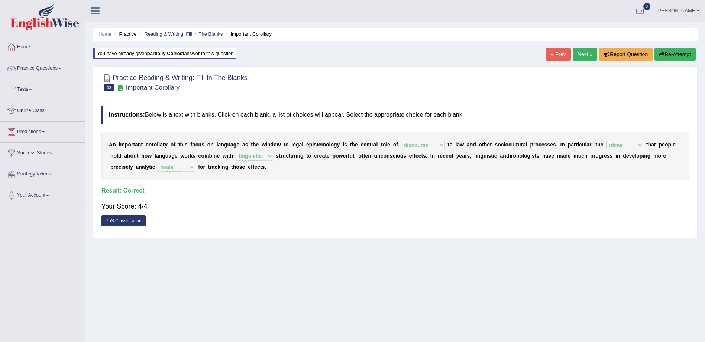
click at [580, 56] on link "Next »" at bounding box center [585, 54] width 25 height 13
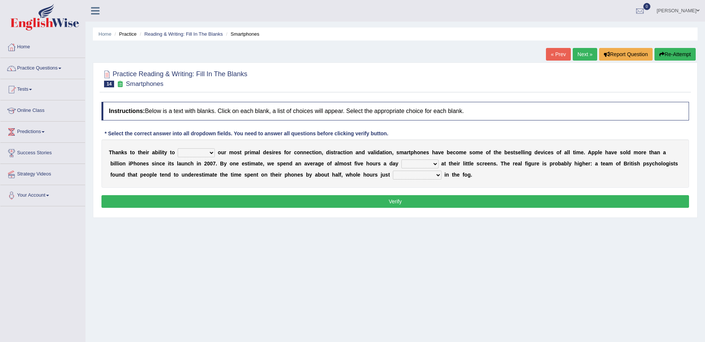
click at [202, 152] on select "hijack describe sharpen conserve" at bounding box center [196, 152] width 37 height 9
click at [178, 238] on div "Home Practice Reading & Writing: Fill In The Blanks Smartphones « Prev Next » R…" at bounding box center [396, 186] width 620 height 372
click at [206, 152] on select "hijack describe sharpen conserve" at bounding box center [196, 152] width 37 height 9
click at [178, 148] on select "hijack describe sharpen conserve" at bounding box center [196, 152] width 37 height 9
click at [208, 151] on select "hijack describe sharpen conserve" at bounding box center [196, 152] width 37 height 9
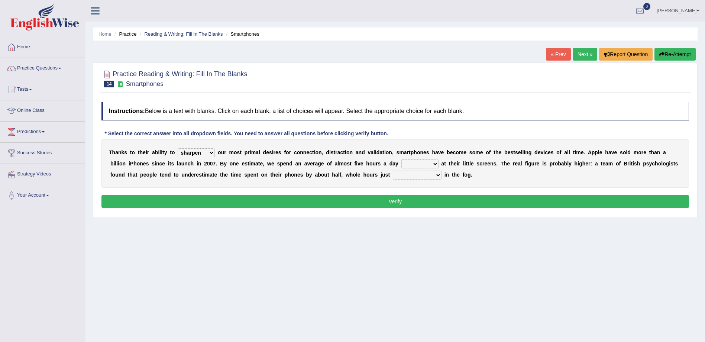
click at [178, 148] on select "hijack describe sharpen conserve" at bounding box center [196, 152] width 37 height 9
click at [208, 150] on select "hijack describe sharpen conserve" at bounding box center [196, 152] width 37 height 9
select select "sharpen"
click at [178, 148] on select "hijack describe sharpen conserve" at bounding box center [196, 152] width 37 height 9
click at [402, 165] on select "watching waggling snoring staring" at bounding box center [420, 164] width 37 height 9
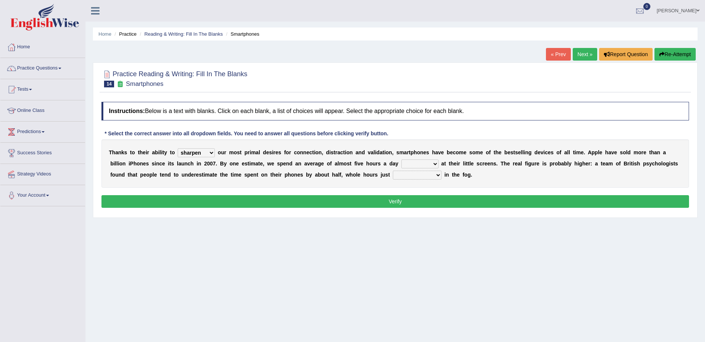
select select "watching"
click at [402, 160] on select "watching waggling snoring staring" at bounding box center [420, 164] width 37 height 9
click at [393, 176] on select "has evaporated evaporating evaporate evaporates" at bounding box center [417, 175] width 49 height 9
select select "evaporating"
click at [393, 171] on select "has evaporated evaporating evaporate evaporates" at bounding box center [417, 175] width 49 height 9
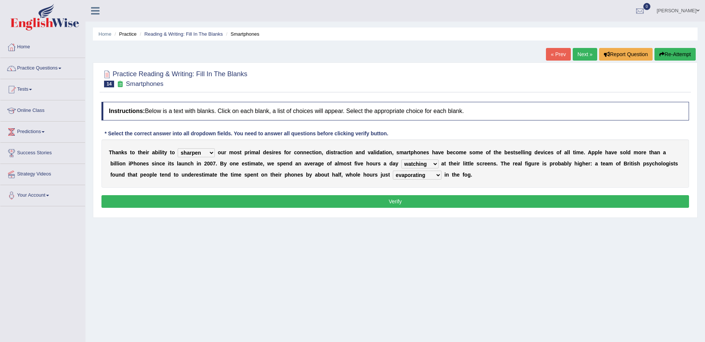
click at [329, 205] on button "Verify" at bounding box center [396, 201] width 588 height 13
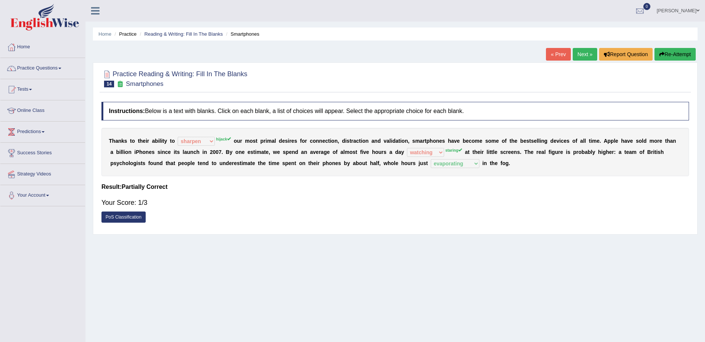
click at [661, 55] on icon "button" at bounding box center [662, 54] width 5 height 5
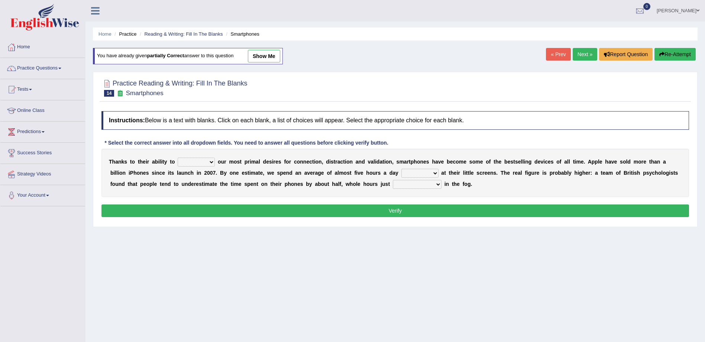
click at [203, 162] on select "hijack describe sharpen conserve" at bounding box center [196, 162] width 37 height 9
select select "hijack"
click at [178, 158] on select "hijack describe sharpen conserve" at bounding box center [196, 162] width 37 height 9
click at [402, 173] on select "watching waggling snoring staring" at bounding box center [420, 173] width 37 height 9
select select "staring"
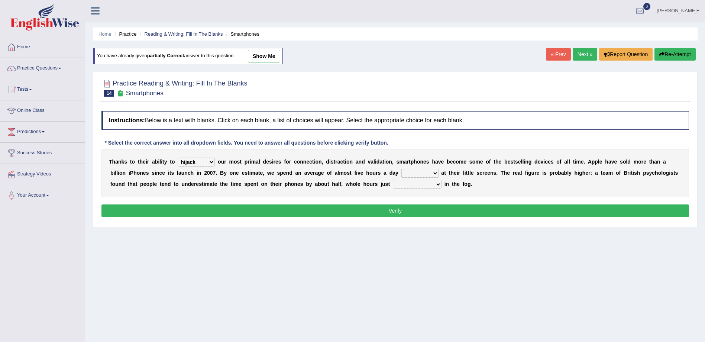
click at [402, 169] on select "watching waggling snoring staring" at bounding box center [420, 173] width 37 height 9
click at [393, 184] on select "has evaporated evaporating evaporate evaporates" at bounding box center [417, 184] width 49 height 9
select select "evaporating"
click at [393, 180] on select "has evaporated evaporating evaporate evaporates" at bounding box center [417, 184] width 49 height 9
click at [345, 211] on button "Verify" at bounding box center [396, 211] width 588 height 13
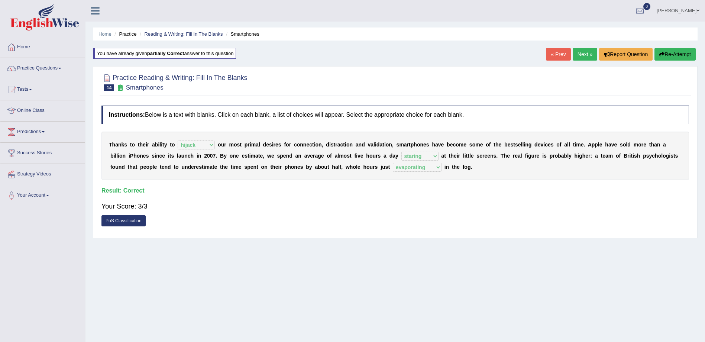
click at [582, 49] on link "Next »" at bounding box center [585, 54] width 25 height 13
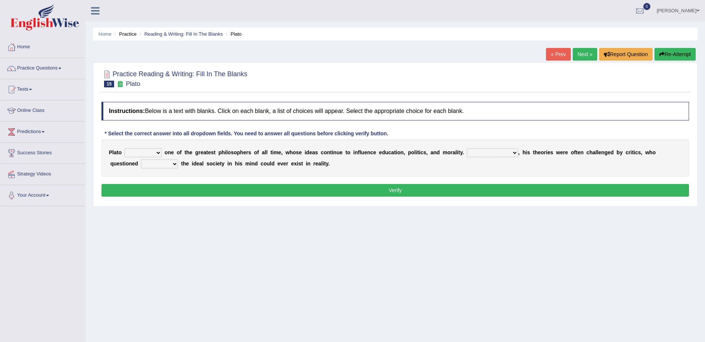
click at [155, 152] on select "keeps comes claims remains" at bounding box center [143, 152] width 37 height 9
click at [125, 148] on select "keeps comes claims remains" at bounding box center [143, 152] width 37 height 9
click at [158, 152] on select "keeps comes claims remains" at bounding box center [143, 152] width 37 height 9
select select "remains"
click at [125, 148] on select "keeps comes claims remains" at bounding box center [143, 152] width 37 height 9
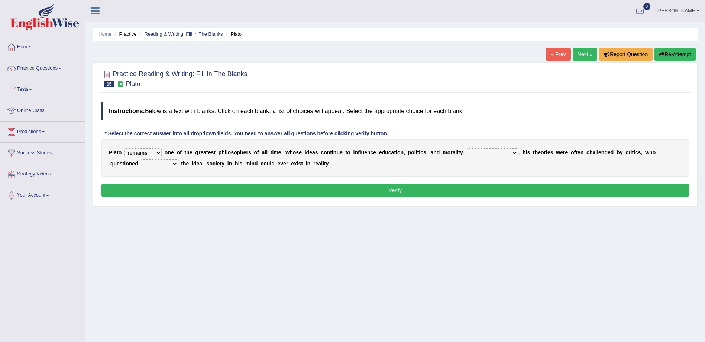
click at [493, 154] on select "Notwithstanding So However Whatever" at bounding box center [492, 152] width 51 height 9
select select "However"
click at [467, 148] on select "Notwithstanding So However Whatever" at bounding box center [492, 152] width 51 height 9
click at [144, 162] on select "which what that whether" at bounding box center [159, 164] width 37 height 9
select select "which"
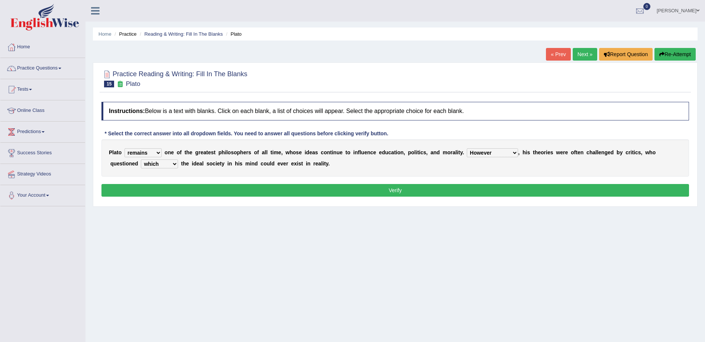
click at [141, 160] on select "which what that whether" at bounding box center [159, 164] width 37 height 9
click at [136, 188] on button "Verify" at bounding box center [396, 190] width 588 height 13
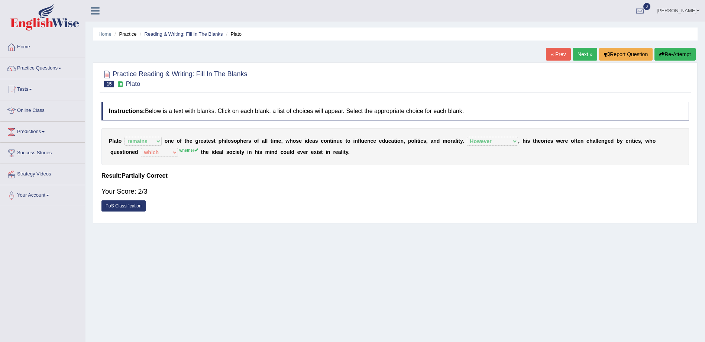
click at [671, 57] on button "Re-Attempt" at bounding box center [675, 54] width 41 height 13
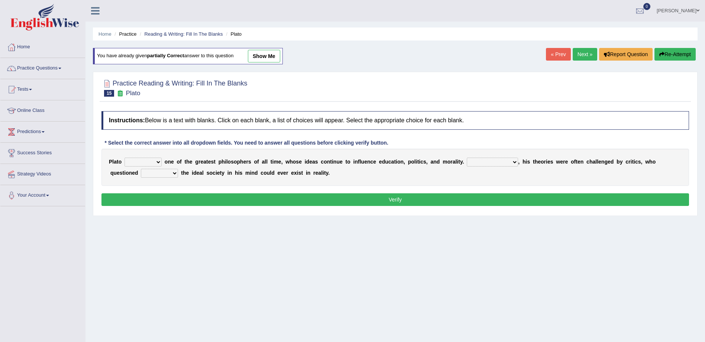
click at [156, 161] on select "keeps comes claims remains" at bounding box center [143, 162] width 37 height 9
select select "remains"
click at [125, 158] on select "keeps comes claims remains" at bounding box center [143, 162] width 37 height 9
click at [474, 162] on select "Notwithstanding So However Whatever" at bounding box center [492, 162] width 51 height 9
select select "However"
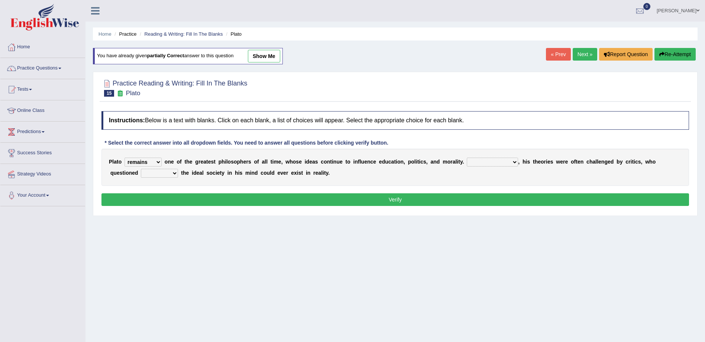
click at [467, 158] on select "Notwithstanding So However Whatever" at bounding box center [492, 162] width 51 height 9
click at [136, 168] on div "P l a t o keeps comes claims remains o n e o f t h e g r e a t e s t p h i l o …" at bounding box center [396, 167] width 588 height 37
click at [141, 176] on select "which what that whether" at bounding box center [159, 173] width 37 height 9
select select "whether"
click at [141, 169] on select "which what that whether" at bounding box center [159, 173] width 37 height 9
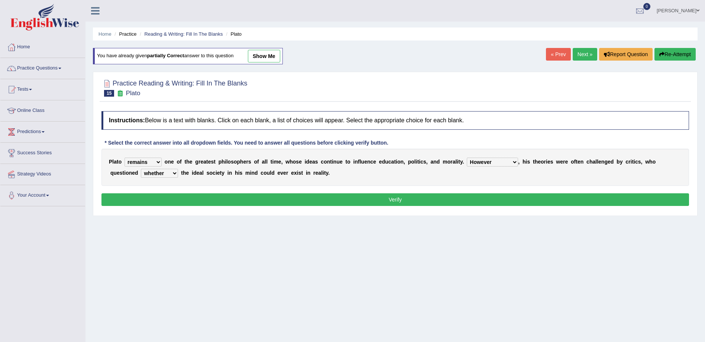
click at [156, 194] on button "Verify" at bounding box center [396, 199] width 588 height 13
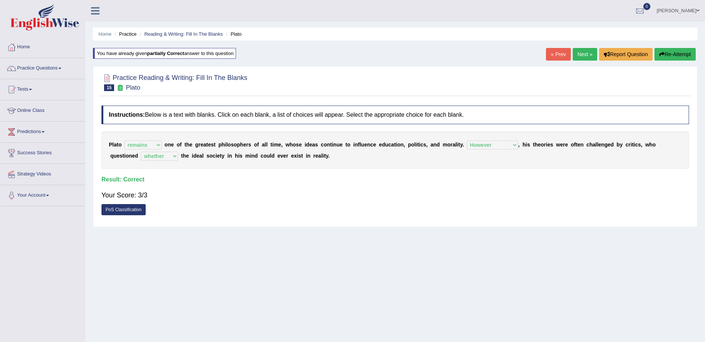
click at [585, 52] on link "Next »" at bounding box center [585, 54] width 25 height 13
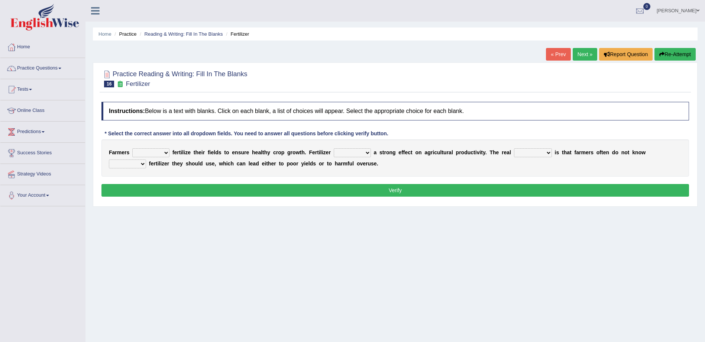
click at [148, 151] on select "must should need can" at bounding box center [150, 152] width 37 height 9
click at [132, 148] on select "must should need can" at bounding box center [150, 152] width 37 height 9
click at [160, 154] on select "must should need can" at bounding box center [150, 152] width 37 height 9
click at [132, 148] on select "must should need can" at bounding box center [150, 152] width 37 height 9
click at [161, 155] on select "must should need can" at bounding box center [150, 152] width 37 height 9
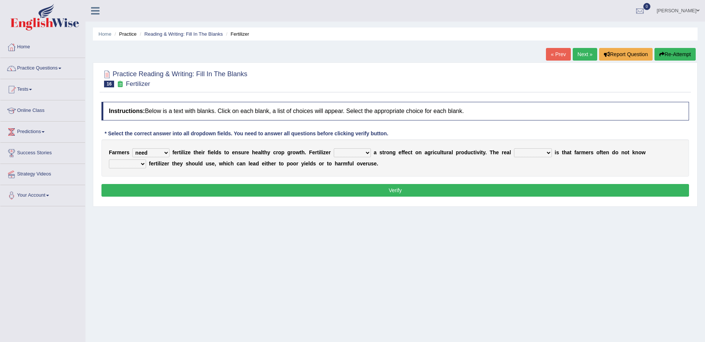
click at [132, 148] on select "must should need can" at bounding box center [150, 152] width 37 height 9
click at [162, 153] on select "must should need can" at bounding box center [150, 152] width 37 height 9
select select "must"
click at [132, 148] on select "must should need can" at bounding box center [150, 152] width 37 height 9
click at [347, 152] on select "has had have having" at bounding box center [352, 152] width 37 height 9
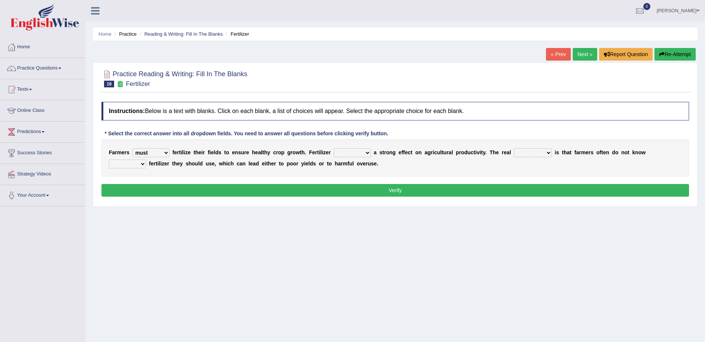
select select "had"
click at [334, 148] on select "has had have having" at bounding box center [352, 152] width 37 height 9
click at [514, 152] on select "problem question conclusion answer" at bounding box center [533, 152] width 38 height 9
select select "problem"
click at [514, 148] on select "problem question conclusion answer" at bounding box center [533, 152] width 38 height 9
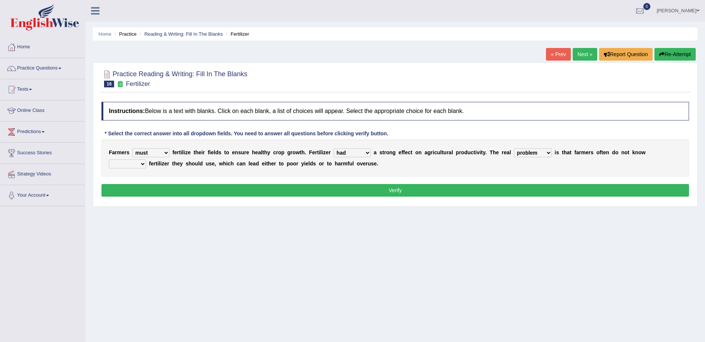
click at [146, 160] on select "how much how many however so much" at bounding box center [127, 164] width 37 height 9
select select "how much"
click at [146, 160] on select "how much how many however so much" at bounding box center [127, 164] width 37 height 9
click at [244, 192] on button "Verify" at bounding box center [396, 190] width 588 height 13
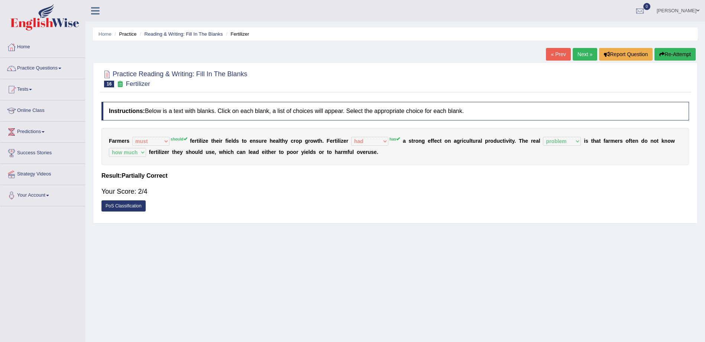
click at [671, 54] on button "Re-Attempt" at bounding box center [675, 54] width 41 height 13
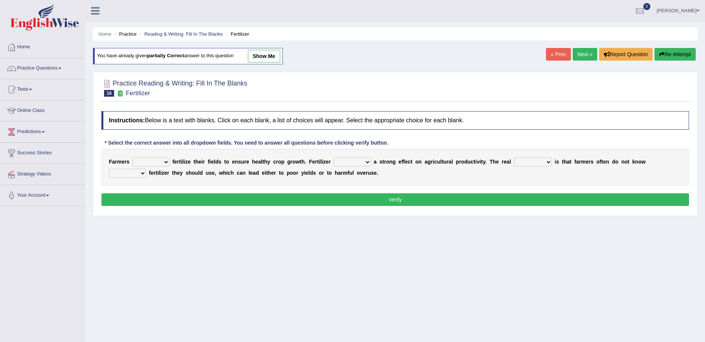
click at [161, 162] on select "must should need can" at bounding box center [150, 162] width 37 height 9
click at [132, 158] on select "must should need can" at bounding box center [150, 162] width 37 height 9
click at [164, 161] on select "must should need can" at bounding box center [150, 162] width 37 height 9
select select "should"
click at [132, 158] on select "must should need can" at bounding box center [150, 162] width 37 height 9
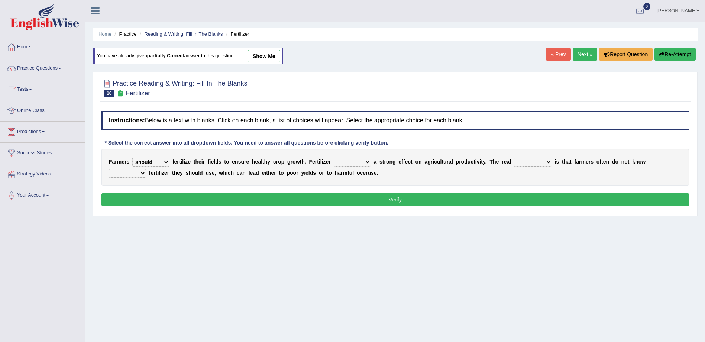
click at [351, 162] on select "has had have having" at bounding box center [352, 162] width 37 height 9
select select "has"
click at [334, 158] on select "has had have having" at bounding box center [352, 162] width 37 height 9
click at [514, 162] on select "problem question conclusion answer" at bounding box center [533, 162] width 38 height 9
select select "problem"
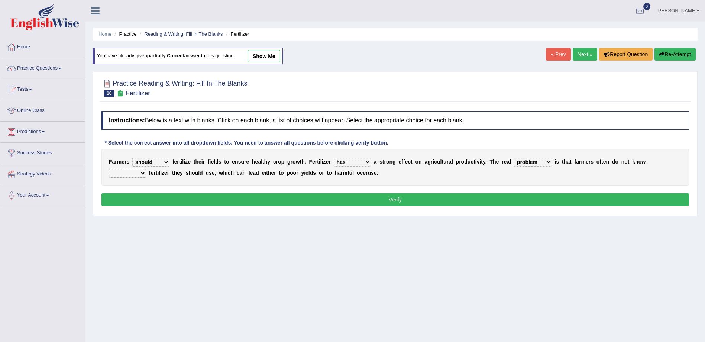
click at [514, 158] on select "problem question conclusion answer" at bounding box center [533, 162] width 38 height 9
click at [146, 169] on select "how much how many however so much" at bounding box center [127, 173] width 37 height 9
select select "how much"
click at [146, 169] on select "how much how many however so much" at bounding box center [127, 173] width 37 height 9
click at [562, 200] on button "Verify" at bounding box center [396, 199] width 588 height 13
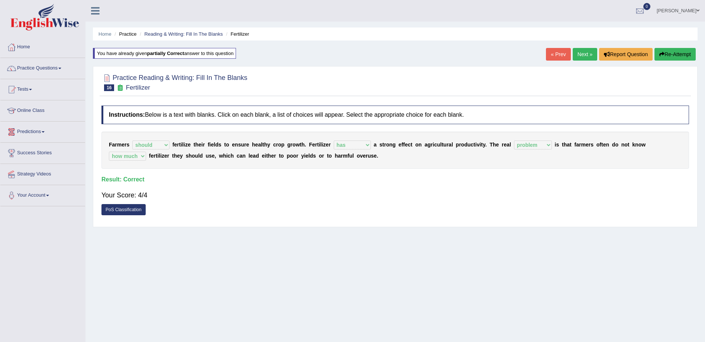
click at [584, 54] on link "Next »" at bounding box center [585, 54] width 25 height 13
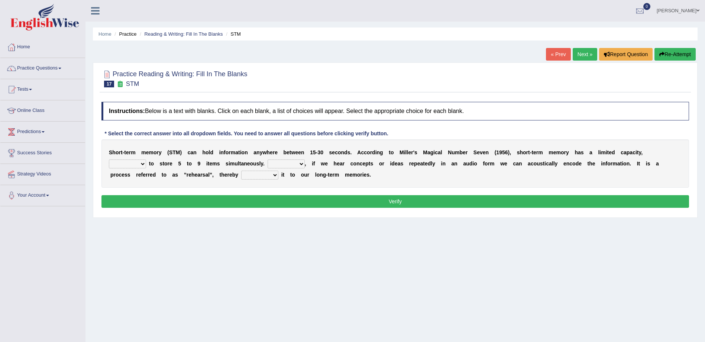
click at [146, 160] on select "being able is able be able unable" at bounding box center [127, 164] width 37 height 9
select select "being able"
click at [146, 160] on select "being able is able be able unable" at bounding box center [127, 164] width 37 height 9
click at [268, 163] on select "However So Moreover Therefore" at bounding box center [286, 164] width 37 height 9
select select "However"
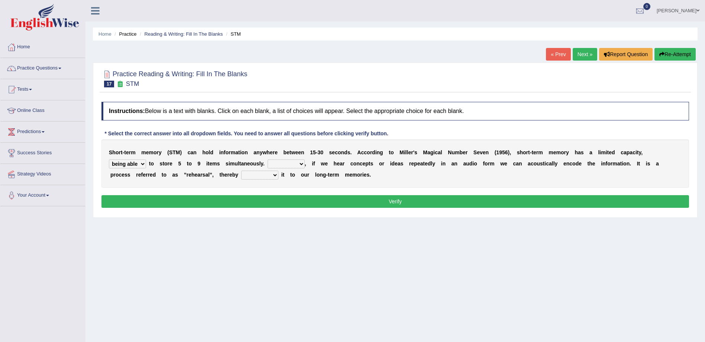
click at [268, 160] on select "However So Moreover Therefore" at bounding box center [286, 164] width 37 height 9
click at [241, 175] on select "commit commits commiting commited" at bounding box center [259, 175] width 37 height 9
select select "commited"
click at [241, 171] on select "commit commits commiting commited" at bounding box center [259, 175] width 37 height 9
click at [195, 200] on button "Verify" at bounding box center [396, 201] width 588 height 13
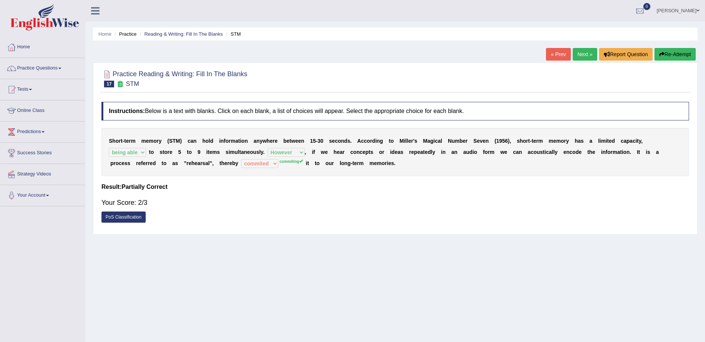
click at [681, 58] on button "Re-Attempt" at bounding box center [675, 54] width 41 height 13
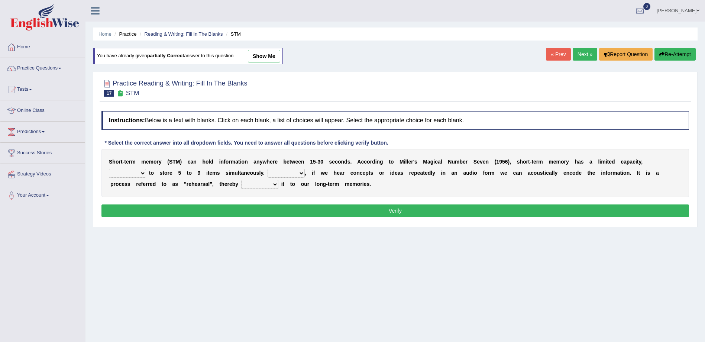
click at [268, 172] on select "However So Moreover Therefore" at bounding box center [286, 173] width 37 height 9
select select "However"
click at [268, 169] on select "However So Moreover Therefore" at bounding box center [286, 173] width 37 height 9
click at [146, 169] on select "being able is able be able unable" at bounding box center [127, 173] width 37 height 9
select select "being able"
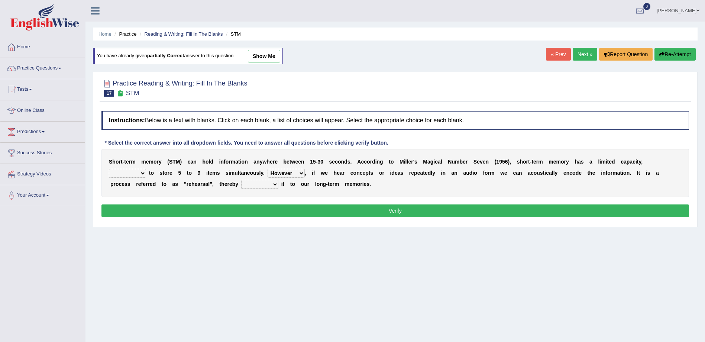
click at [146, 169] on select "being able is able be able unable" at bounding box center [127, 173] width 37 height 9
click at [241, 187] on select "commit commits commiting commited" at bounding box center [259, 184] width 37 height 9
select select "commiting"
click at [241, 180] on select "commit commits commiting commited" at bounding box center [259, 184] width 37 height 9
click at [167, 213] on button "Verify" at bounding box center [396, 211] width 588 height 13
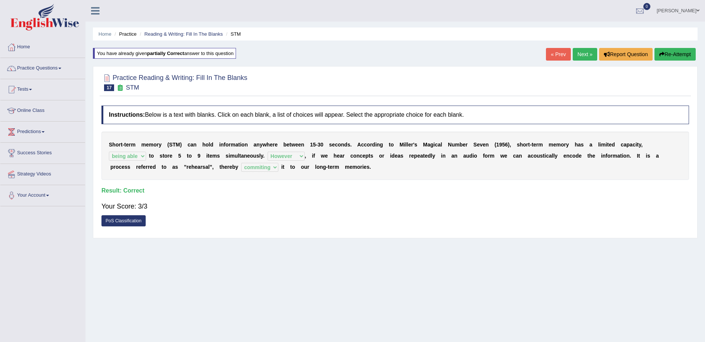
click at [588, 54] on link "Next »" at bounding box center [585, 54] width 25 height 13
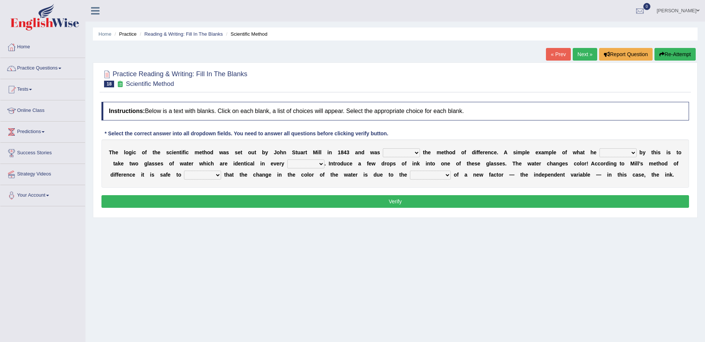
click at [392, 152] on select "pointed claimed demanded named" at bounding box center [401, 152] width 37 height 9
click at [383, 148] on select "pointed claimed demanded named" at bounding box center [401, 152] width 37 height 9
click at [389, 153] on select "pointed claimed demanded named" at bounding box center [401, 152] width 37 height 9
select select "demanded"
click at [383, 148] on select "pointed claimed demanded named" at bounding box center [401, 152] width 37 height 9
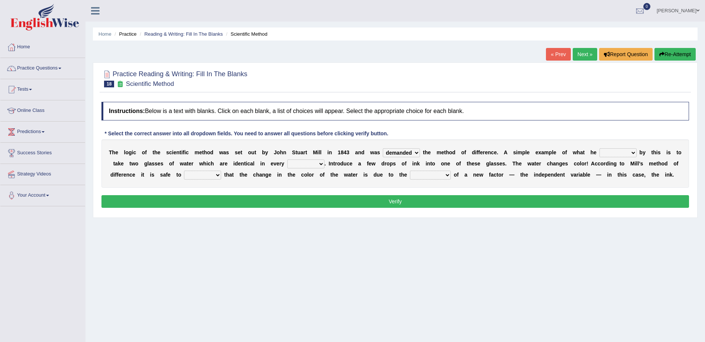
click at [600, 155] on select "capped charged found meant" at bounding box center [618, 152] width 37 height 9
select select "charged"
click at [600, 148] on select "capped charged found meant" at bounding box center [618, 152] width 37 height 9
click at [287, 163] on select "thought identity measure respect" at bounding box center [305, 164] width 37 height 9
select select "identity"
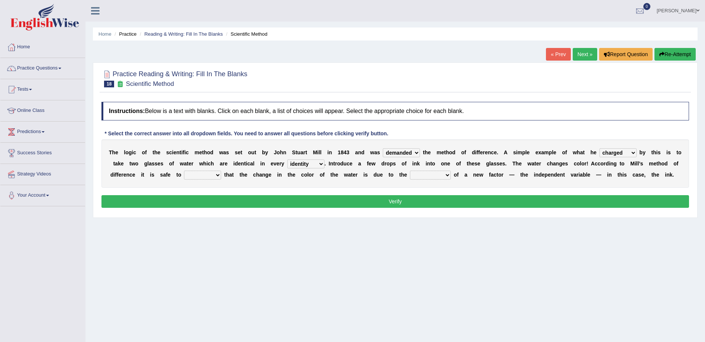
click at [287, 160] on select "thought identity measure respect" at bounding box center [305, 164] width 37 height 9
click at [184, 174] on select "assume discuss prefer acclaim" at bounding box center [202, 175] width 37 height 9
select select "discuss"
click at [184, 171] on select "assume discuss prefer acclaim" at bounding box center [202, 175] width 37 height 9
click at [410, 179] on select "introduction magnitude preparation purification" at bounding box center [430, 175] width 41 height 9
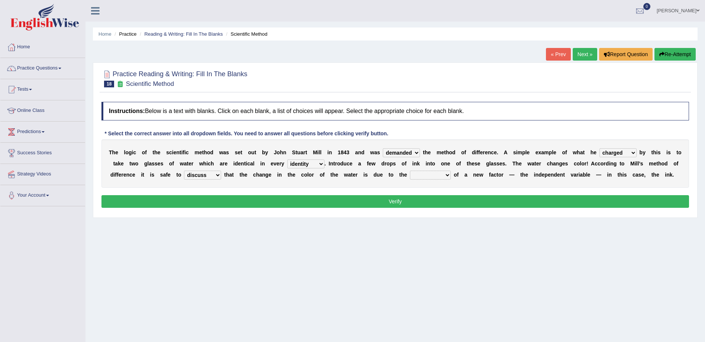
select select "preparation"
click at [410, 171] on select "introduction magnitude preparation purification" at bounding box center [430, 175] width 41 height 9
click at [438, 198] on button "Verify" at bounding box center [396, 201] width 588 height 13
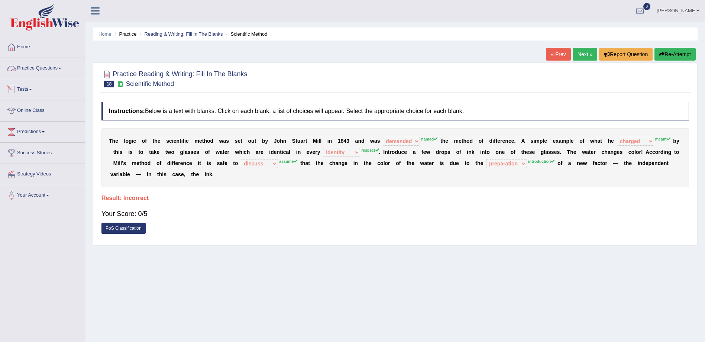
click at [54, 68] on link "Practice Questions" at bounding box center [42, 67] width 85 height 19
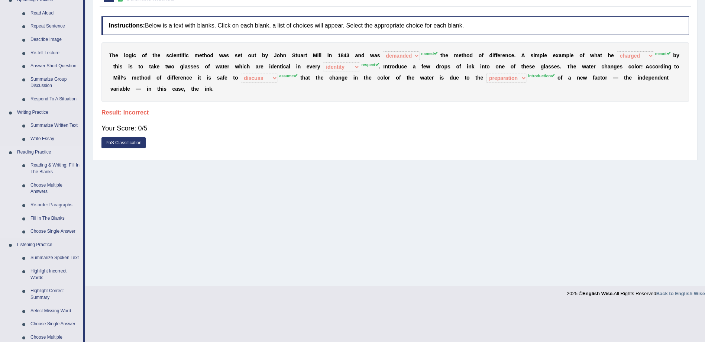
scroll to position [149, 0]
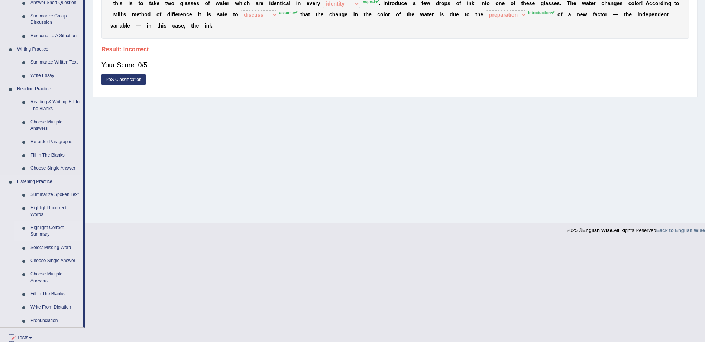
click at [48, 226] on link "Highlight Correct Summary" at bounding box center [55, 231] width 56 height 20
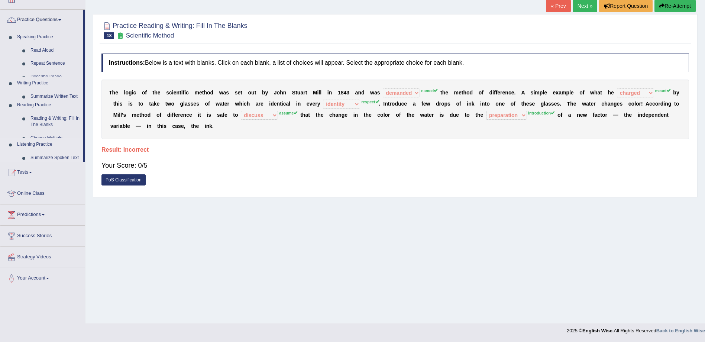
scroll to position [48, 0]
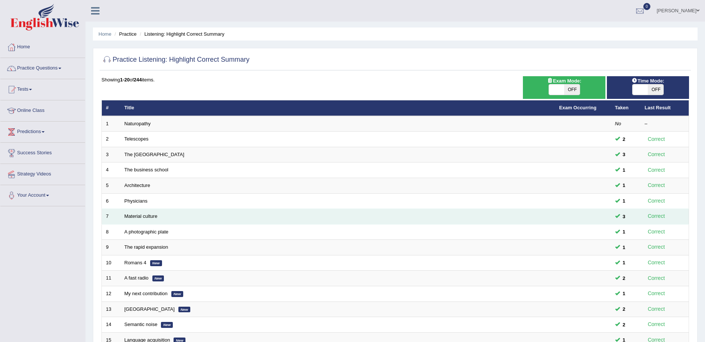
scroll to position [150, 0]
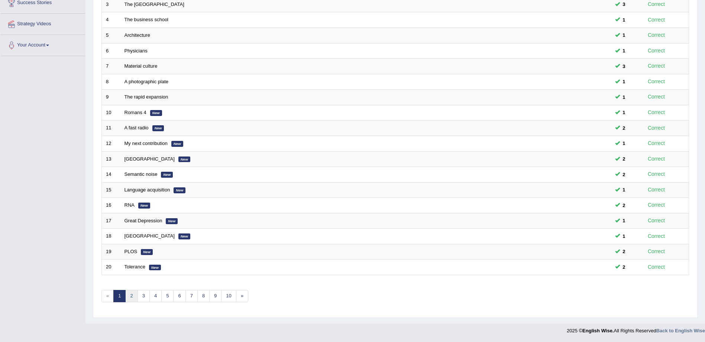
click at [131, 297] on link "2" at bounding box center [131, 296] width 12 height 12
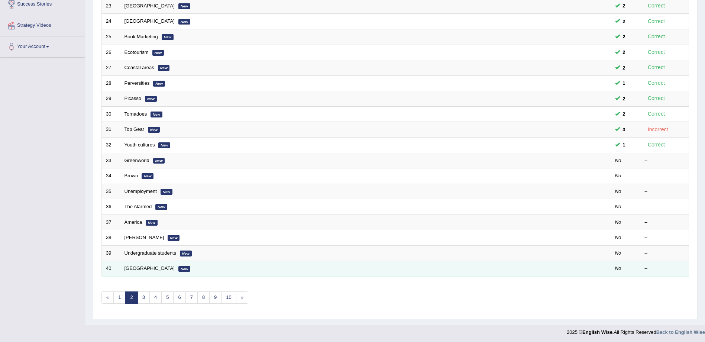
scroll to position [149, 0]
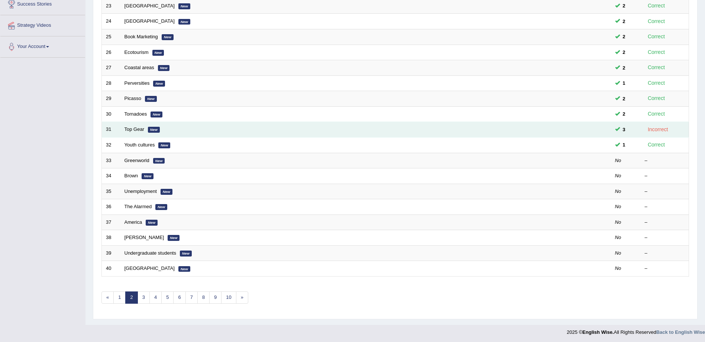
click at [154, 131] on em "New" at bounding box center [154, 130] width 12 height 6
click at [134, 130] on link "Top Gear" at bounding box center [135, 129] width 20 height 6
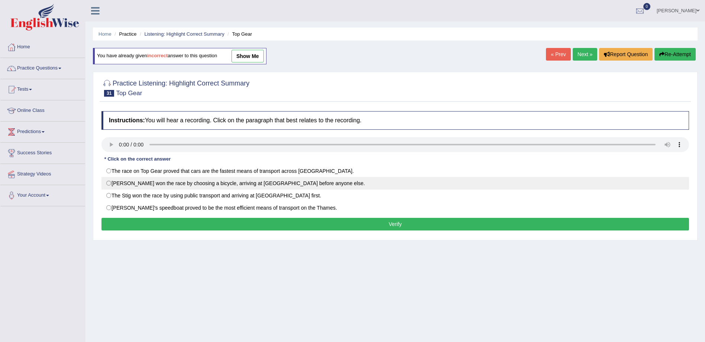
click at [519, 183] on label "[PERSON_NAME] won the race by choosing a bicycle, arriving at [GEOGRAPHIC_DATA]…" at bounding box center [396, 183] width 588 height 13
radio input "true"
click at [111, 184] on label "[PERSON_NAME] won the race by choosing a bicycle, arriving at [GEOGRAPHIC_DATA]…" at bounding box center [396, 183] width 588 height 13
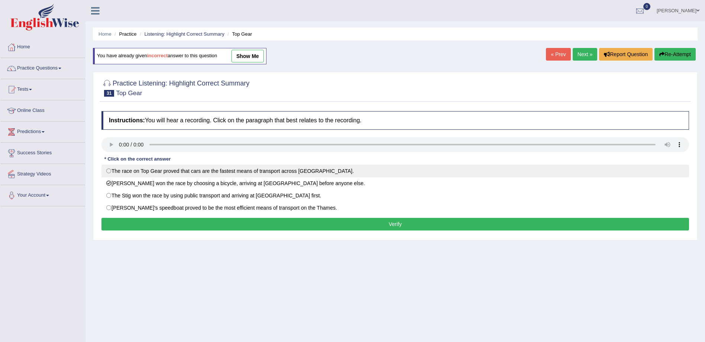
click at [112, 171] on label "The race on Top Gear proved that cars are the fastest means of transport across…" at bounding box center [396, 171] width 588 height 13
radio input "true"
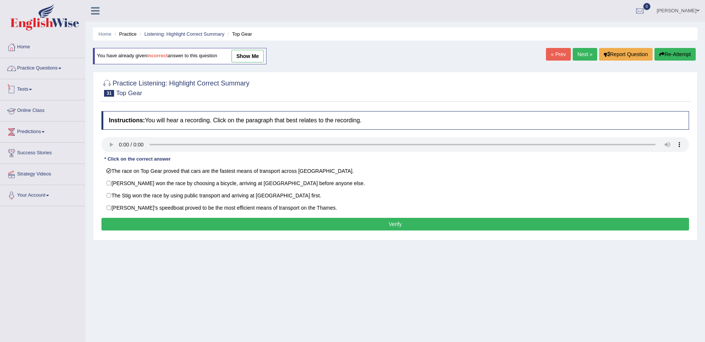
click at [51, 68] on link "Practice Questions" at bounding box center [42, 67] width 85 height 19
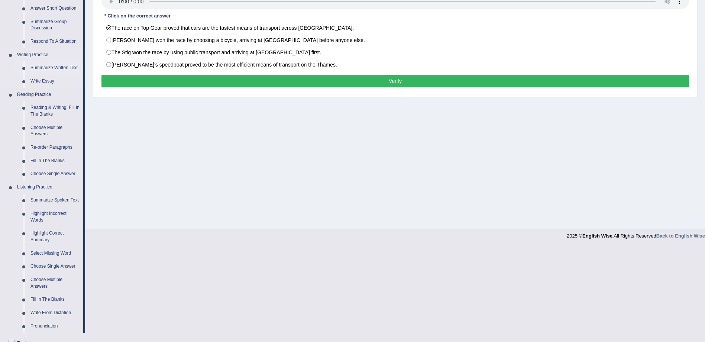
scroll to position [149, 0]
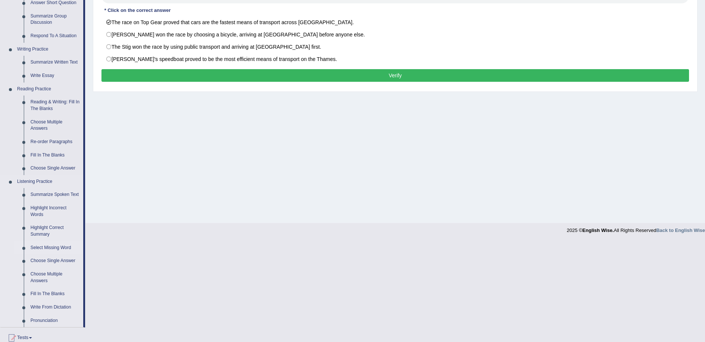
click at [46, 249] on link "Select Missing Word" at bounding box center [55, 247] width 56 height 13
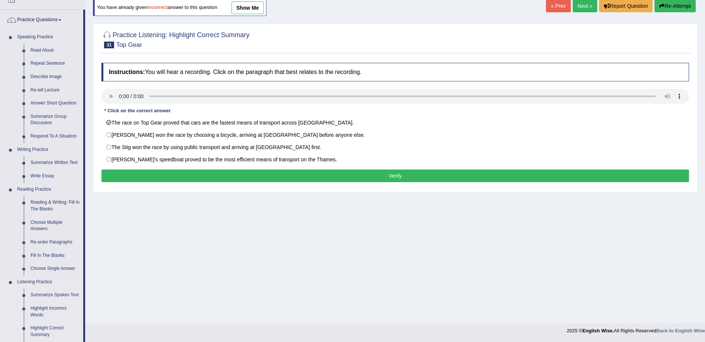
scroll to position [66, 0]
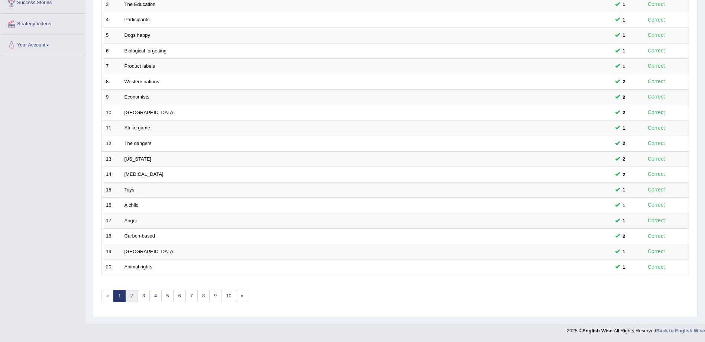
click at [128, 297] on link "2" at bounding box center [131, 296] width 12 height 12
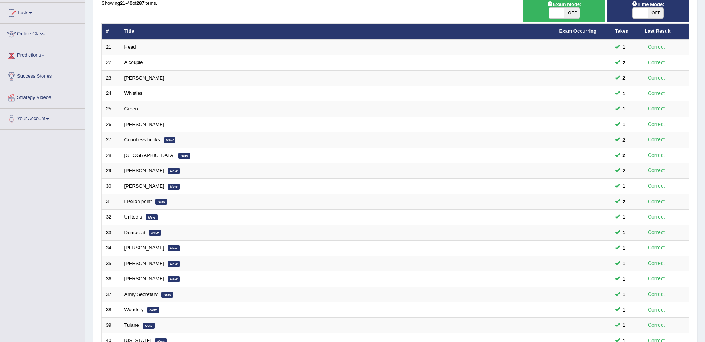
scroll to position [149, 0]
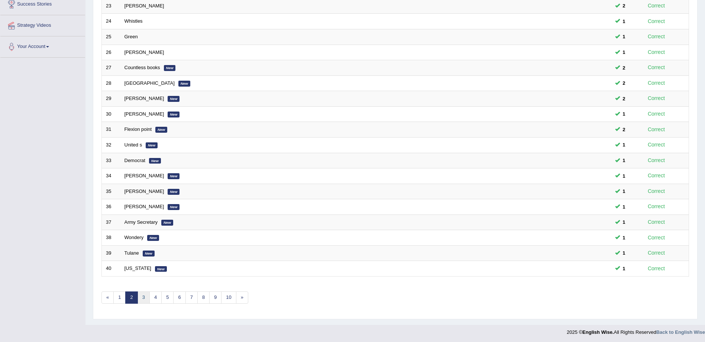
click at [142, 296] on link "3" at bounding box center [144, 298] width 12 height 12
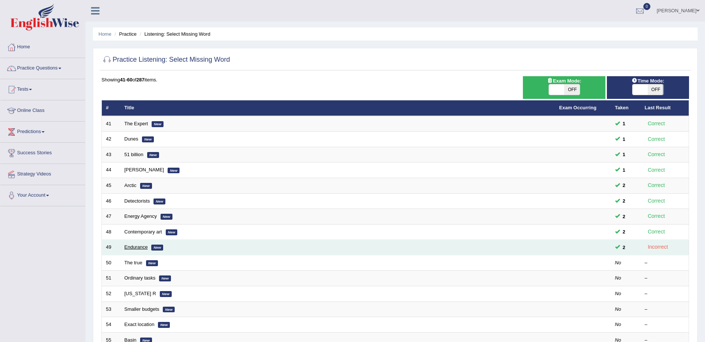
click at [129, 247] on link "Endurance" at bounding box center [136, 247] width 23 height 6
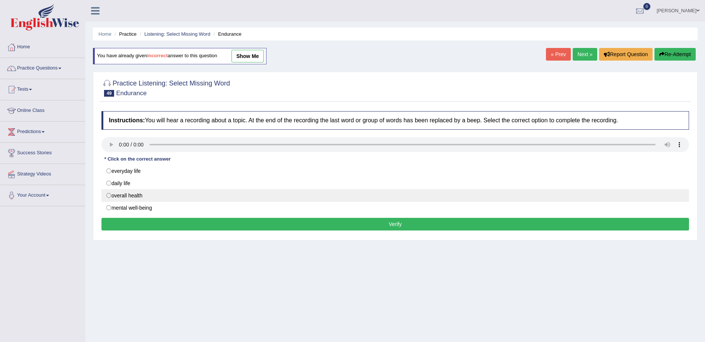
click at [111, 195] on label "overall health" at bounding box center [396, 195] width 588 height 13
radio input "true"
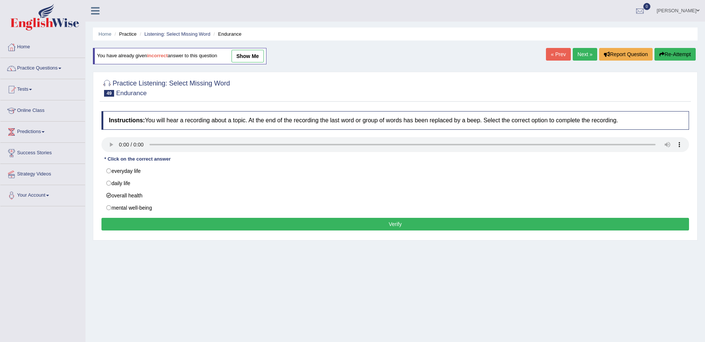
click at [144, 219] on button "Verify" at bounding box center [396, 224] width 588 height 13
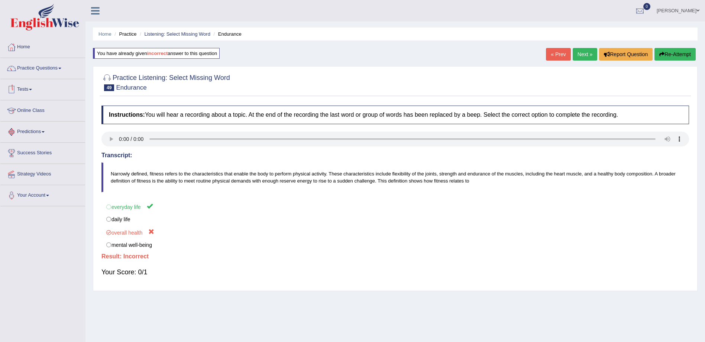
drag, startPoint x: 668, startPoint y: 55, endPoint x: 665, endPoint y: 58, distance: 4.2
click at [668, 55] on button "Re-Attempt" at bounding box center [675, 54] width 41 height 13
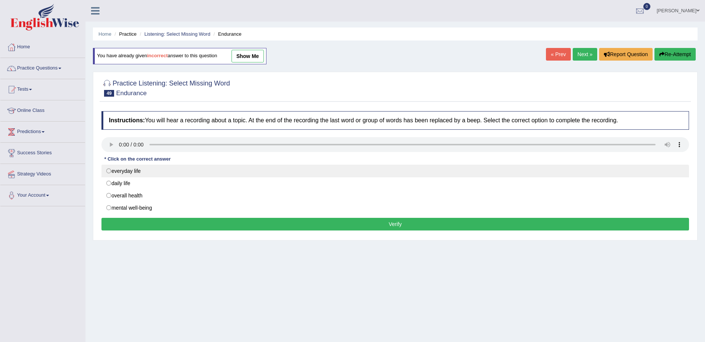
click at [115, 171] on label "everyday life" at bounding box center [396, 171] width 588 height 13
radio input "true"
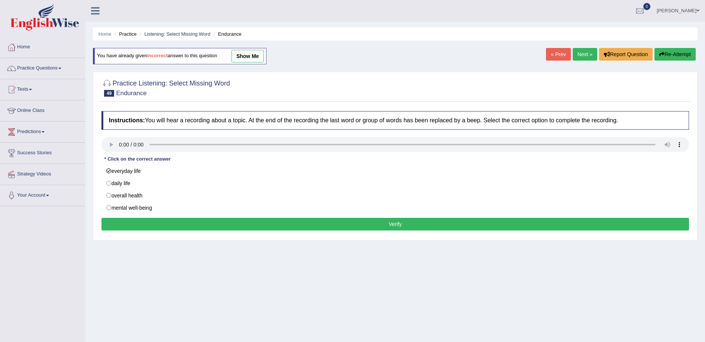
click at [160, 228] on button "Verify" at bounding box center [396, 224] width 588 height 13
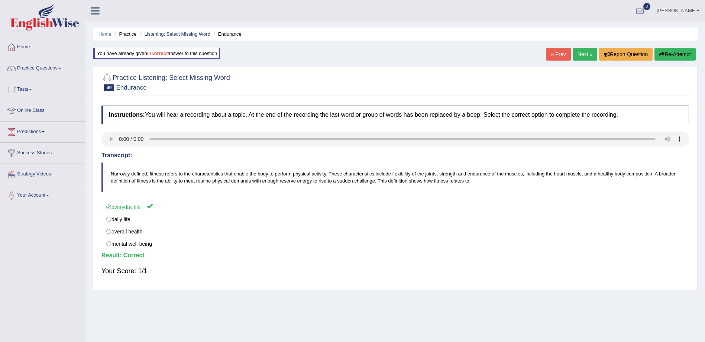
click at [583, 53] on link "Next »" at bounding box center [585, 54] width 25 height 13
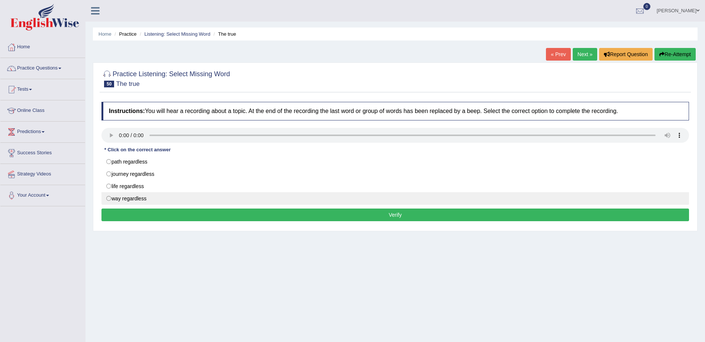
click at [107, 199] on label "way regardless" at bounding box center [396, 198] width 588 height 13
radio input "true"
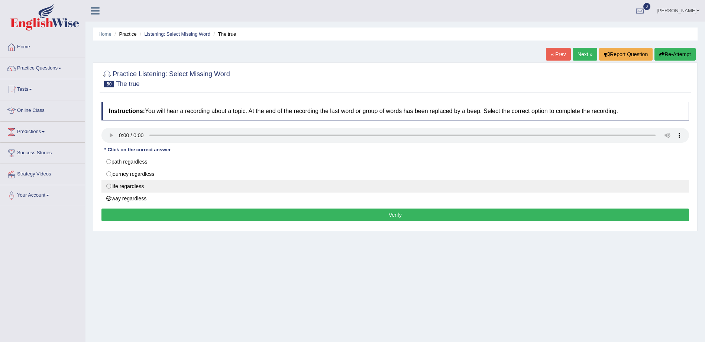
click at [108, 186] on label "life regardless" at bounding box center [396, 186] width 588 height 13
radio input "true"
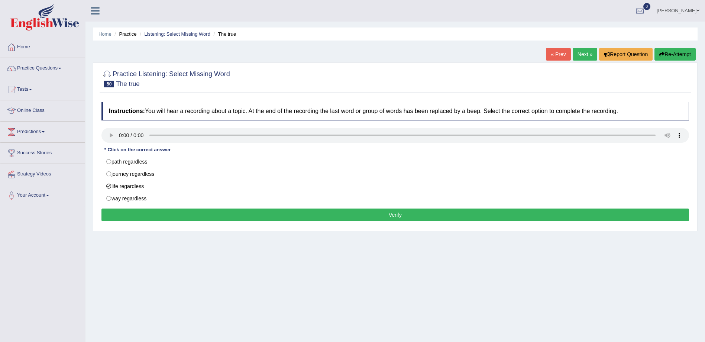
click at [123, 214] on button "Verify" at bounding box center [396, 215] width 588 height 13
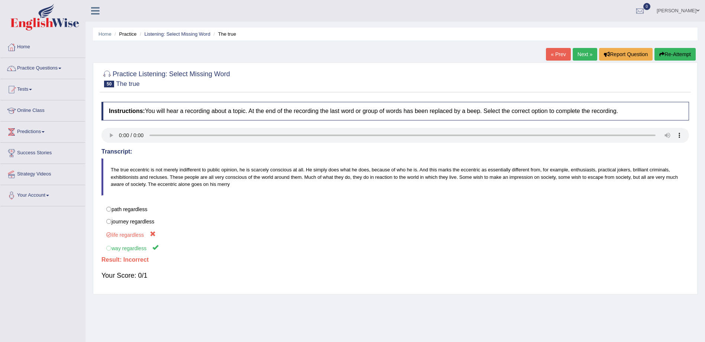
click at [683, 56] on button "Re-Attempt" at bounding box center [675, 54] width 41 height 13
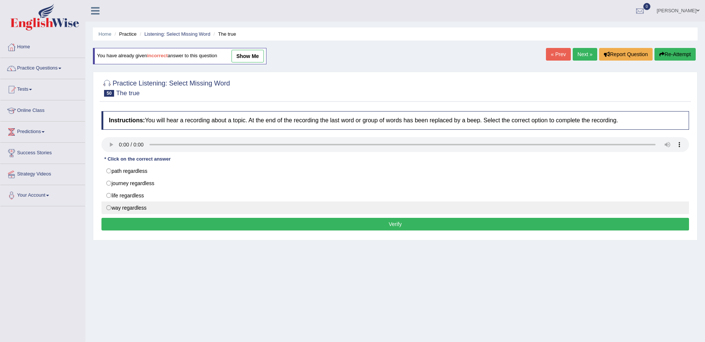
click at [106, 210] on label "way regardless" at bounding box center [396, 208] width 588 height 13
radio input "true"
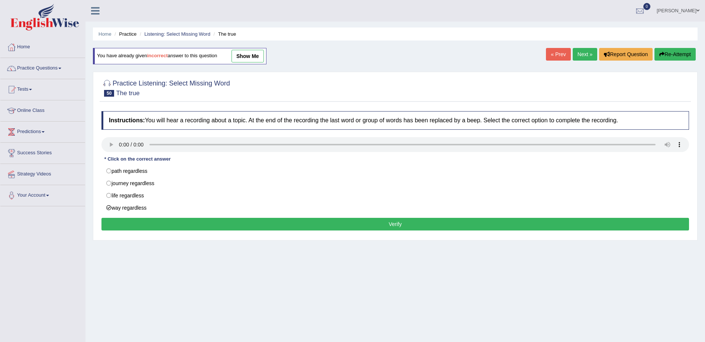
click at [151, 223] on button "Verify" at bounding box center [396, 224] width 588 height 13
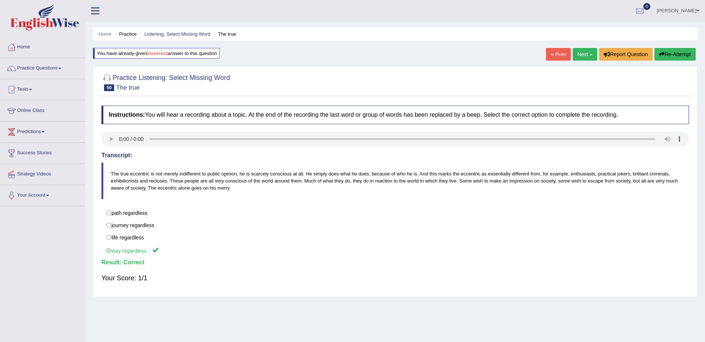
click at [581, 56] on link "Next »" at bounding box center [585, 54] width 25 height 13
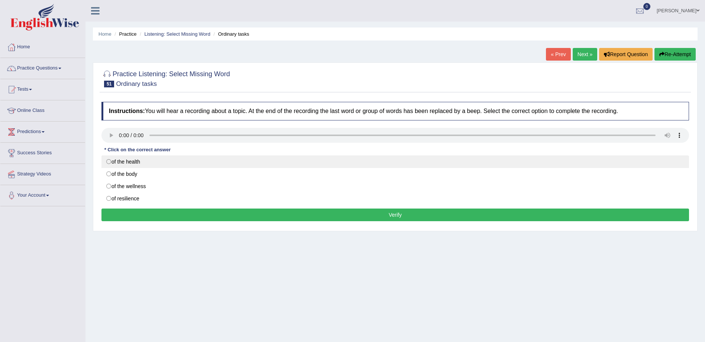
click at [108, 161] on label "of the health" at bounding box center [396, 161] width 588 height 13
radio input "true"
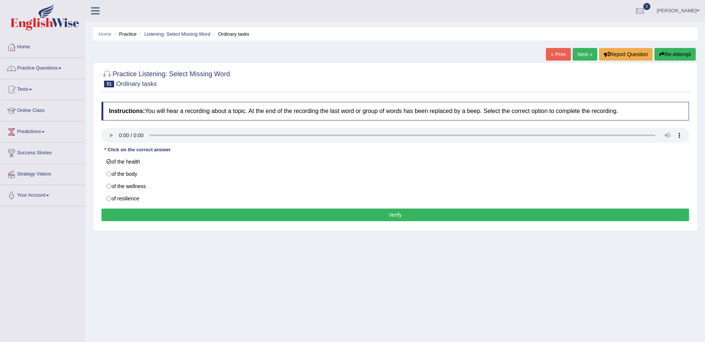
click at [132, 213] on button "Verify" at bounding box center [396, 215] width 588 height 13
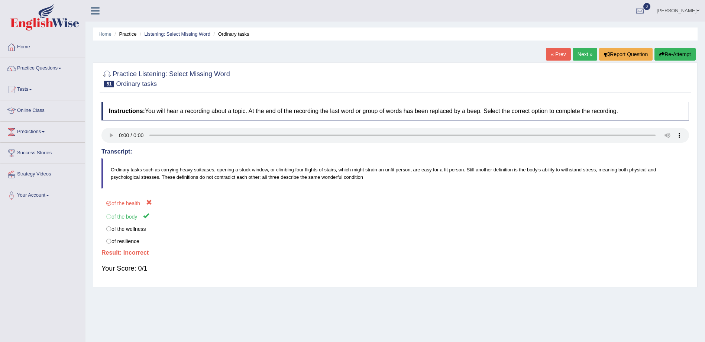
click at [670, 54] on button "Re-Attempt" at bounding box center [675, 54] width 41 height 13
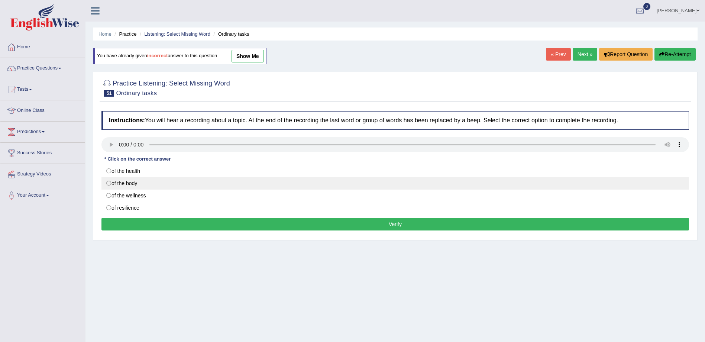
click at [122, 186] on label "of the body" at bounding box center [396, 183] width 588 height 13
radio input "true"
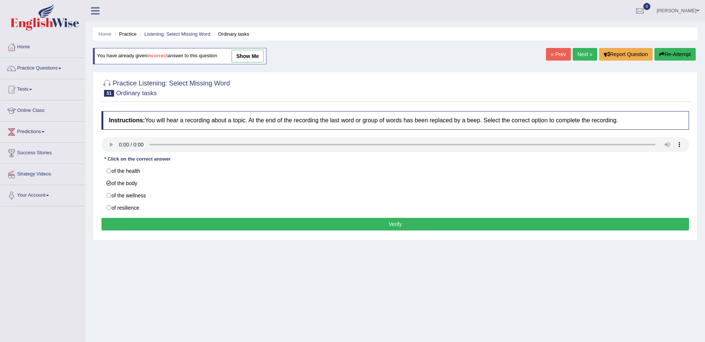
click at [147, 222] on button "Verify" at bounding box center [396, 224] width 588 height 13
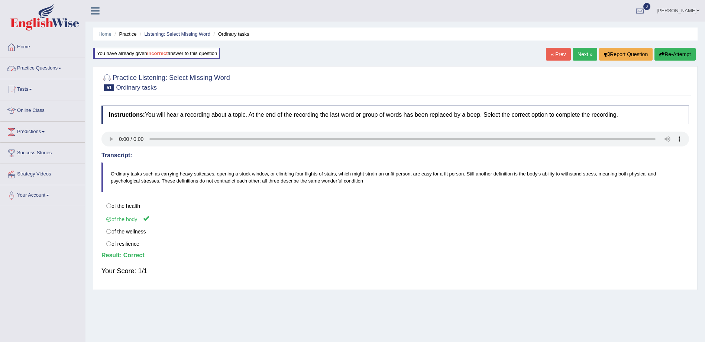
click at [53, 65] on link "Practice Questions" at bounding box center [42, 67] width 85 height 19
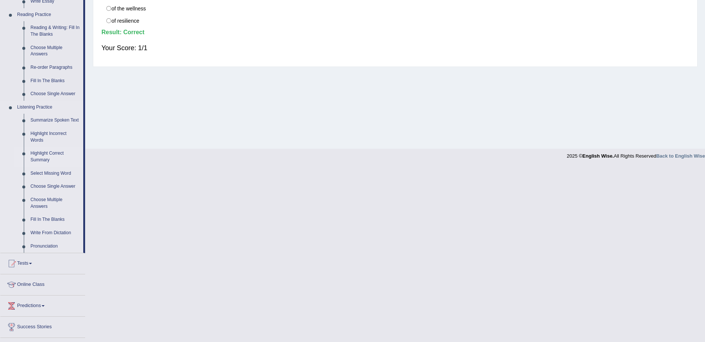
scroll to position [262, 0]
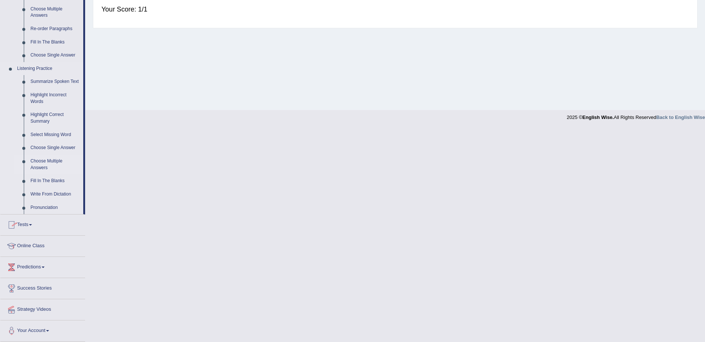
click at [51, 162] on link "Choose Multiple Answers" at bounding box center [55, 165] width 56 height 20
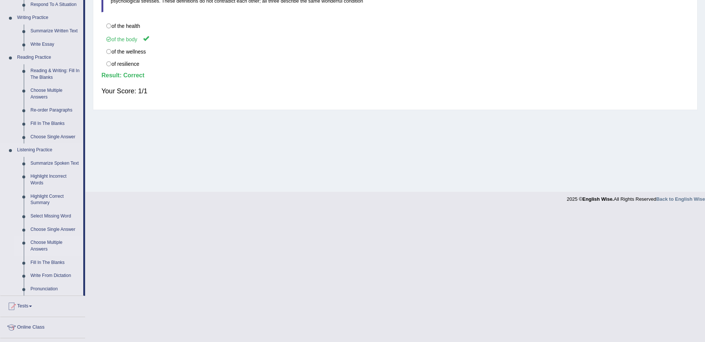
scroll to position [48, 0]
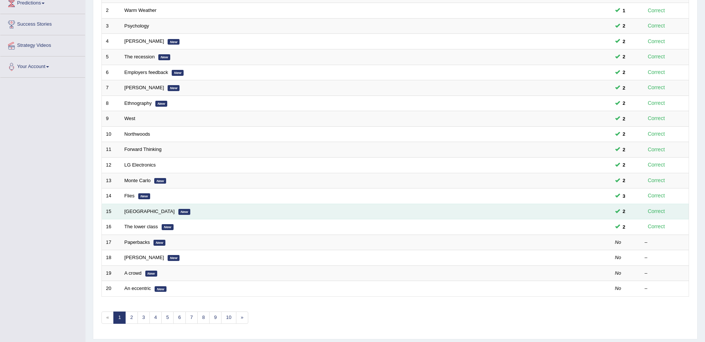
scroll to position [150, 0]
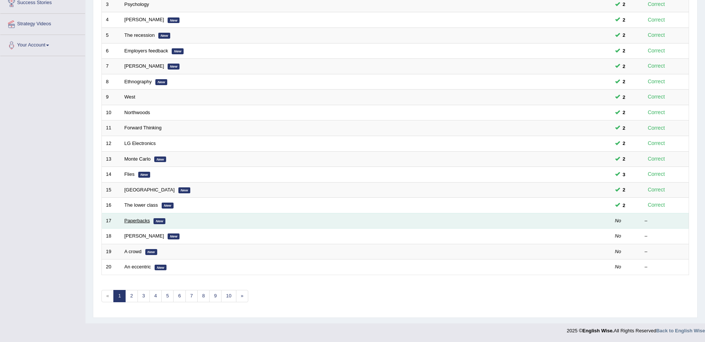
click at [130, 219] on link "Paperbacks" at bounding box center [138, 221] width 26 height 6
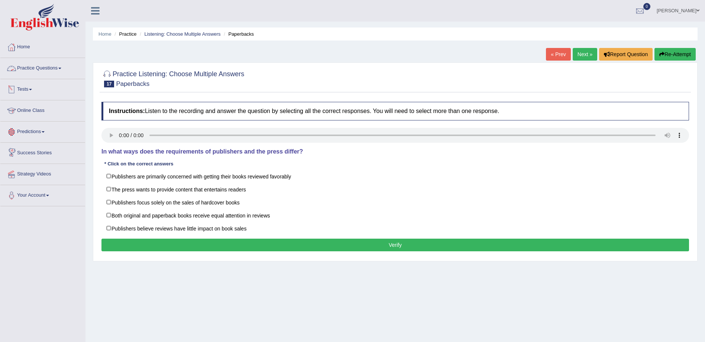
click at [50, 68] on link "Practice Questions" at bounding box center [42, 67] width 85 height 19
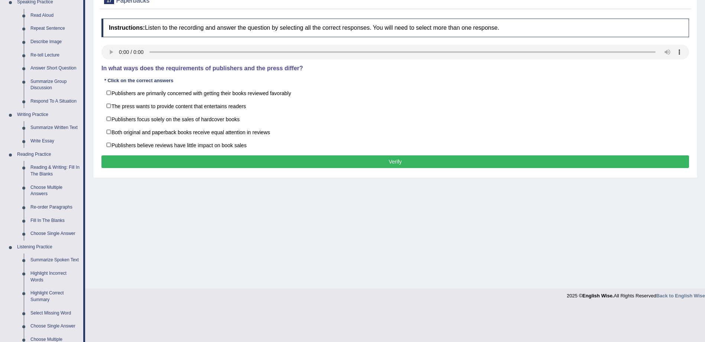
scroll to position [39, 0]
